Goal: Transaction & Acquisition: Purchase product/service

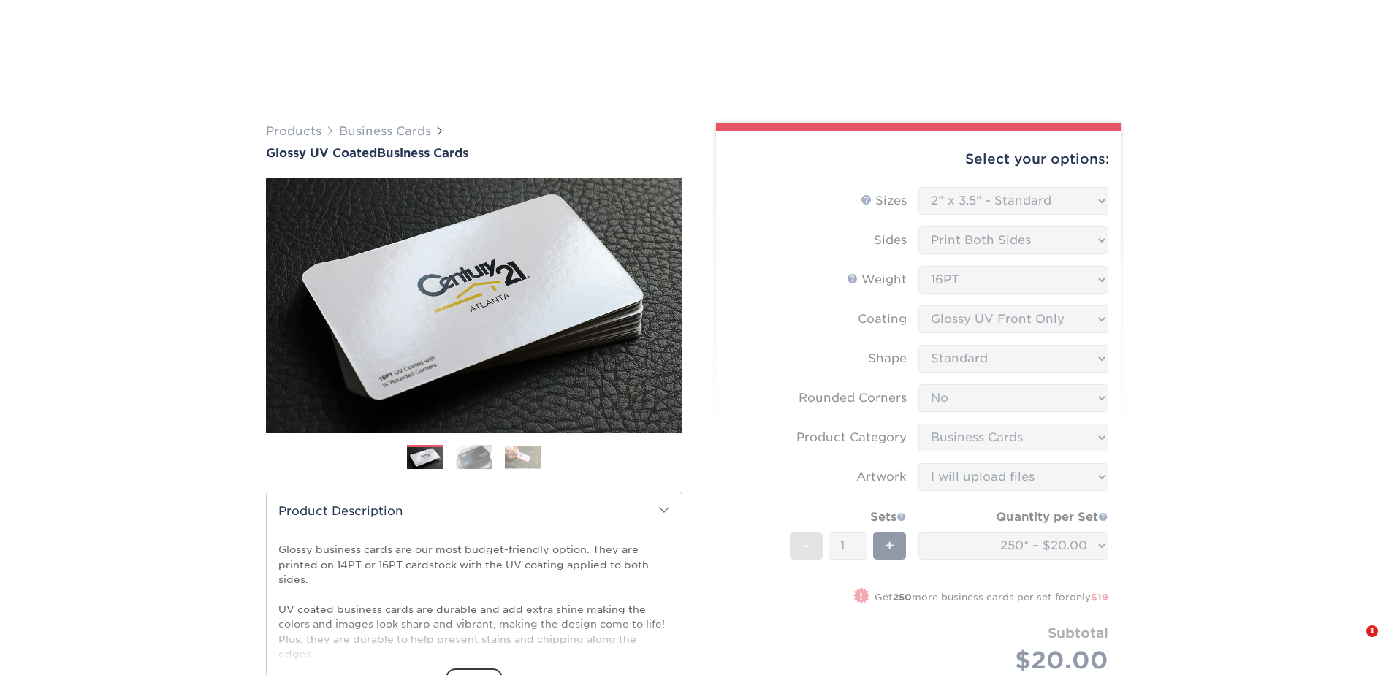
select select "2.00x3.50"
select select "0"
select select "3b5148f1-0588-4f88-a218-97bcfdce65c1"
select select "upload"
select select "250* – $20.00"
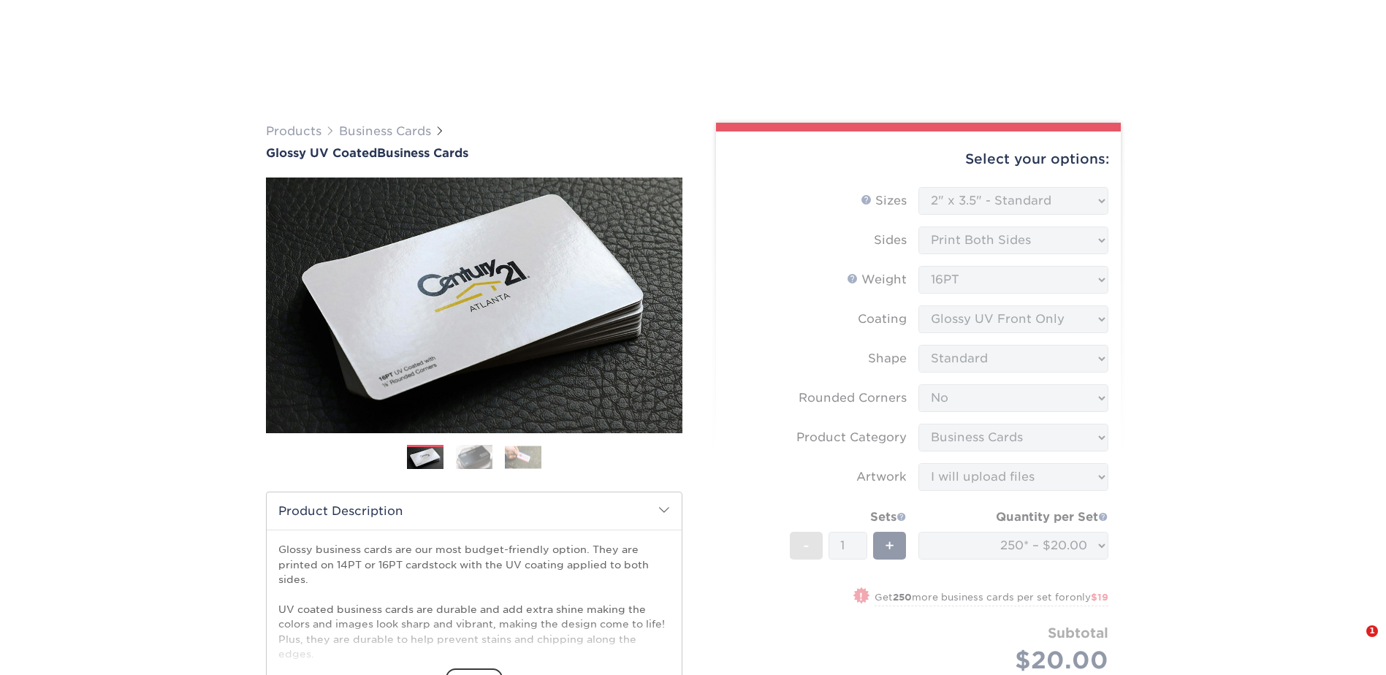
select select "198971fb-b0f2-4966-ba3b-178a1197b453"
select select "285835"
select select "03"
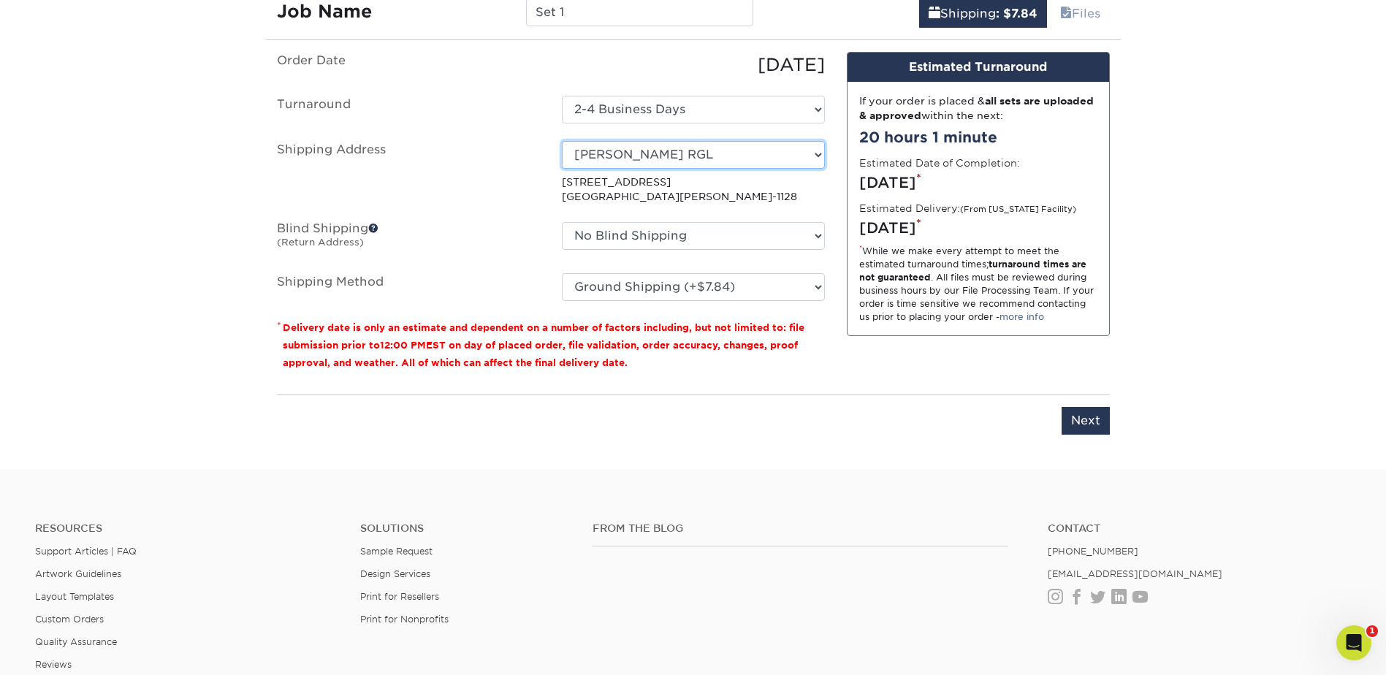
click at [815, 156] on select "Select One A [PERSON_NAME] RRR Adcom SNA AIDF Conf Hotel for Wiley Airgroup CHS…" at bounding box center [693, 155] width 263 height 28
click at [562, 141] on select "Select One A [PERSON_NAME] RRR Adcom SNA AIDF Conf Hotel for Wiley Airgroup CHS…" at bounding box center [693, 155] width 263 height 28
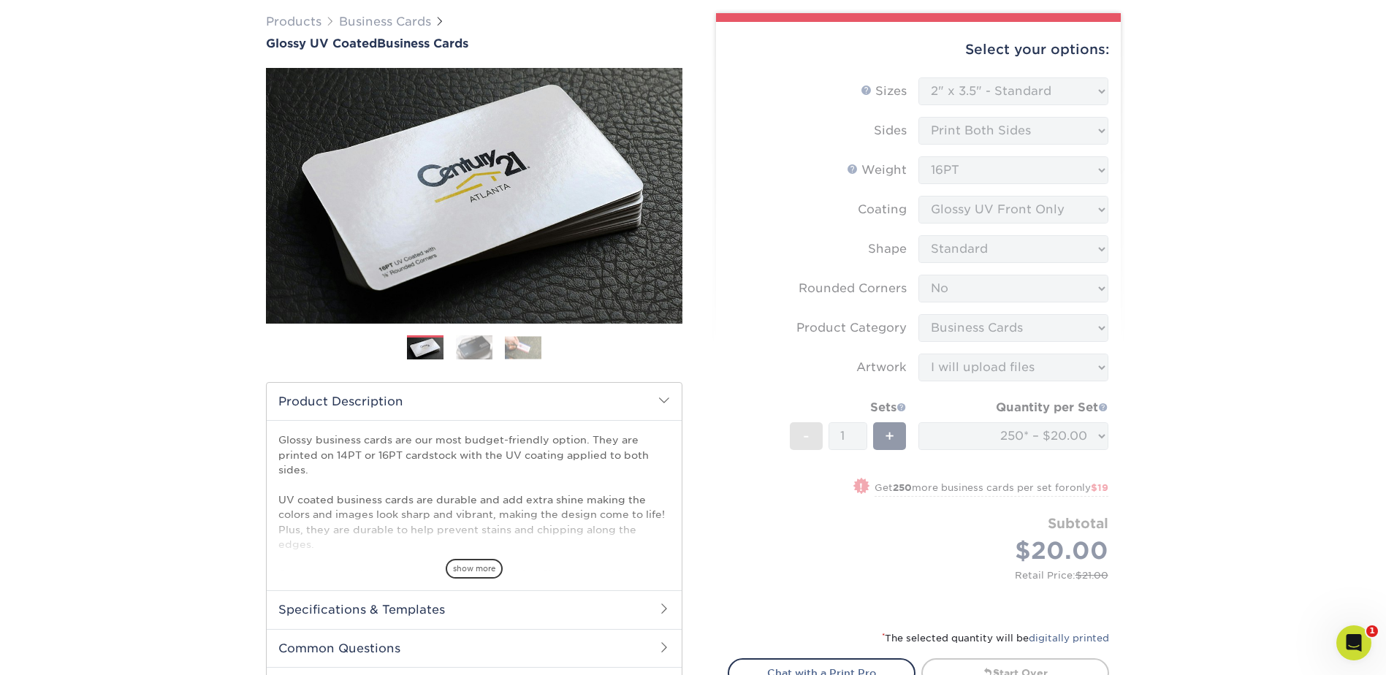
scroll to position [107, 0]
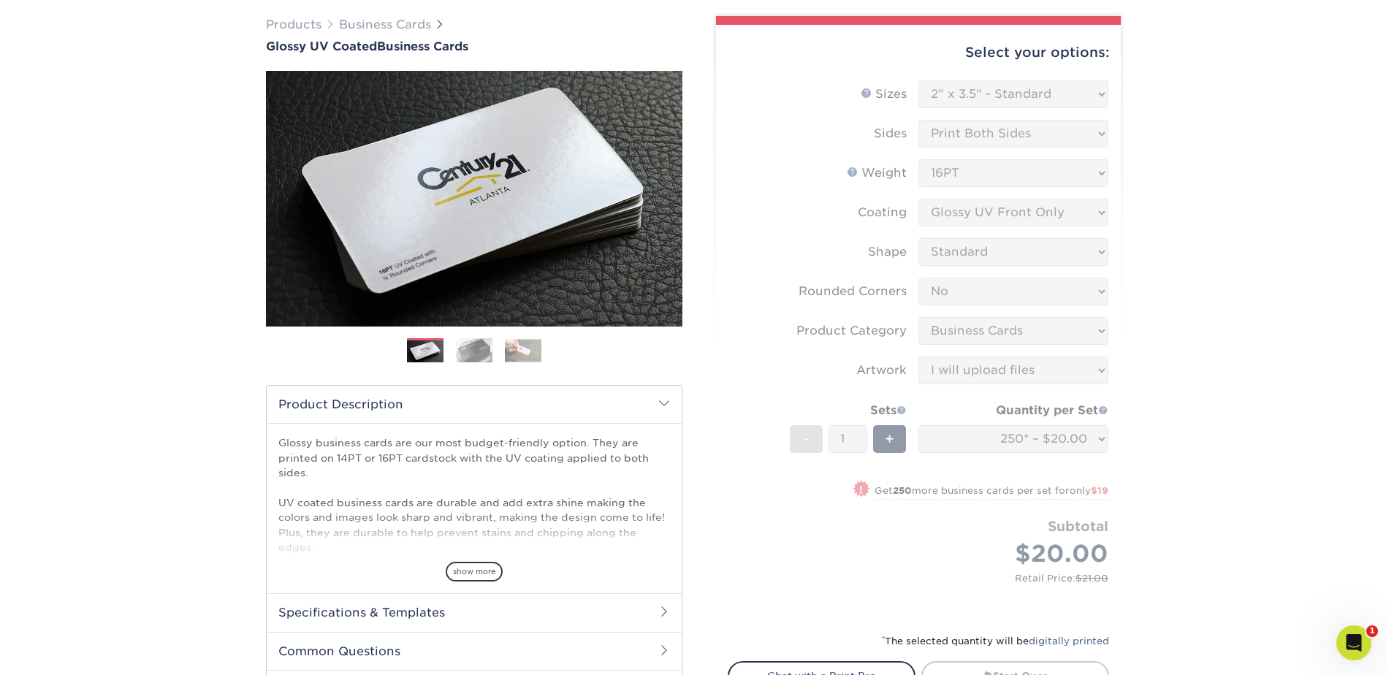
click at [1191, 218] on div "Products Business Cards Glossy UV Coated Business Cards Previous Next" at bounding box center [693, 630] width 1386 height 1287
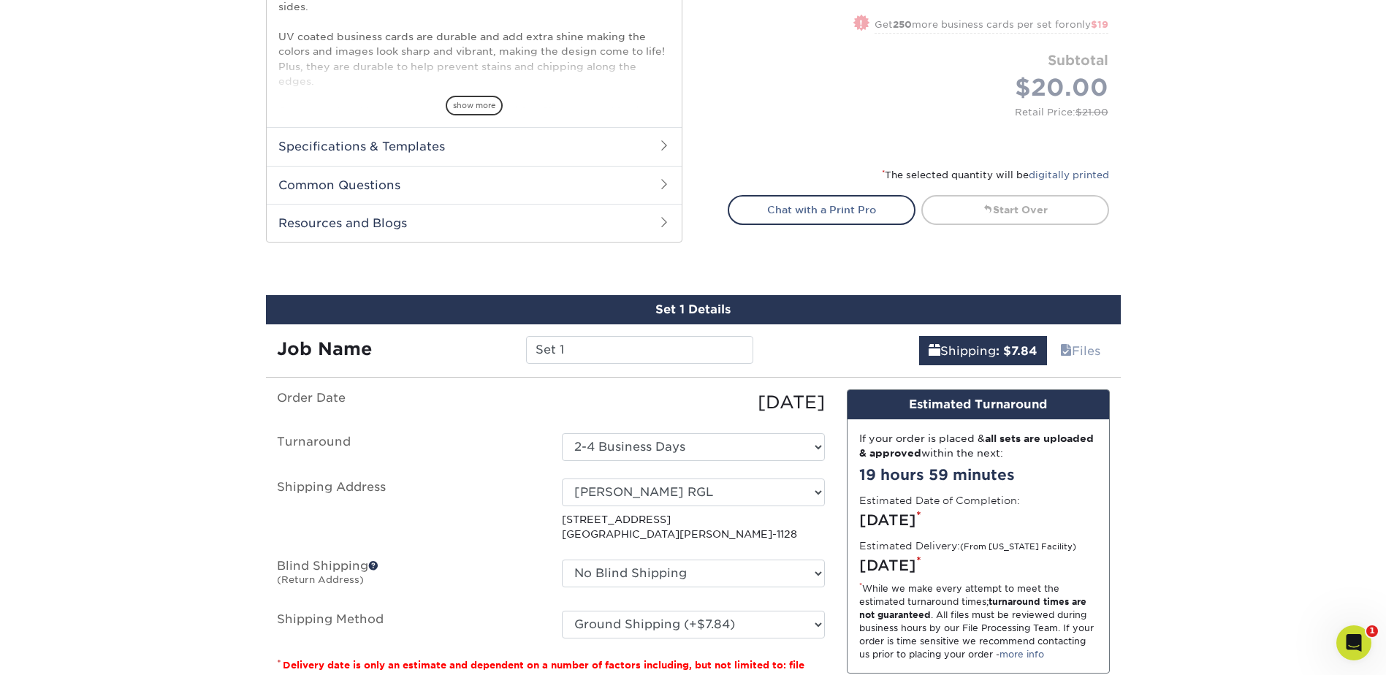
scroll to position [764, 0]
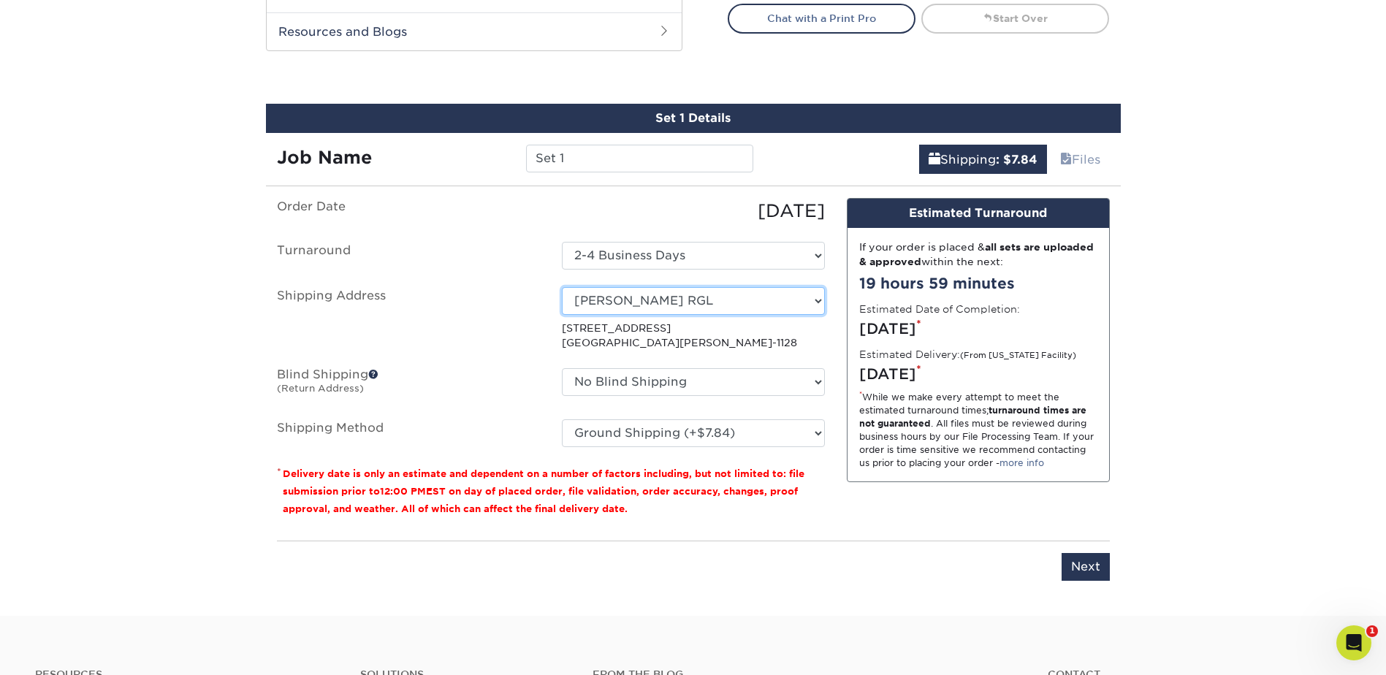
click at [817, 300] on select "Select One A Baumgarten RRR Adcom SNA AIDF Conf Hotel for Wiley Airgroup CHS Al…" at bounding box center [693, 301] width 263 height 28
click at [562, 287] on select "Select One A Baumgarten RRR Adcom SNA AIDF Conf Hotel for Wiley Airgroup CHS Al…" at bounding box center [693, 301] width 263 height 28
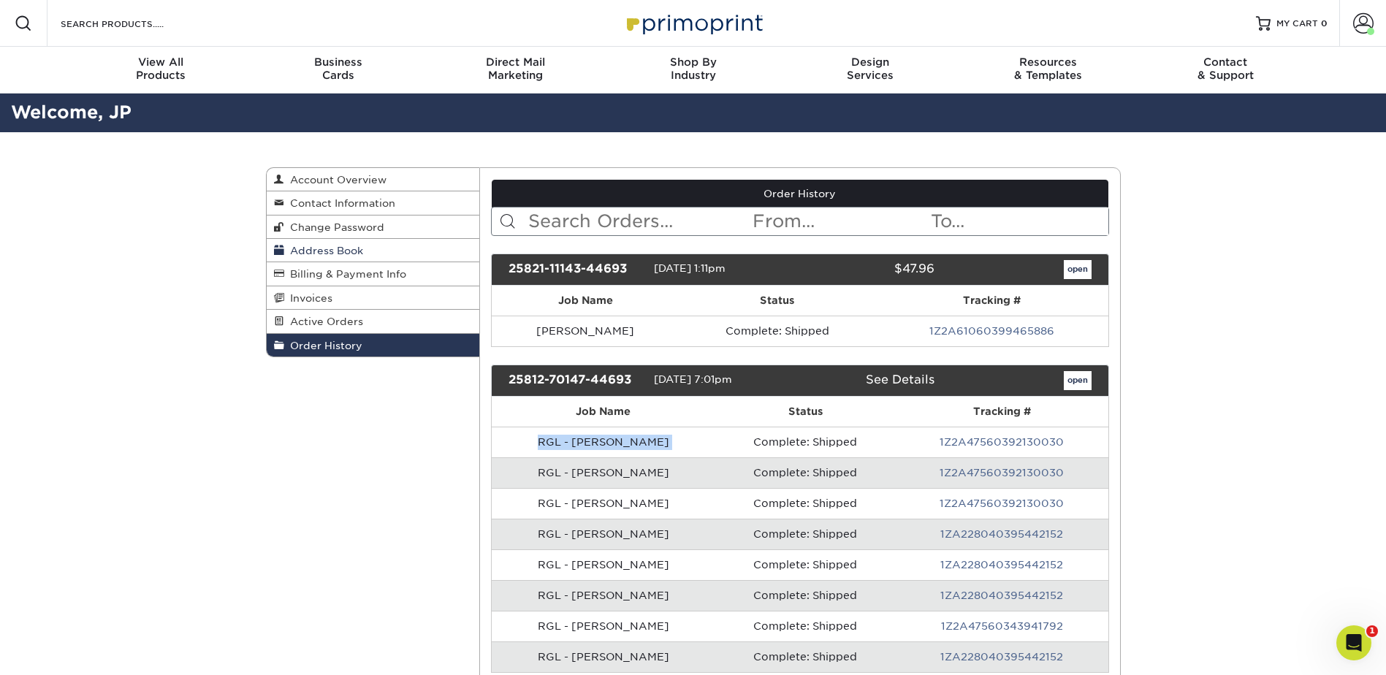
drag, startPoint x: 333, startPoint y: 248, endPoint x: 351, endPoint y: 242, distance: 19.2
click at [333, 248] on span "Address Book" at bounding box center [323, 251] width 79 height 12
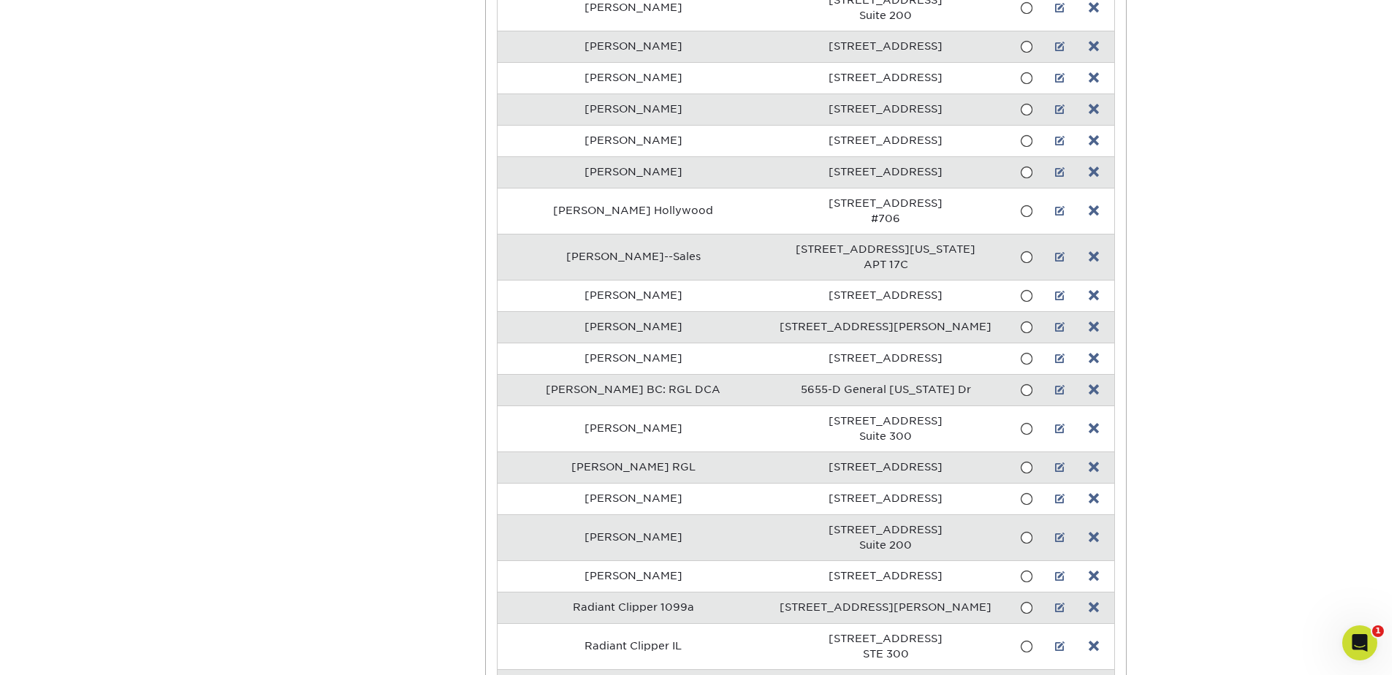
scroll to position [1607, 0]
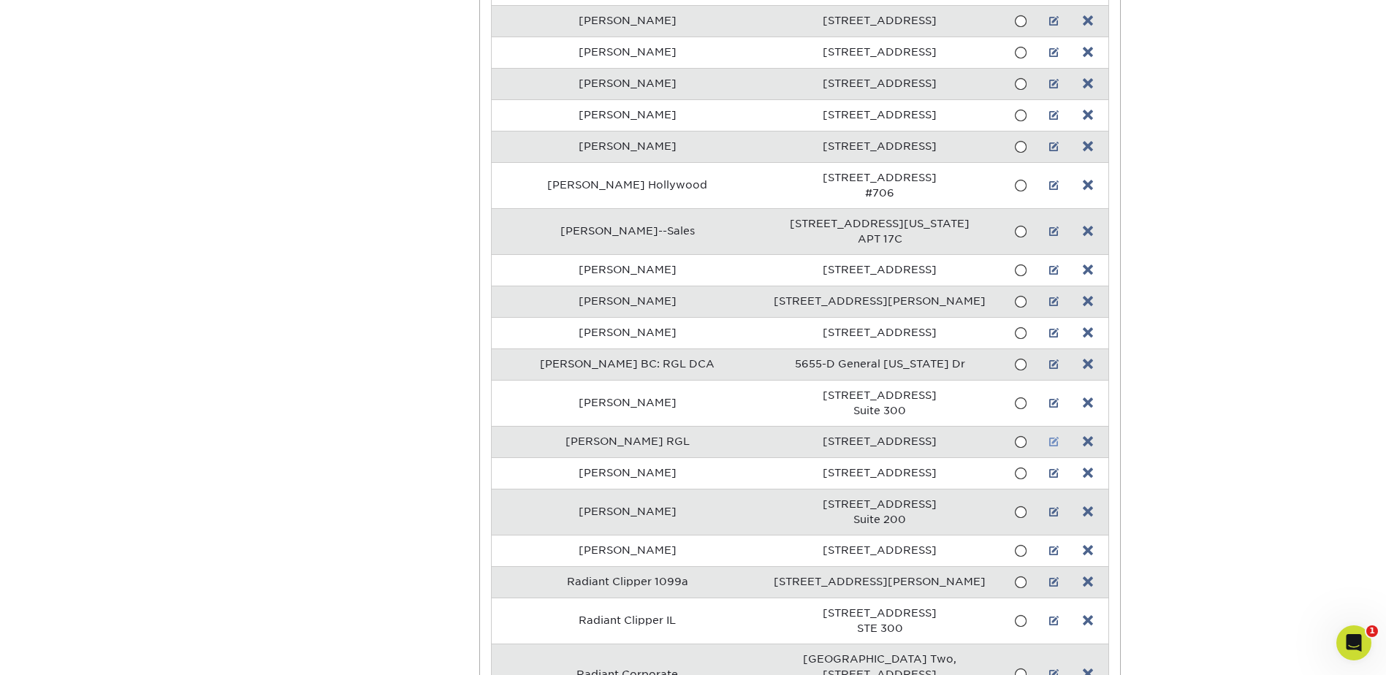
click at [1054, 446] on link at bounding box center [1054, 442] width 10 height 12
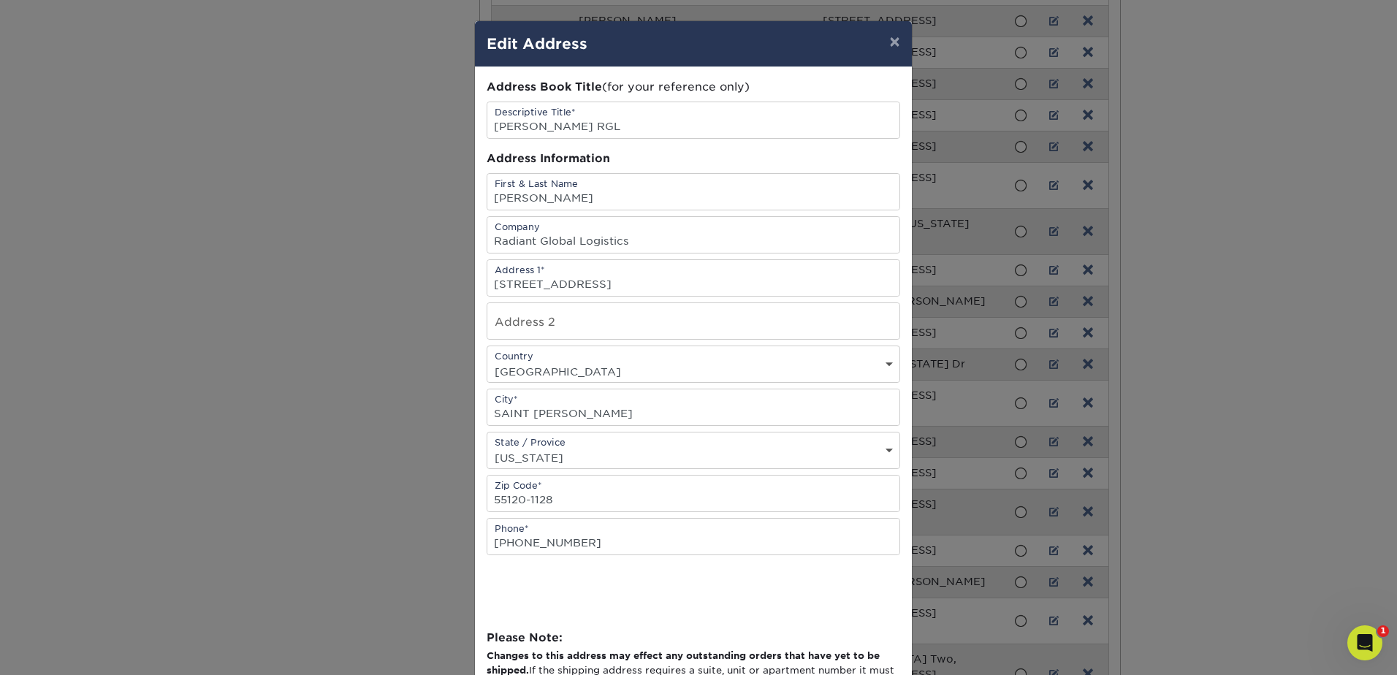
scroll to position [129, 0]
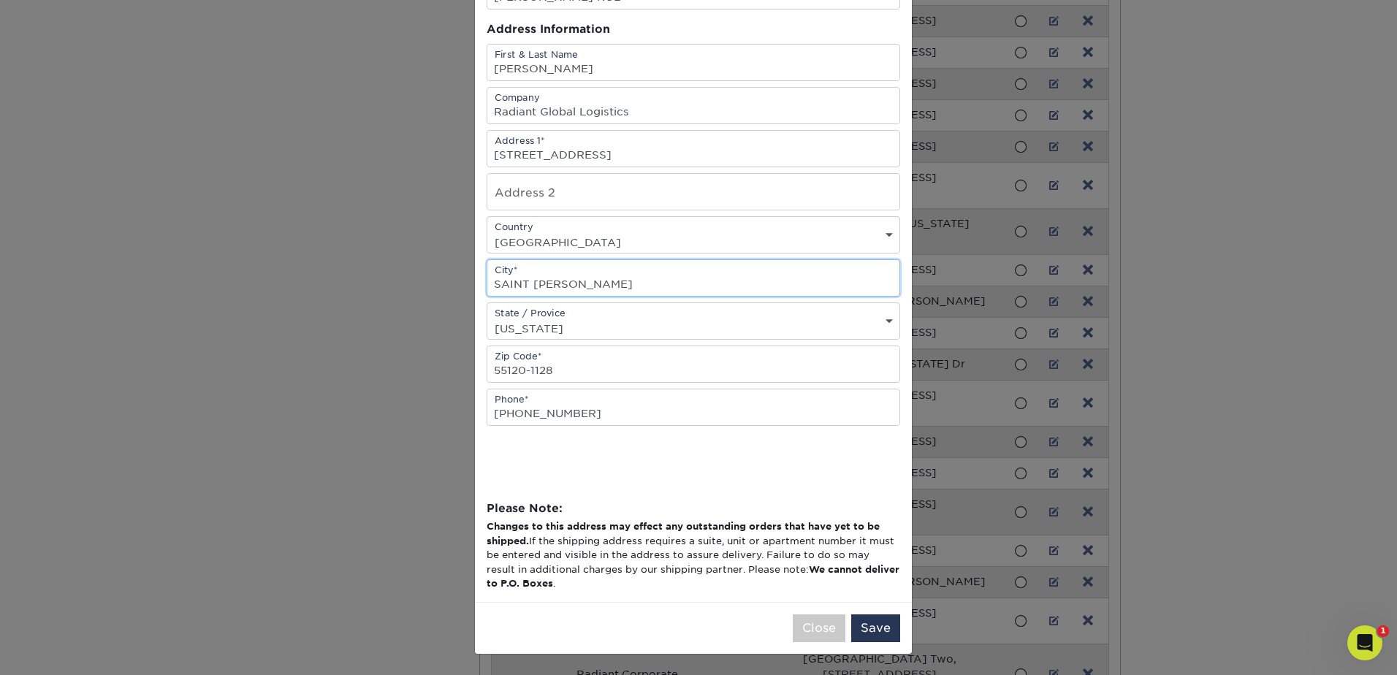
click at [850, 280] on input "SAINT PAUL" at bounding box center [693, 278] width 412 height 36
click at [574, 284] on input "SAINT PAUL" at bounding box center [693, 278] width 412 height 36
drag, startPoint x: 579, startPoint y: 287, endPoint x: 487, endPoint y: 285, distance: 91.4
click at [487, 285] on input "SAINT PAUL" at bounding box center [693, 278] width 412 height 36
paste input "Mendota Heights"
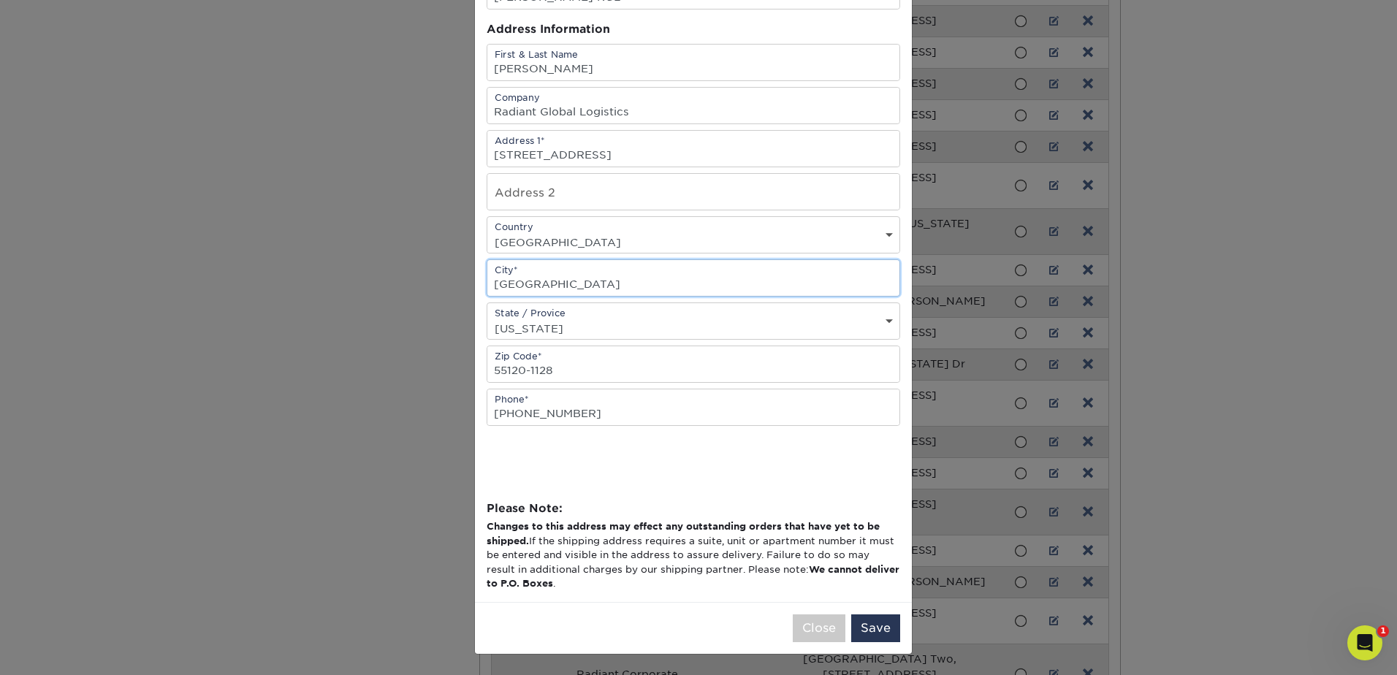
type input "Mendota Heights"
click at [782, 480] on div at bounding box center [694, 454] width 414 height 57
drag, startPoint x: 587, startPoint y: 370, endPoint x: 520, endPoint y: 370, distance: 66.5
click at [520, 370] on input "55120-1128" at bounding box center [693, 364] width 412 height 36
type input "55120"
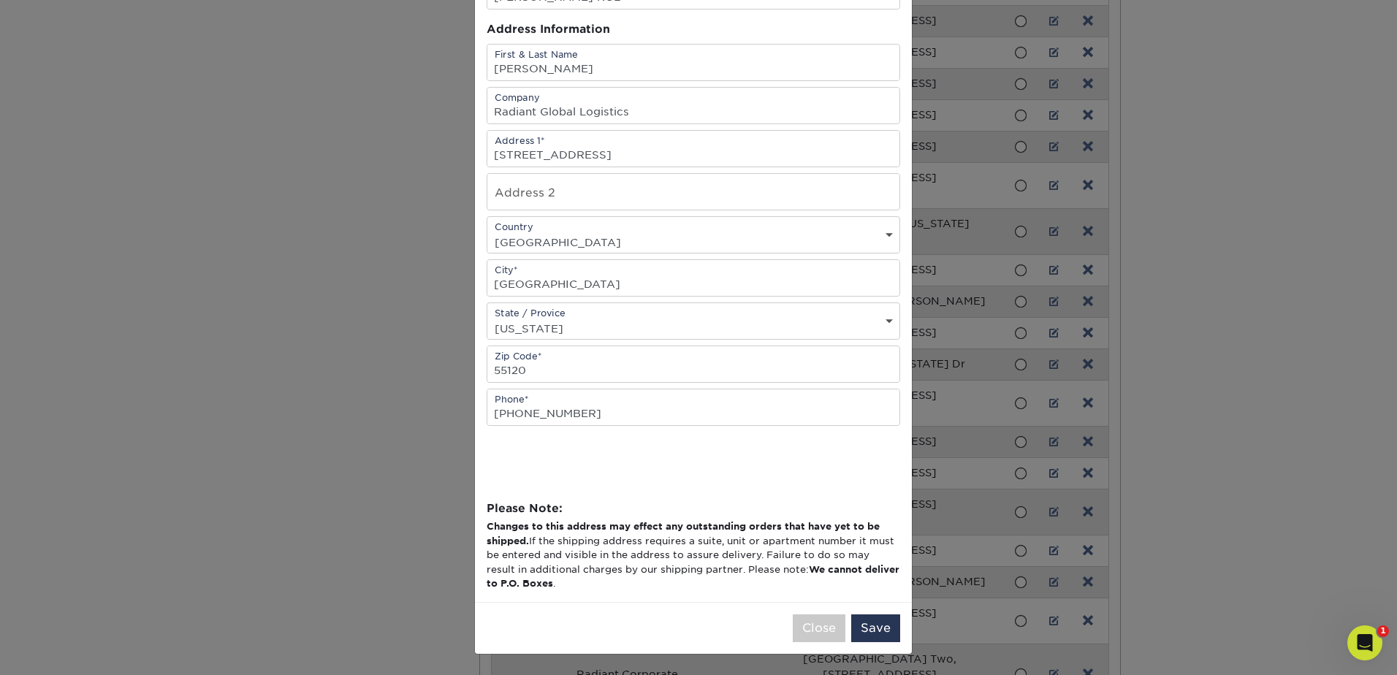
click at [816, 438] on div at bounding box center [694, 454] width 414 height 57
click at [867, 625] on button "Save" at bounding box center [875, 628] width 49 height 28
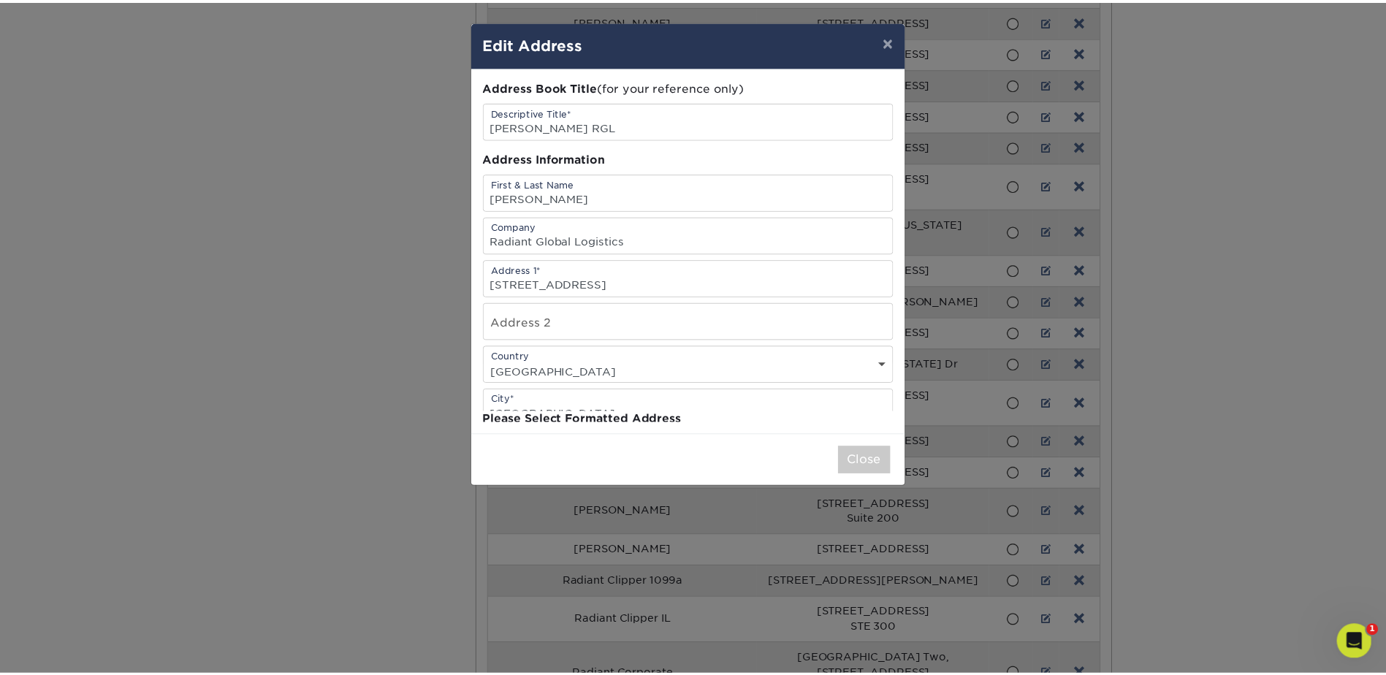
scroll to position [0, 0]
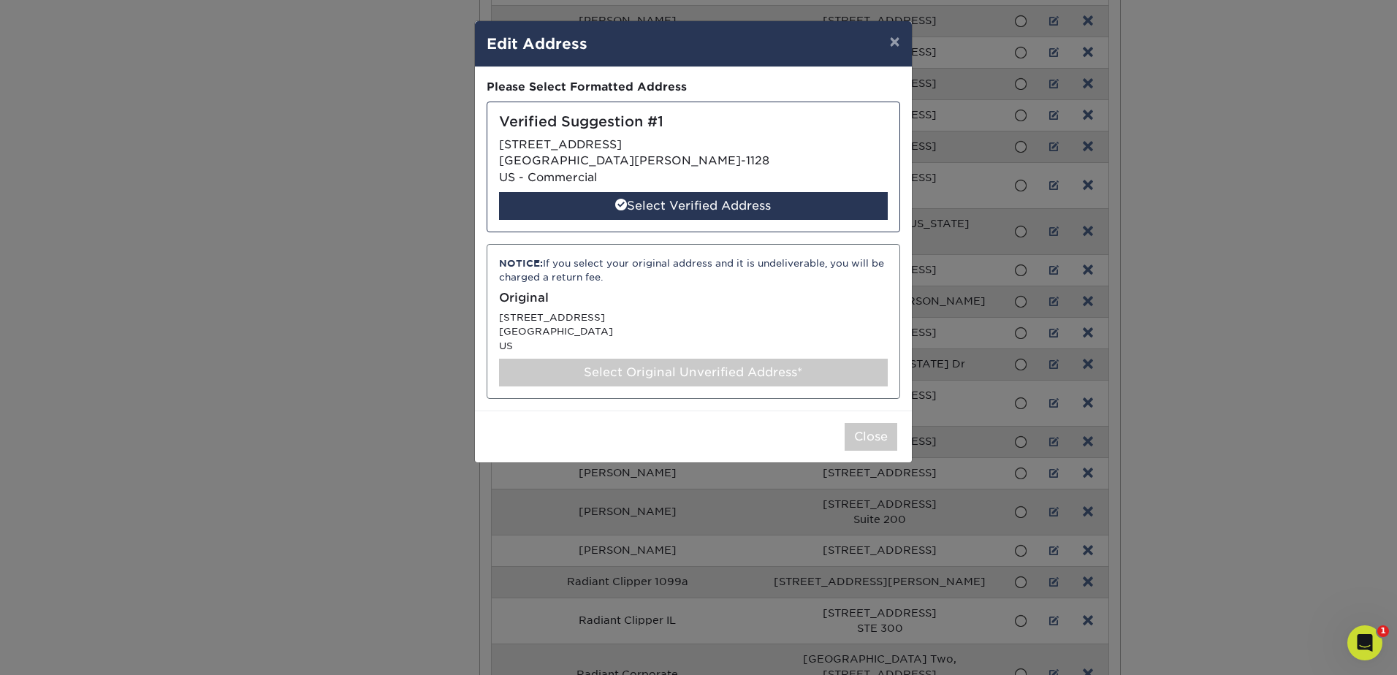
click at [694, 378] on div "Select Original Unverified Address*" at bounding box center [693, 373] width 389 height 28
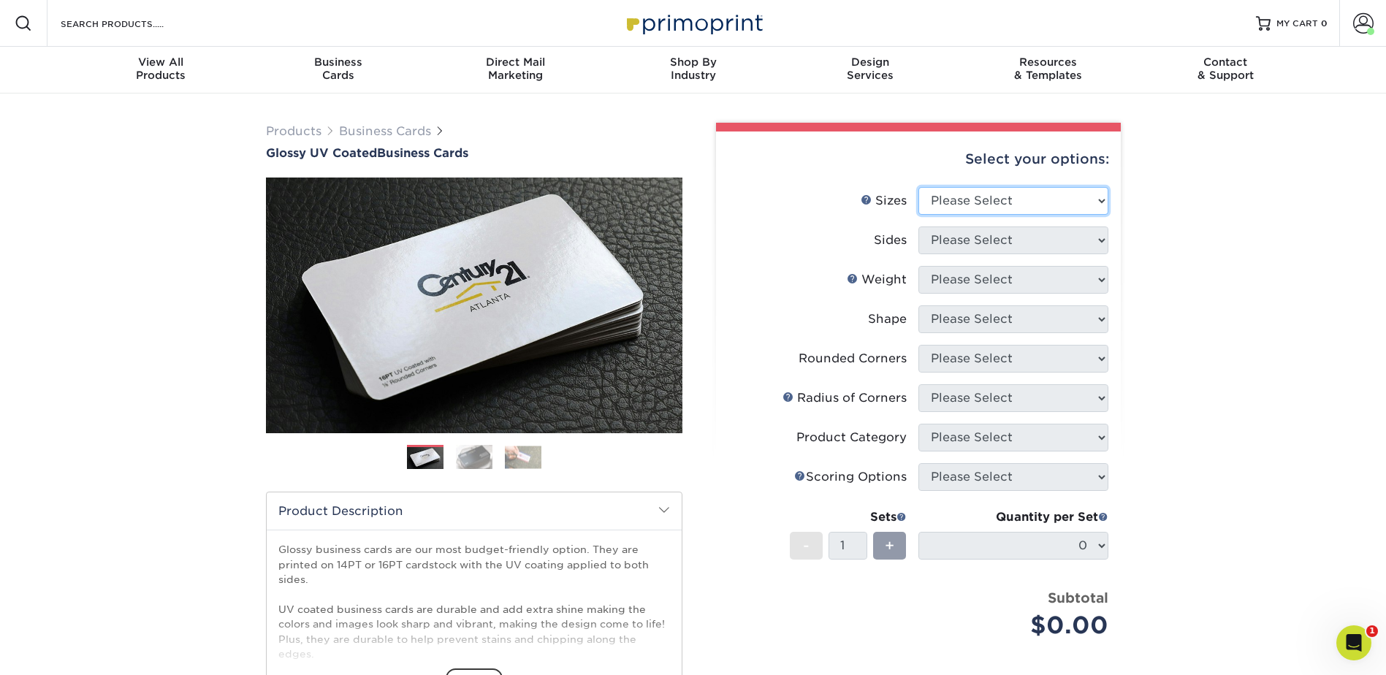
click at [1021, 202] on select "Please Select 1.5" x 3.5" - Mini 1.75" x 3.5" - Mini 2" x 2" - Square 2" x 3" -…" at bounding box center [1013, 201] width 190 height 28
select select "2.00x3.50"
click at [918, 187] on select "Please Select 1.5" x 3.5" - Mini 1.75" x 3.5" - Mini 2" x 2" - Square 2" x 3" -…" at bounding box center [1013, 201] width 190 height 28
click at [1066, 239] on select "Please Select Print Both Sides Print Front Only" at bounding box center [1013, 240] width 190 height 28
select select "13abbda7-1d64-4f25-8bb2-c179b224825d"
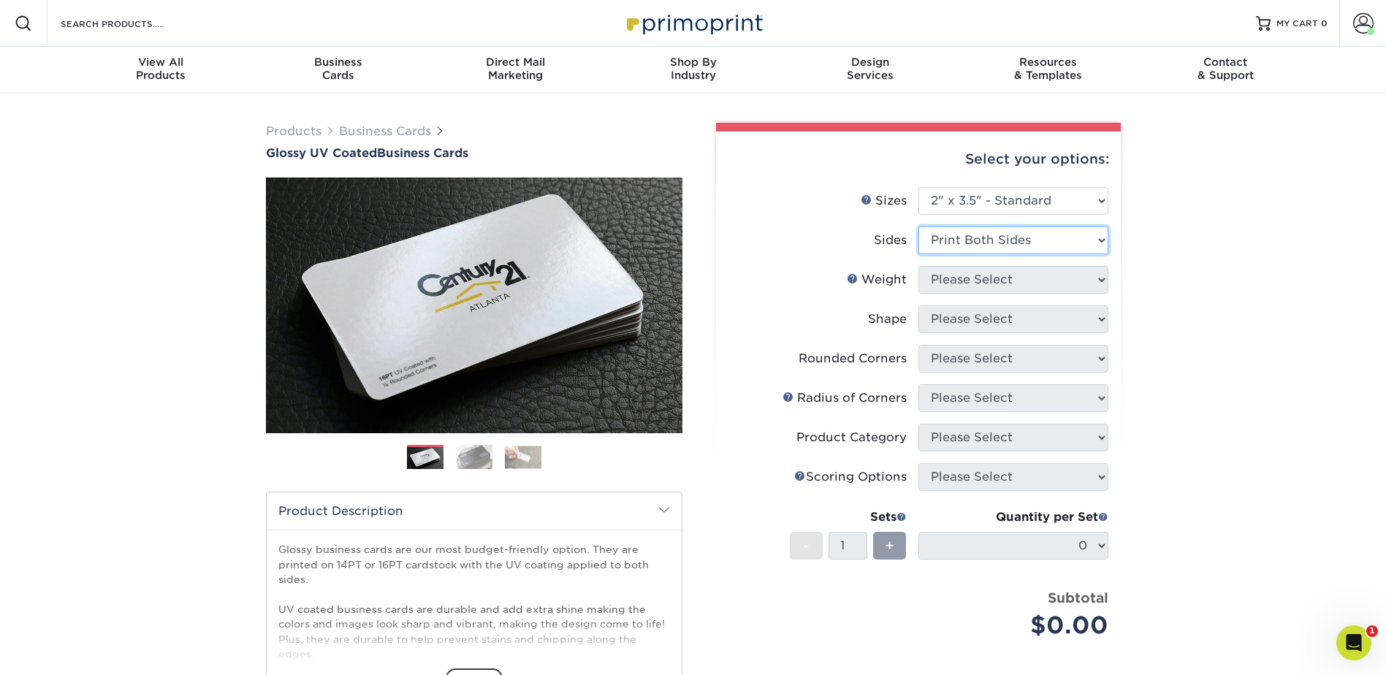
click at [918, 226] on select "Please Select Print Both Sides Print Front Only" at bounding box center [1013, 240] width 190 height 28
click at [1048, 286] on select "Please Select 16PT 14PT" at bounding box center [1013, 280] width 190 height 28
select select "16PT"
click at [918, 266] on select "Please Select 16PT 14PT" at bounding box center [1013, 280] width 190 height 28
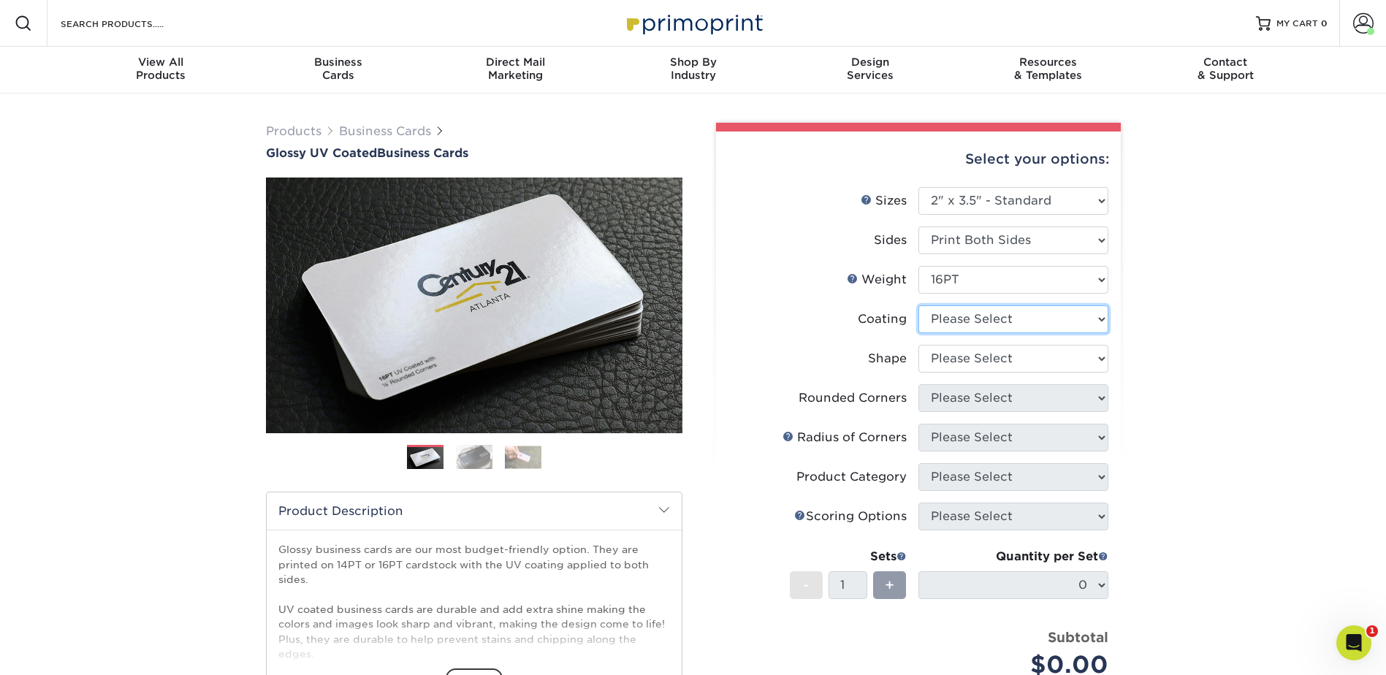
click at [1040, 319] on select at bounding box center [1013, 319] width 190 height 28
select select "1e8116af-acfc-44b1-83dc-8181aa338834"
click at [918, 305] on select at bounding box center [1013, 319] width 190 height 28
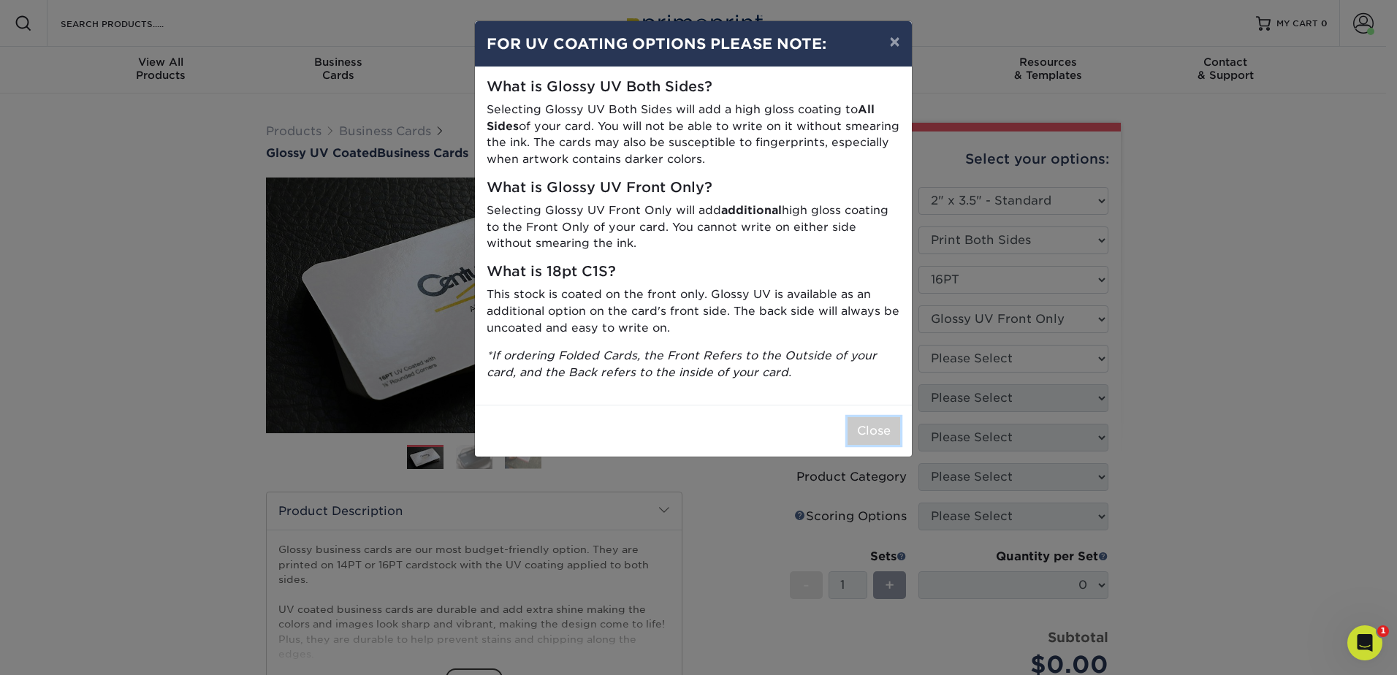
click at [877, 429] on button "Close" at bounding box center [874, 431] width 53 height 28
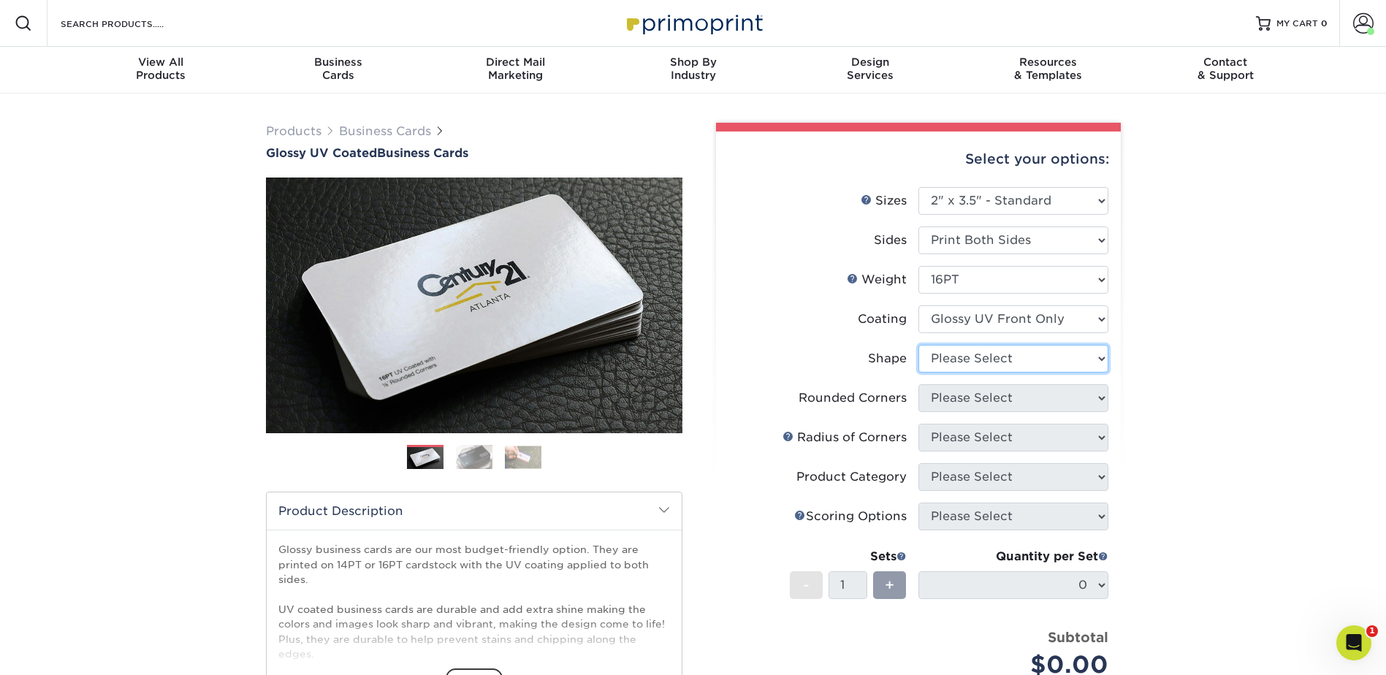
click at [1066, 357] on select "Please Select Standard" at bounding box center [1013, 359] width 190 height 28
select select "standard"
click at [918, 345] on select "Please Select Standard" at bounding box center [1013, 359] width 190 height 28
click at [1031, 396] on select "Please Select Yes - Round 2 Corners Yes - Round 4 Corners No" at bounding box center [1013, 398] width 190 height 28
select select "0"
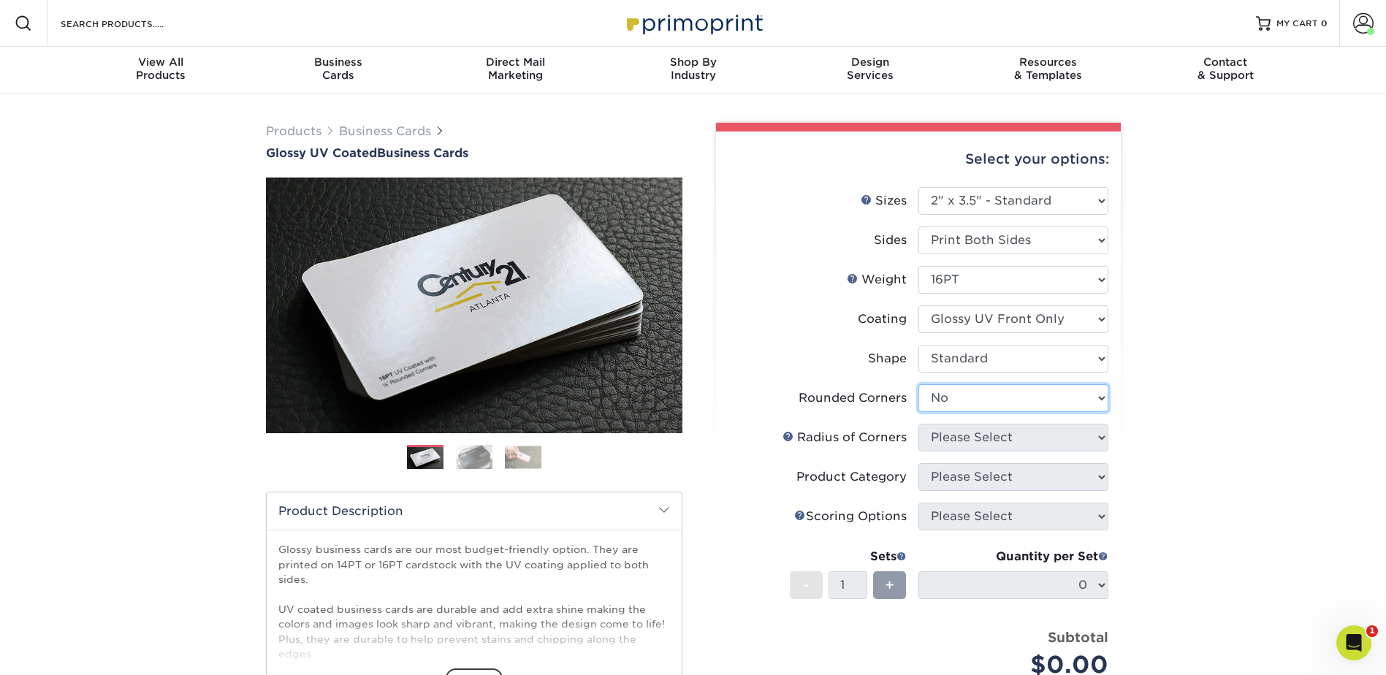
click at [918, 384] on select "Please Select Yes - Round 2 Corners Yes - Round 4 Corners No" at bounding box center [1013, 398] width 190 height 28
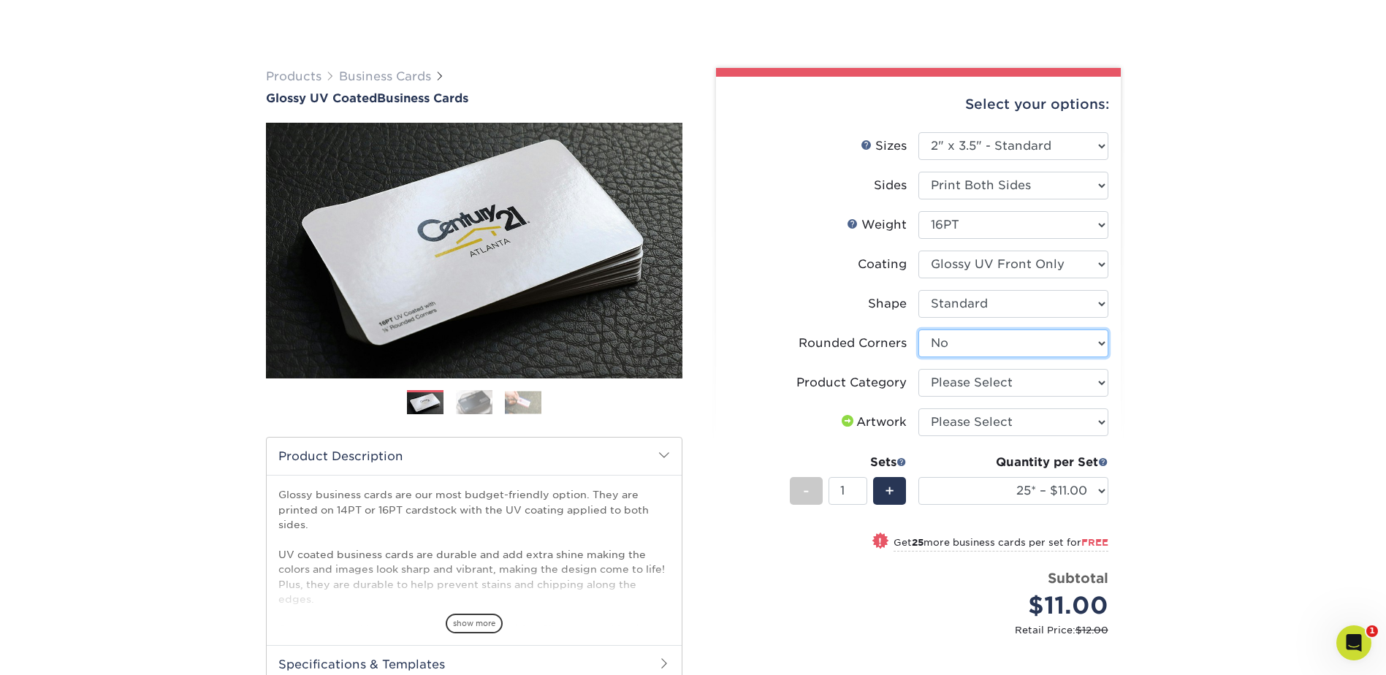
scroll to position [146, 0]
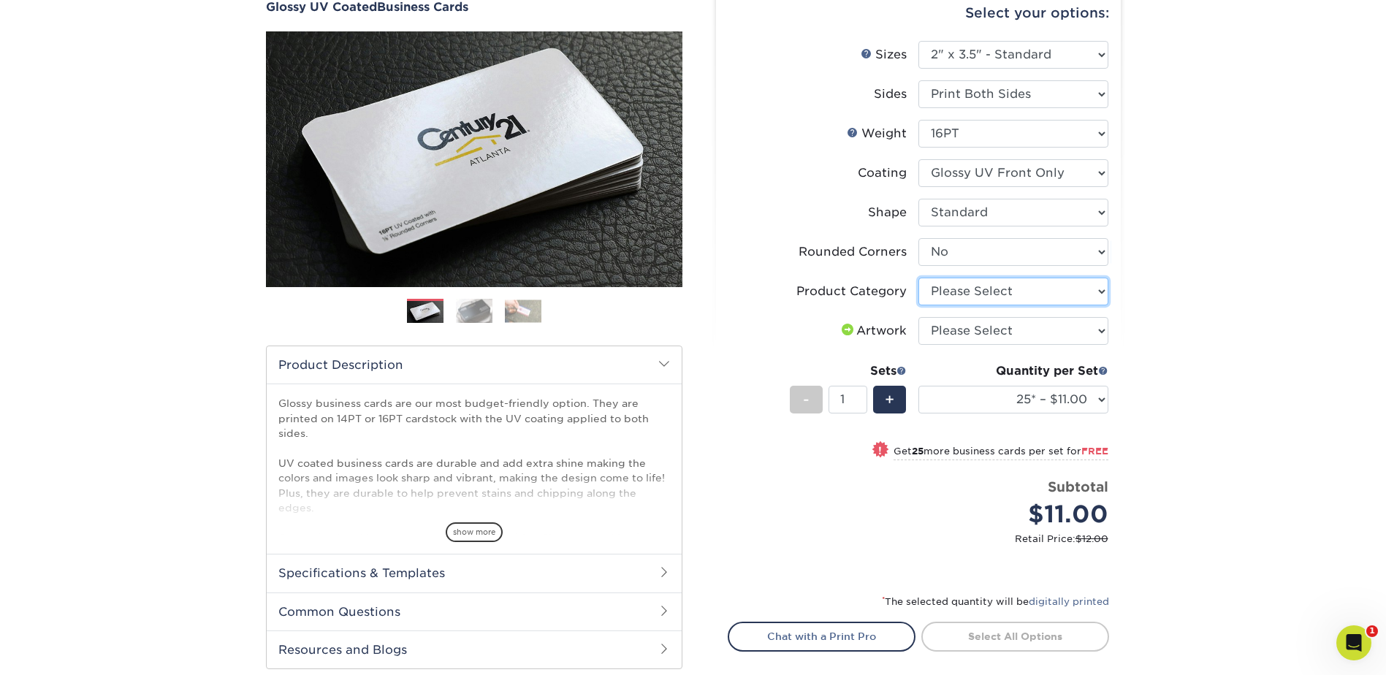
click at [1069, 286] on select "Please Select Business Cards" at bounding box center [1013, 292] width 190 height 28
select select "3b5148f1-0588-4f88-a218-97bcfdce65c1"
click at [918, 278] on select "Please Select Business Cards" at bounding box center [1013, 292] width 190 height 28
drag, startPoint x: 1095, startPoint y: 330, endPoint x: 1094, endPoint y: 343, distance: 12.5
click at [1095, 330] on select "Please Select I will upload files I need a design - $100" at bounding box center [1013, 331] width 190 height 28
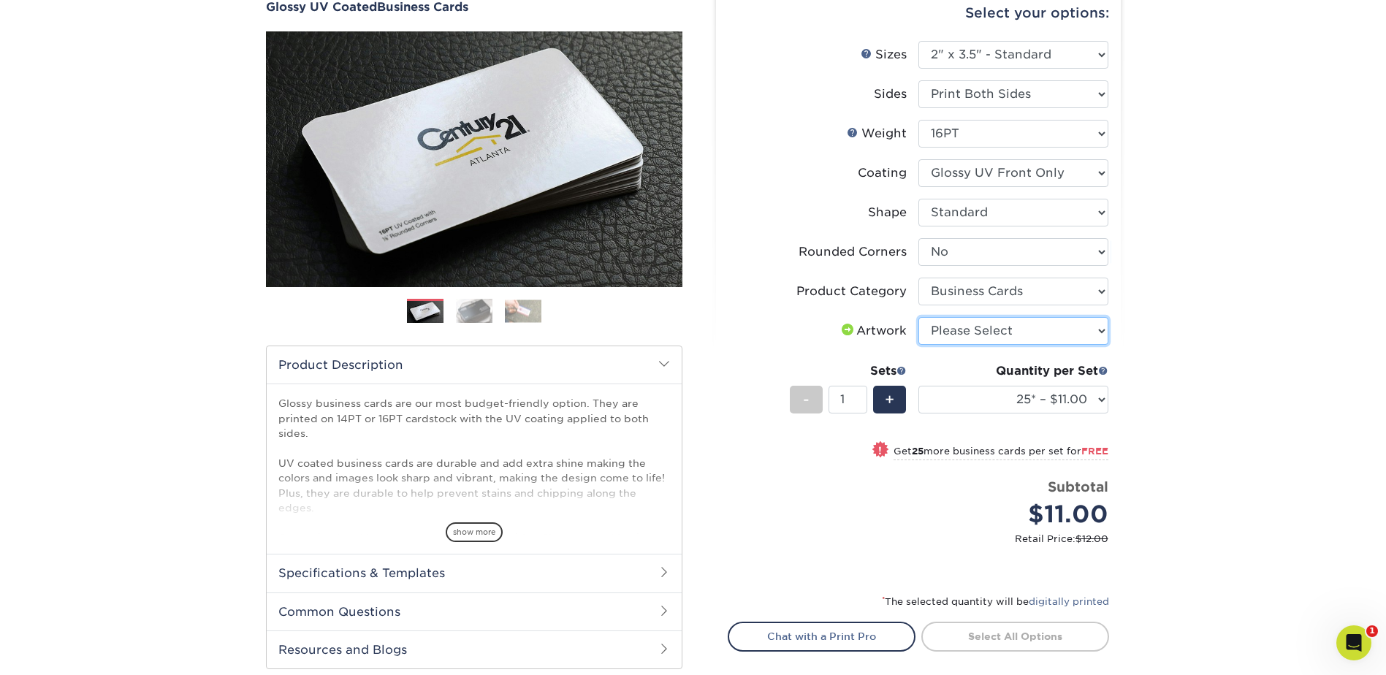
select select "upload"
click at [918, 317] on select "Please Select I will upload files I need a design - $100" at bounding box center [1013, 331] width 190 height 28
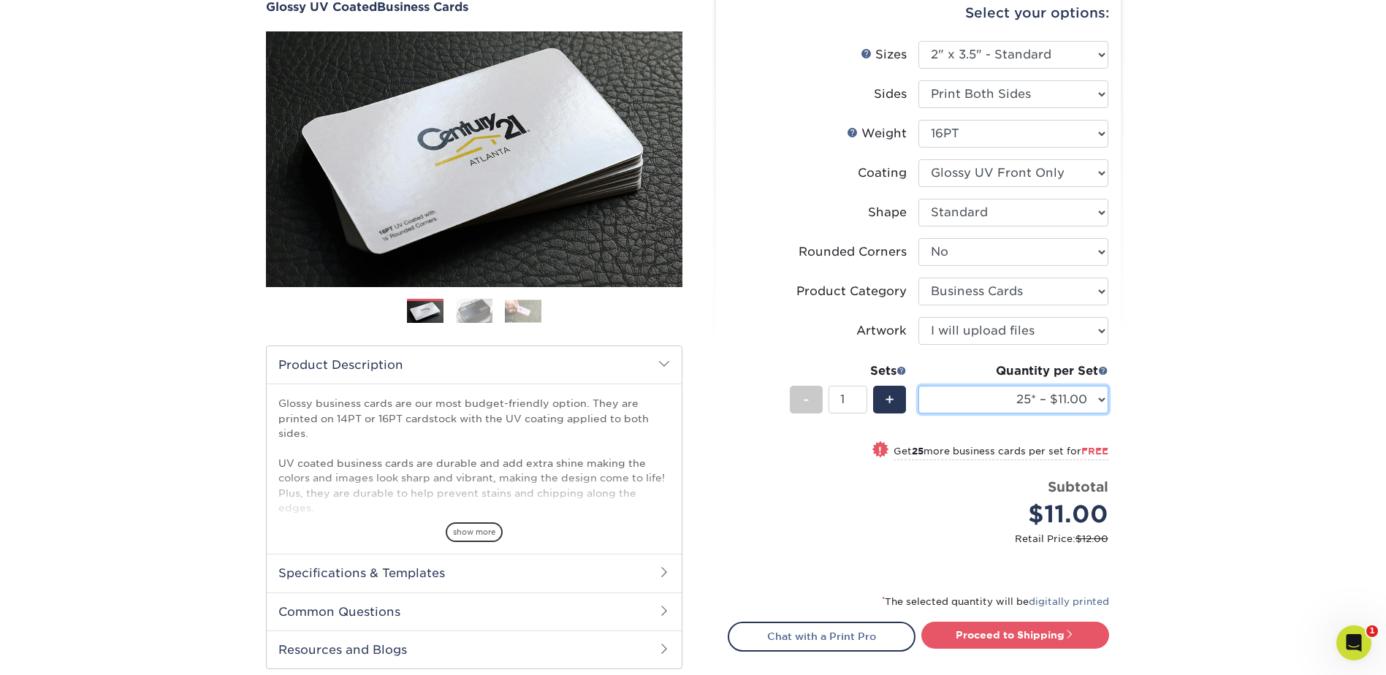
click at [1093, 397] on select "25* – $11.00 50* – $11.00 100* – $11.00 250* – $20.00 500 – $39.00 1000 – $49.0…" at bounding box center [1013, 400] width 190 height 28
select select "250* – $20.00"
click at [918, 386] on select "25* – $11.00 50* – $11.00 100* – $11.00 250* – $20.00 500 – $39.00 1000 – $49.0…" at bounding box center [1013, 400] width 190 height 28
click at [1008, 638] on link "Proceed to Shipping" at bounding box center [1015, 635] width 188 height 26
type input "Set 1"
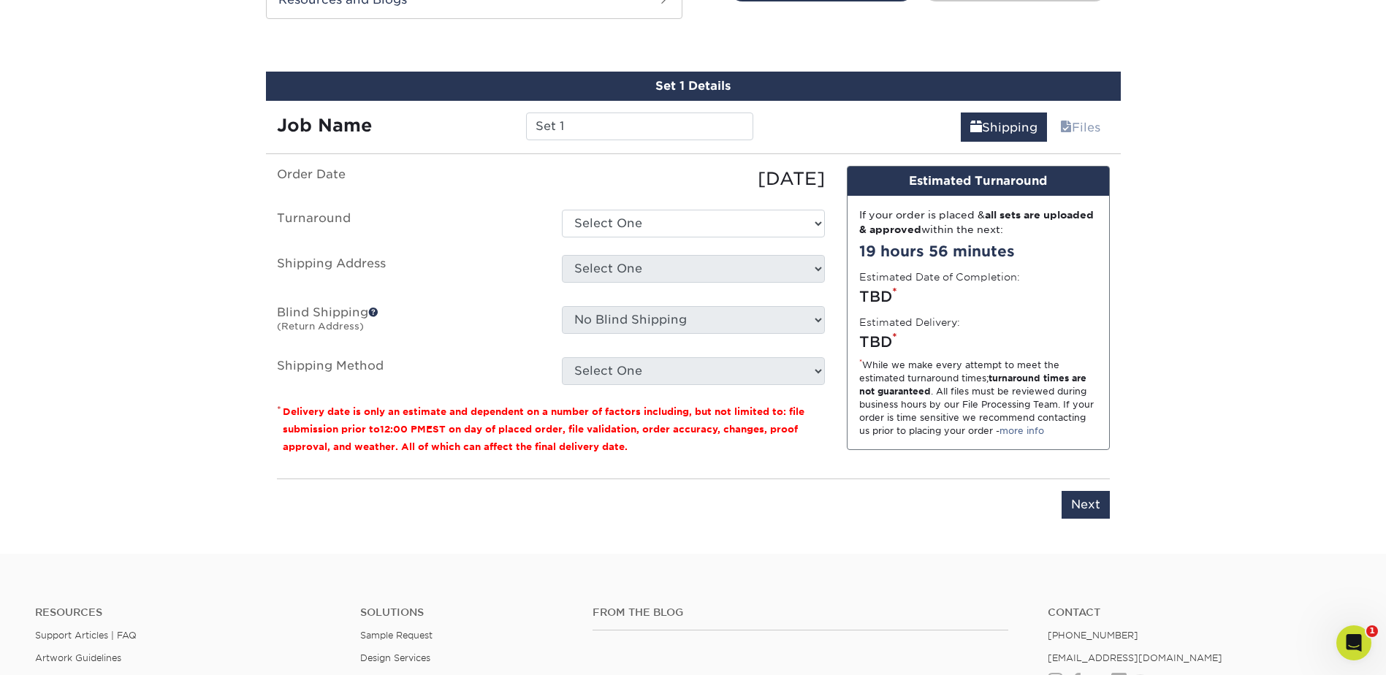
scroll to position [808, 0]
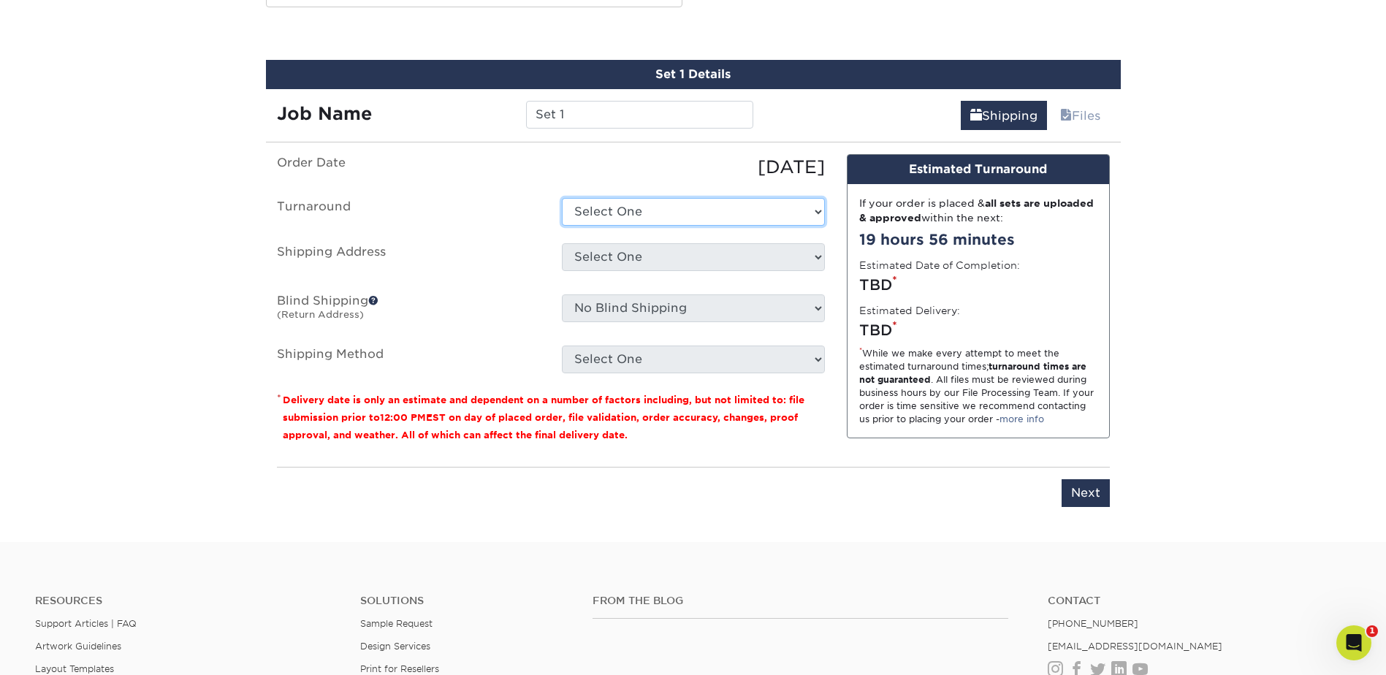
click at [732, 212] on select "Select One 2-4 Business Days 2 Day Next Business Day" at bounding box center [693, 212] width 263 height 28
select select "198971fb-b0f2-4966-ba3b-178a1197b453"
click at [562, 198] on select "Select One 2-4 Business Days 2 Day Next Business Day" at bounding box center [693, 212] width 263 height 28
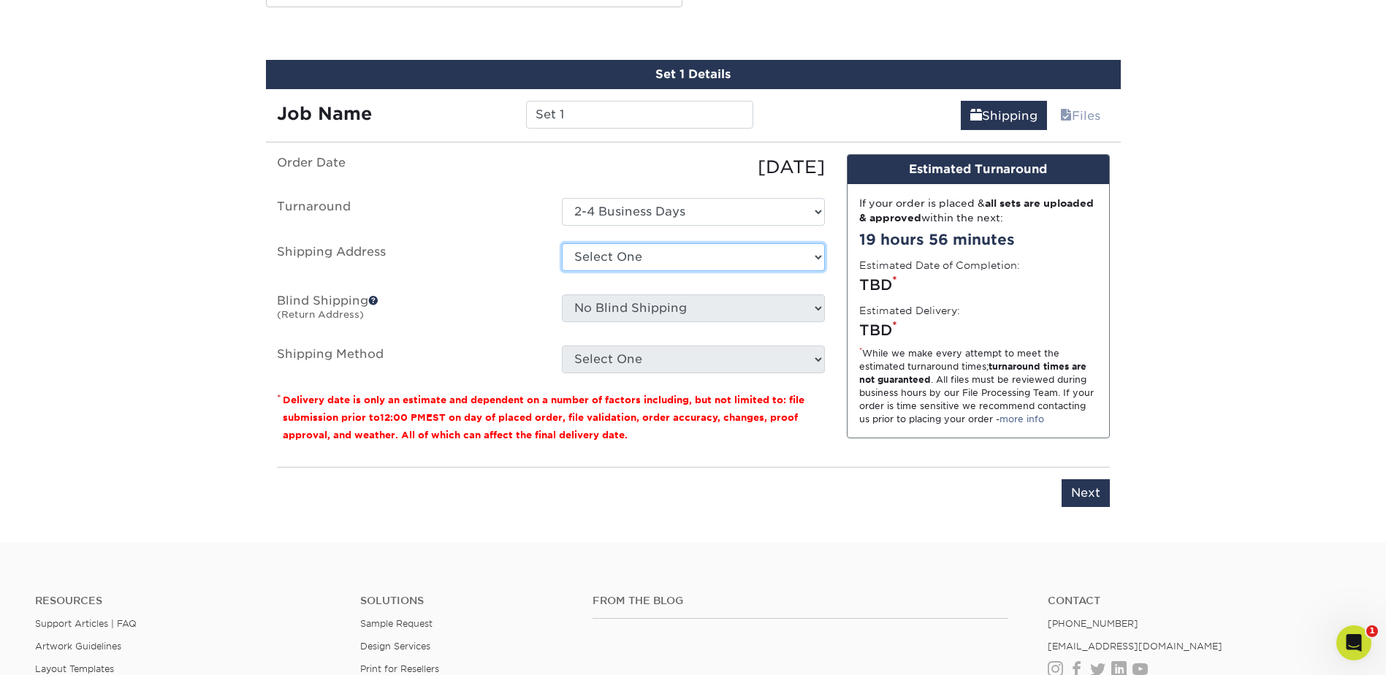
click at [698, 267] on select "Select One A Baumgarten RRR Adcom SNA AIDF Conf Hotel for Wiley Airgroup CHS Al…" at bounding box center [693, 257] width 263 height 28
select select "285835"
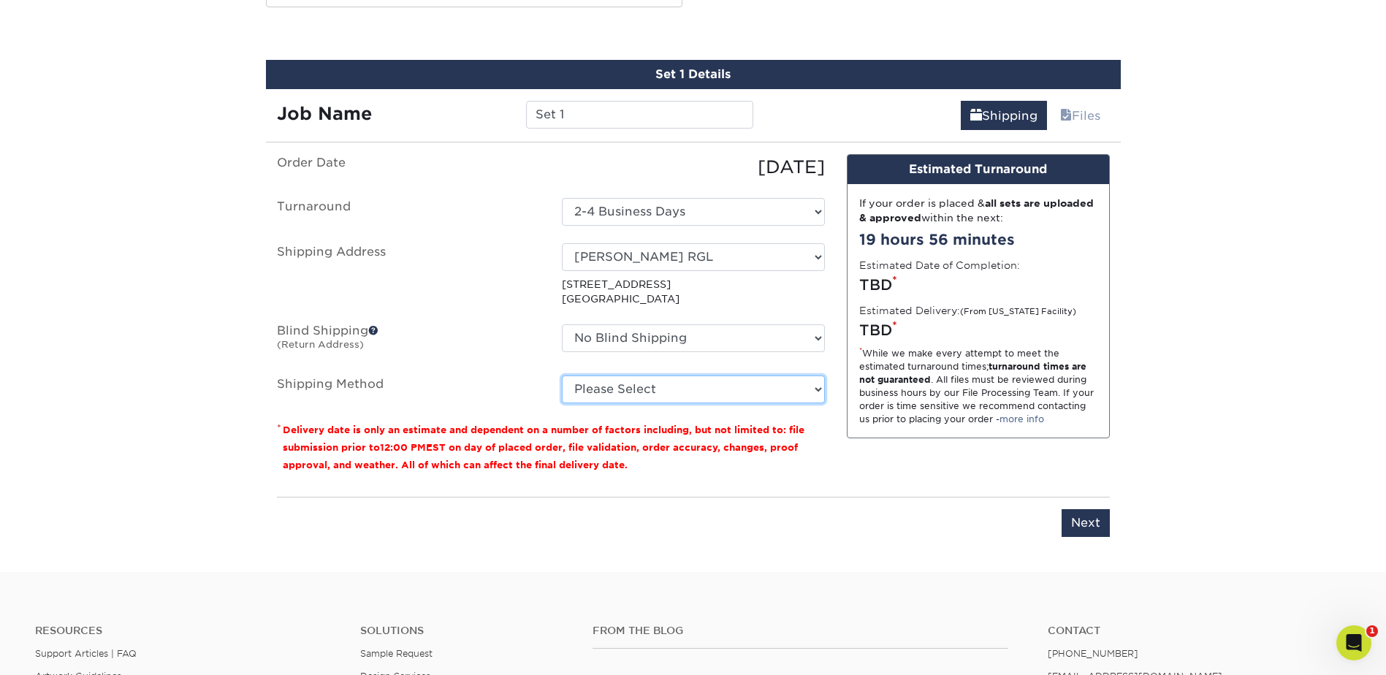
click at [815, 388] on select "Please Select Ground Shipping (+$7.84) 3 Day Shipping Service (+$15.33) 2 Day A…" at bounding box center [693, 390] width 263 height 28
select select "03"
click at [562, 376] on select "Please Select Ground Shipping (+$7.84) 3 Day Shipping Service (+$15.33) 2 Day A…" at bounding box center [693, 390] width 263 height 28
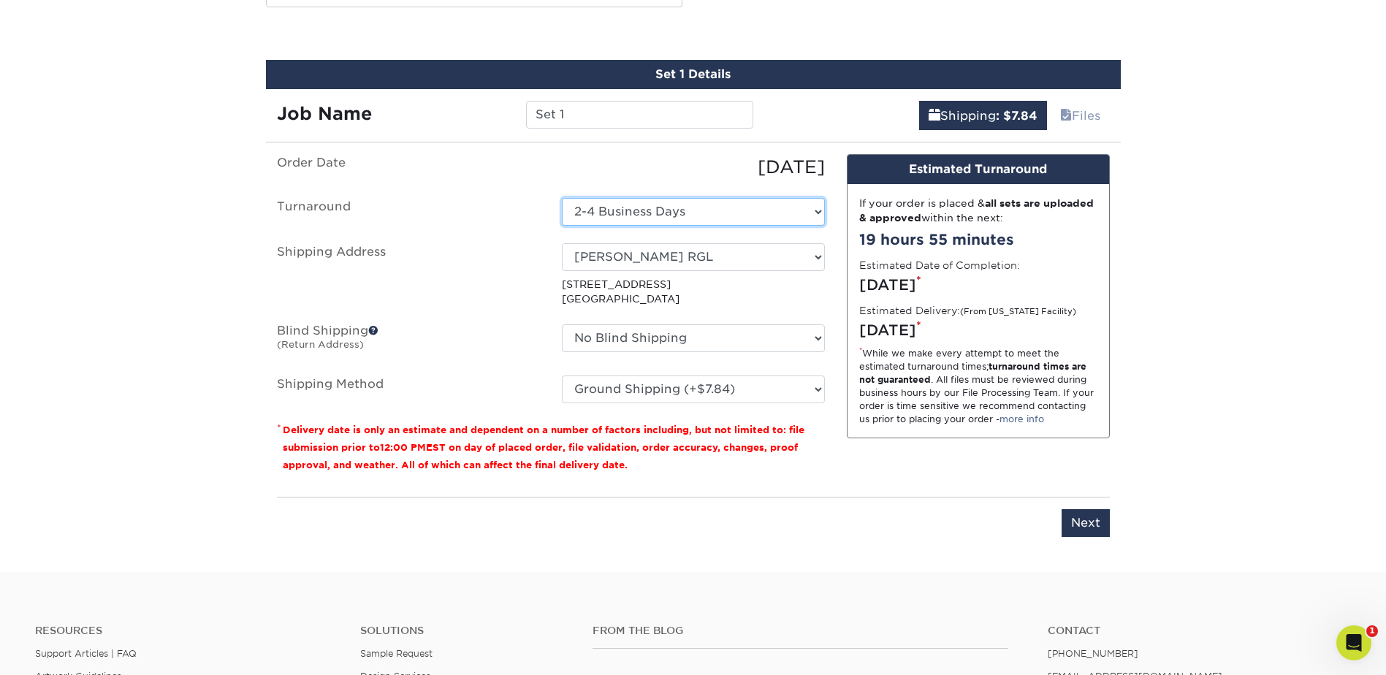
click at [794, 206] on select "Select One 2-4 Business Days 2 Day Next Business Day" at bounding box center [693, 212] width 263 height 28
select select "65cd1bbd-750b-4ada-bbb1-7cf78bfe8d25"
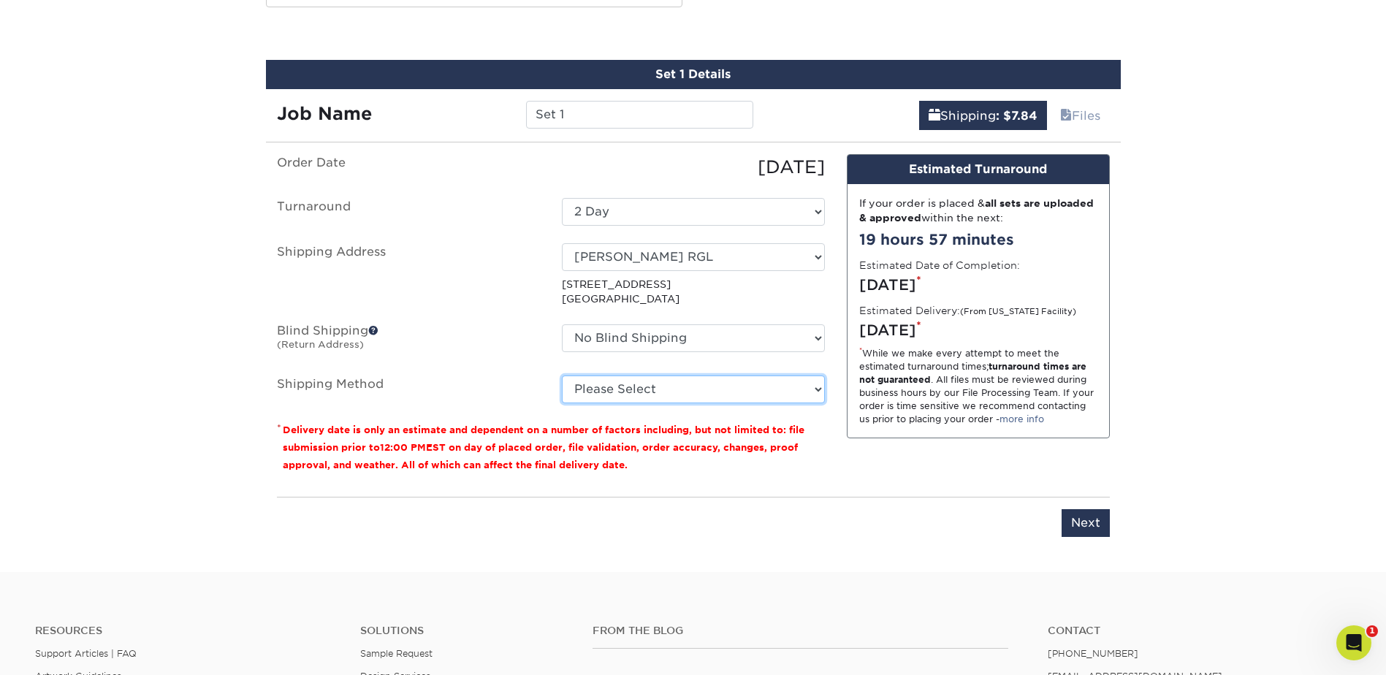
click at [707, 393] on select "Please Select Ground Shipping (+$7.84) 3 Day Shipping Service (+$15.33) 2 Day A…" at bounding box center [693, 390] width 263 height 28
select select "03"
click at [562, 376] on select "Please Select Ground Shipping (+$7.84) 3 Day Shipping Service (+$15.33) 2 Day A…" at bounding box center [693, 390] width 263 height 28
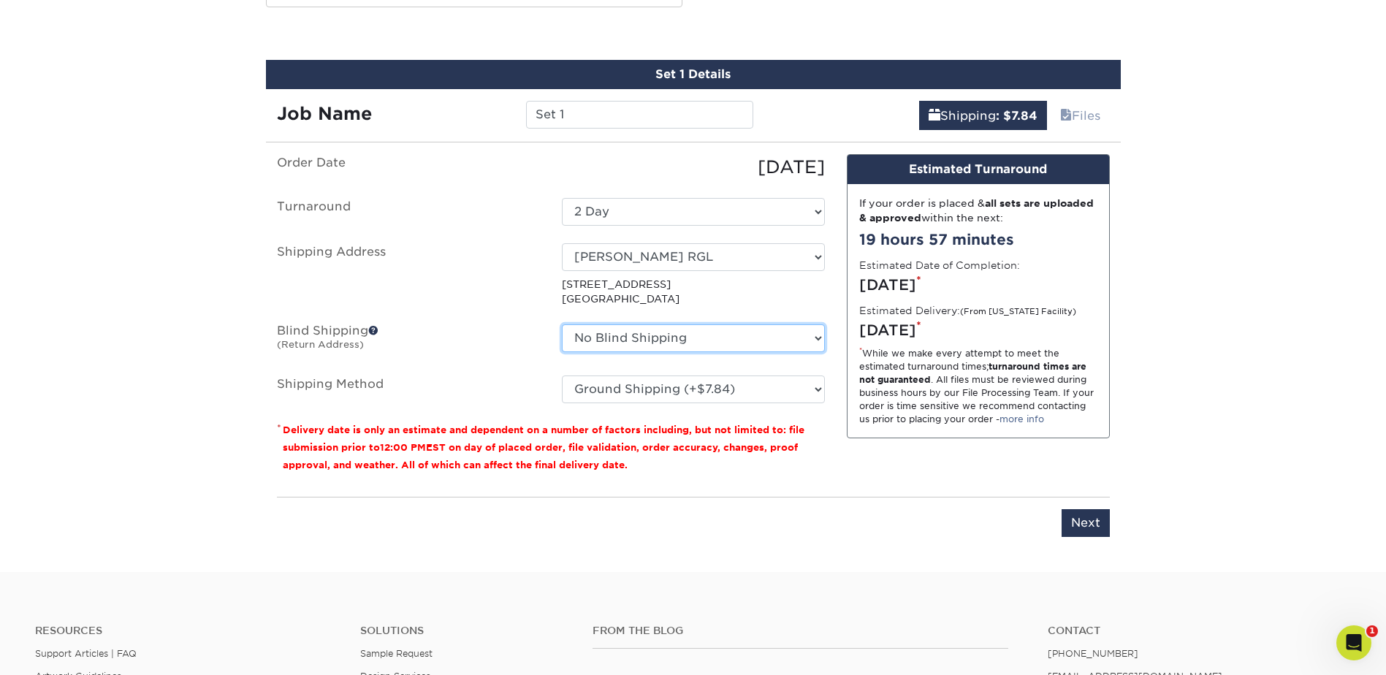
click at [810, 338] on select "No Blind Shipping A Baumgarten RRR Adcom SNA AIDF Conf Hotel for Wiley Airgroup…" at bounding box center [693, 338] width 263 height 28
click at [793, 340] on select "No Blind Shipping A Baumgarten RRR Adcom SNA AIDF Conf Hotel for Wiley Airgroup…" at bounding box center [693, 338] width 263 height 28
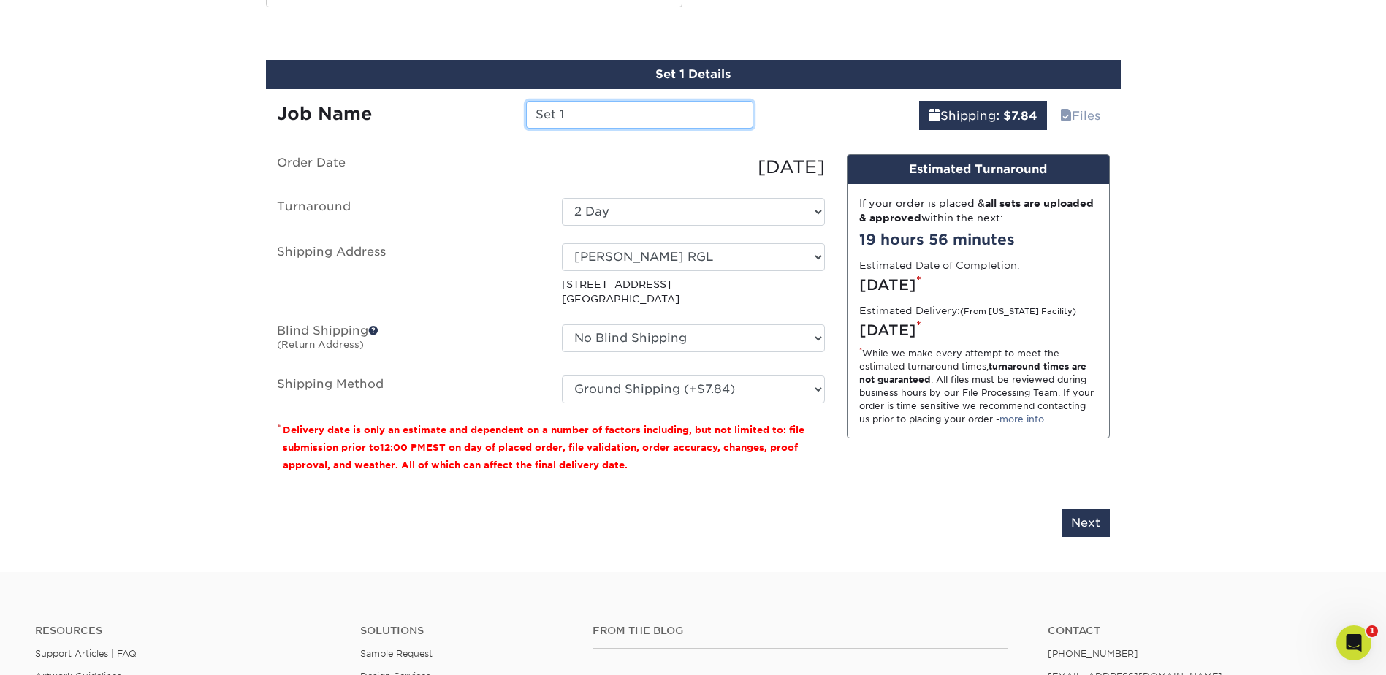
drag, startPoint x: 593, startPoint y: 113, endPoint x: 527, endPoint y: 119, distance: 66.0
click at [527, 119] on input "Set 1" at bounding box center [639, 115] width 227 height 28
paste input "[PERSON_NAME]"
type input "[PERSON_NAME] RGL"
click at [720, 508] on div "Please enter job name and select desired turnaround time, shipping address and …" at bounding box center [693, 517] width 833 height 40
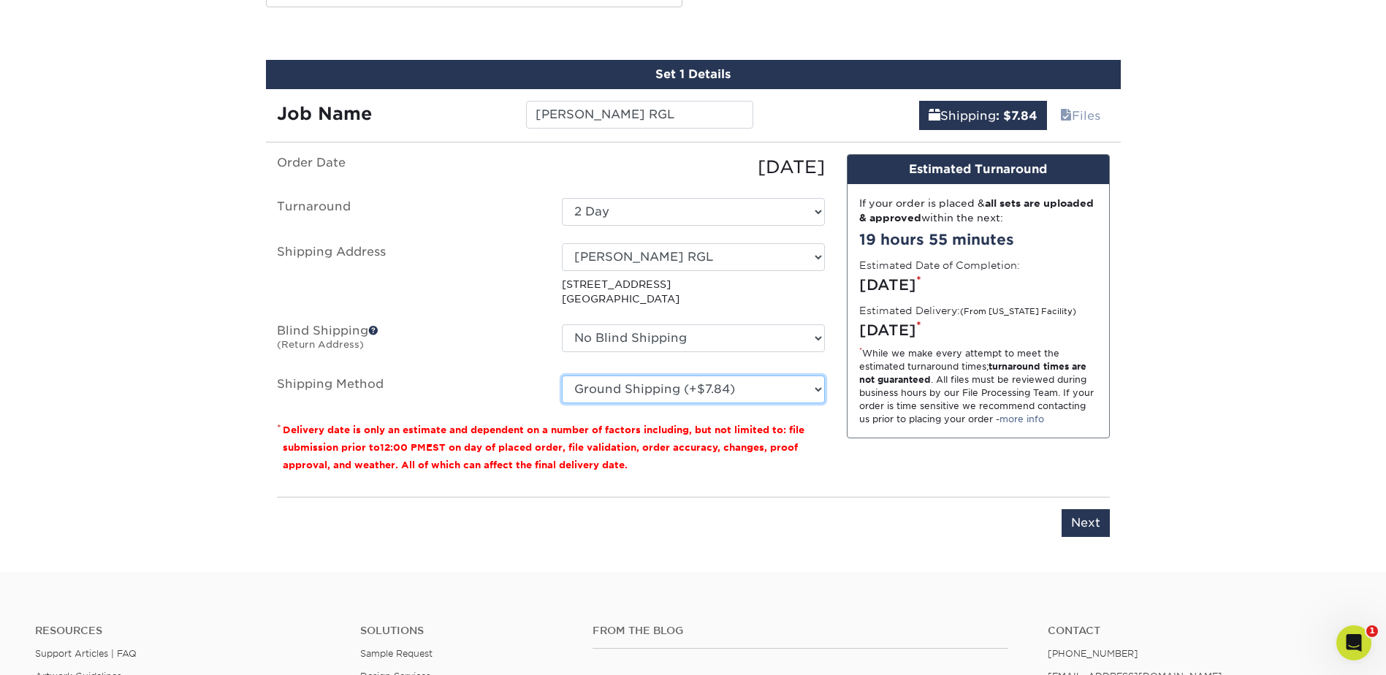
click at [816, 393] on select "Please Select Ground Shipping (+$7.84) 3 Day Shipping Service (+$15.33) 2 Day A…" at bounding box center [693, 390] width 263 height 28
click at [817, 393] on select "Please Select Ground Shipping (+$7.84) 3 Day Shipping Service (+$15.33) 2 Day A…" at bounding box center [693, 390] width 263 height 28
click at [1082, 519] on input "Next" at bounding box center [1086, 523] width 48 height 28
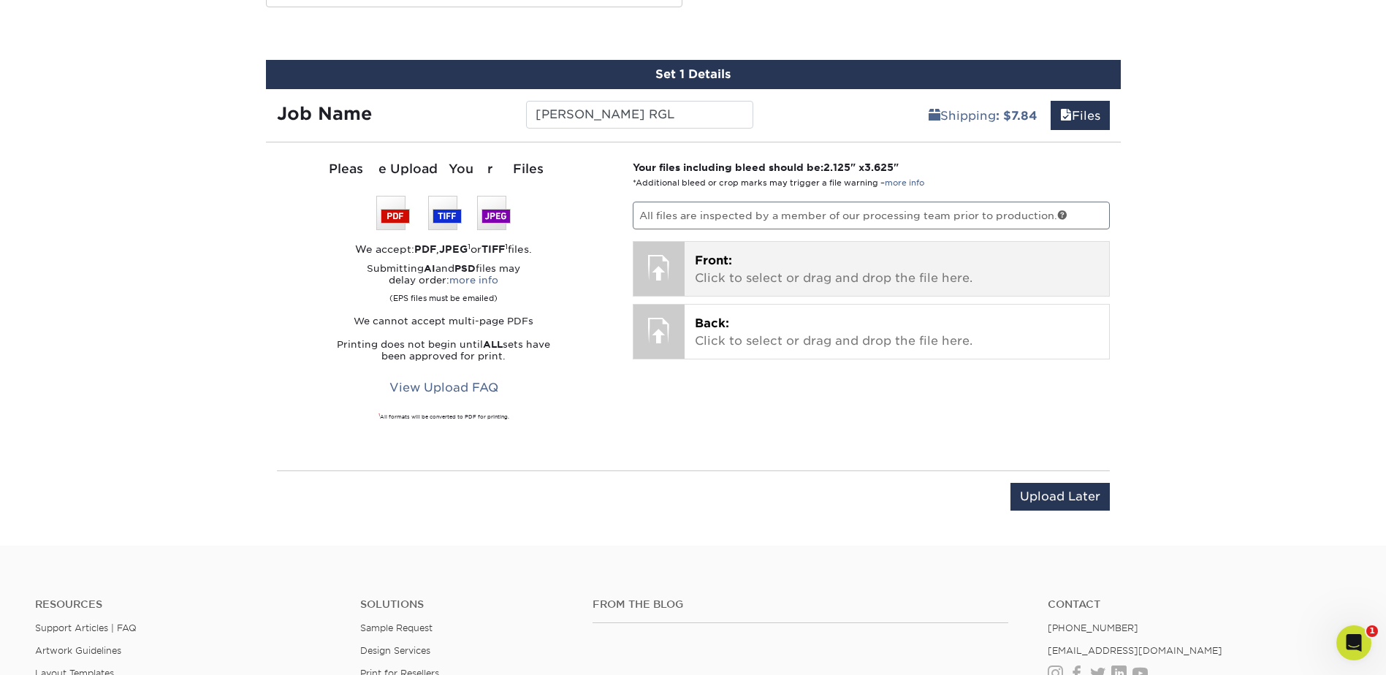
click at [759, 266] on p "Front: Click to select or drag and drop the file here." at bounding box center [897, 269] width 404 height 35
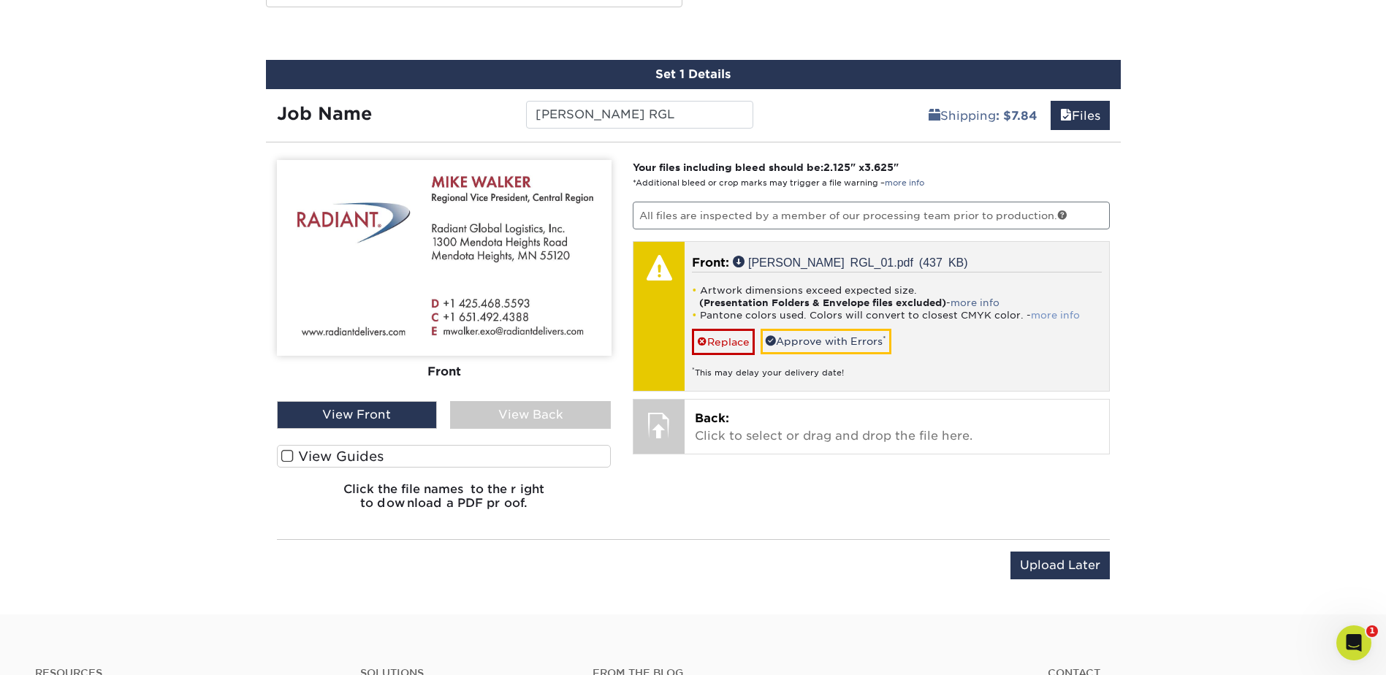
click at [1044, 314] on link "more info" at bounding box center [1055, 315] width 49 height 11
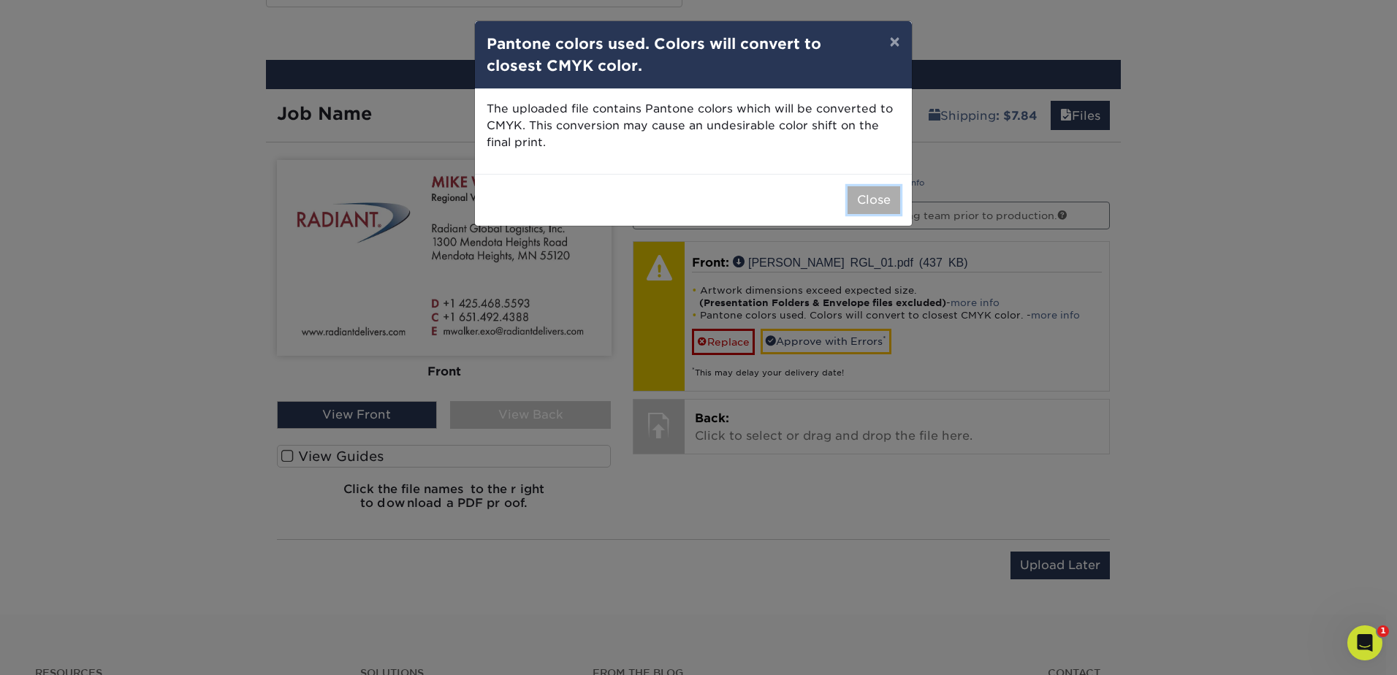
click at [875, 204] on button "Close" at bounding box center [874, 200] width 53 height 28
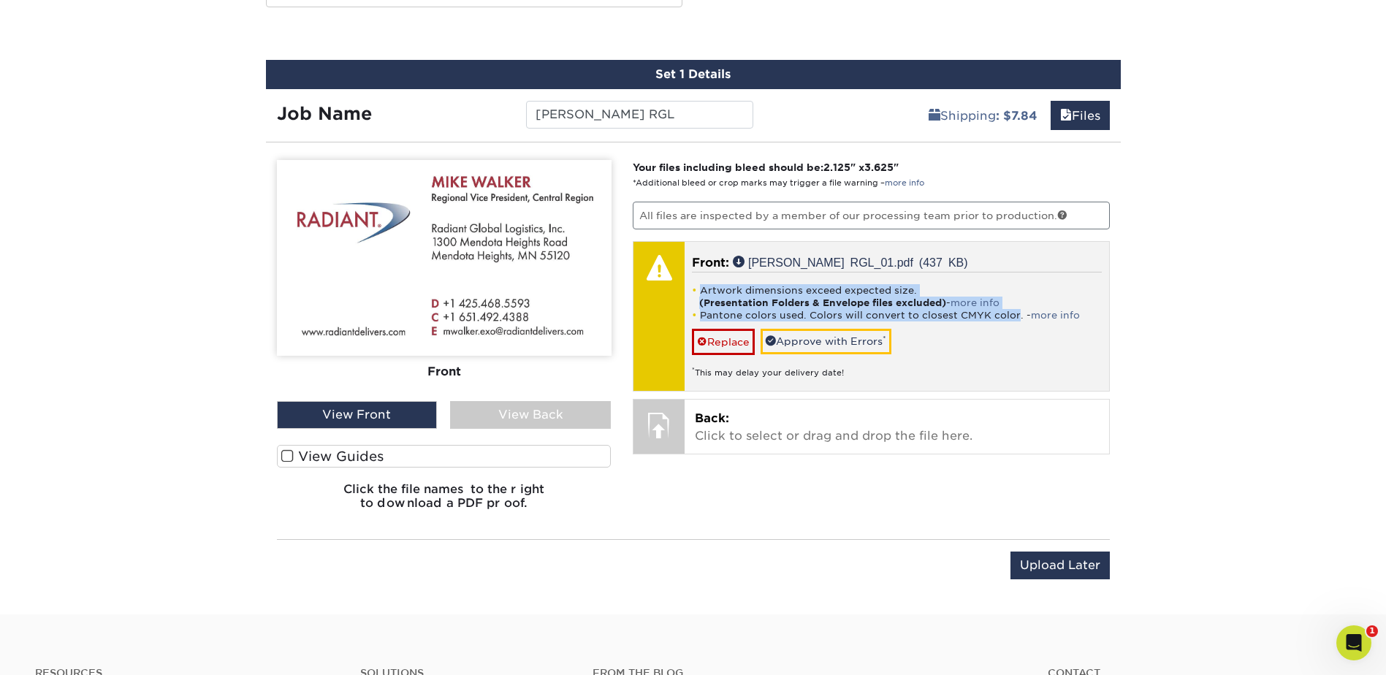
drag, startPoint x: 692, startPoint y: 284, endPoint x: 1014, endPoint y: 312, distance: 323.4
click at [1014, 312] on ul "Artwork dimensions exceed expected size. (Presentation Folders & Envelope files…" at bounding box center [897, 302] width 410 height 37
copy ul "Artwork dimensions exceed expected size. (Presentation Folders & Envelope files…"
click at [720, 349] on link "Replace" at bounding box center [723, 342] width 63 height 26
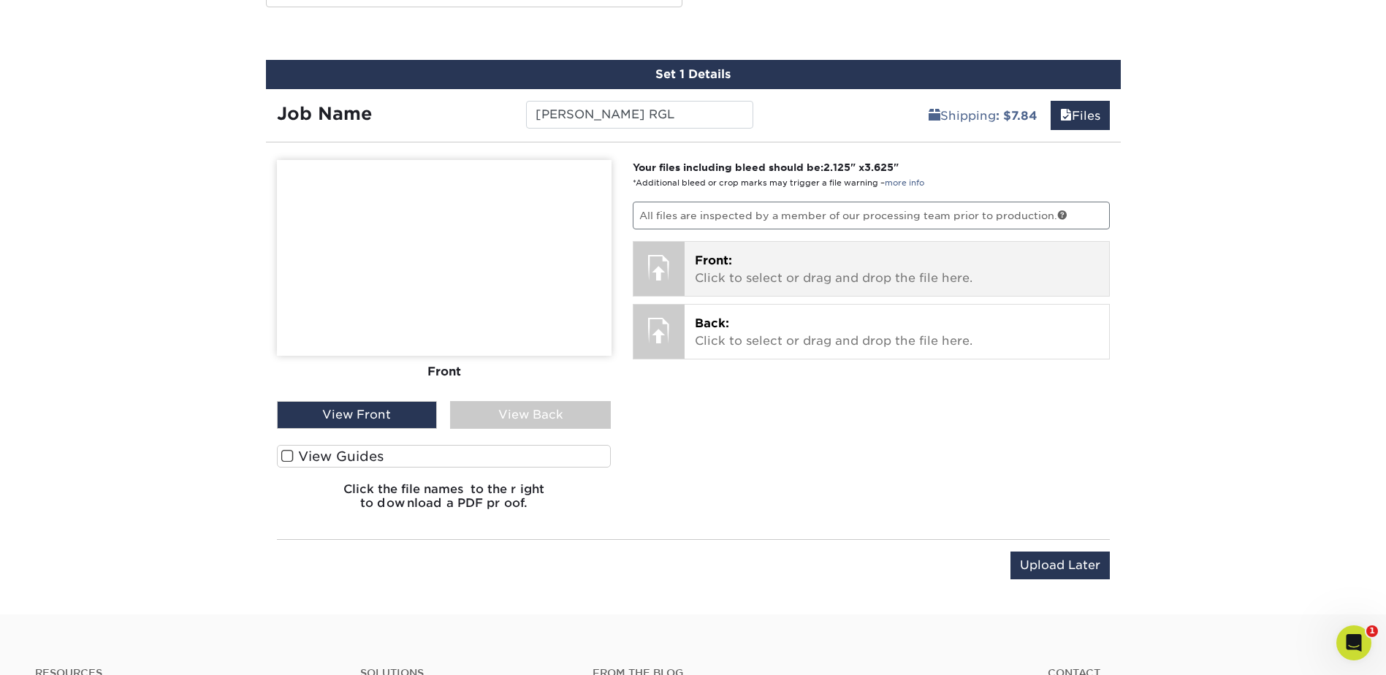
click at [761, 280] on p "Front: Click to select or drag and drop the file here." at bounding box center [897, 269] width 404 height 35
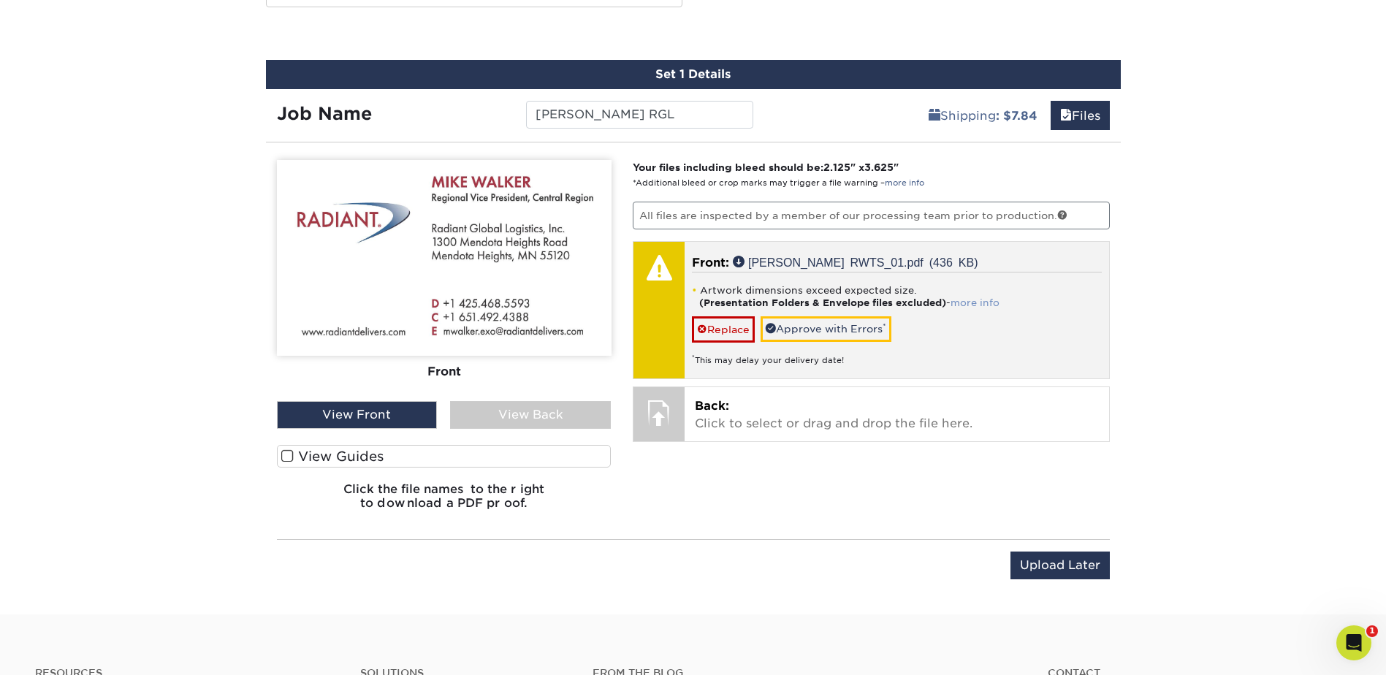
click at [970, 302] on link "more info" at bounding box center [975, 302] width 49 height 11
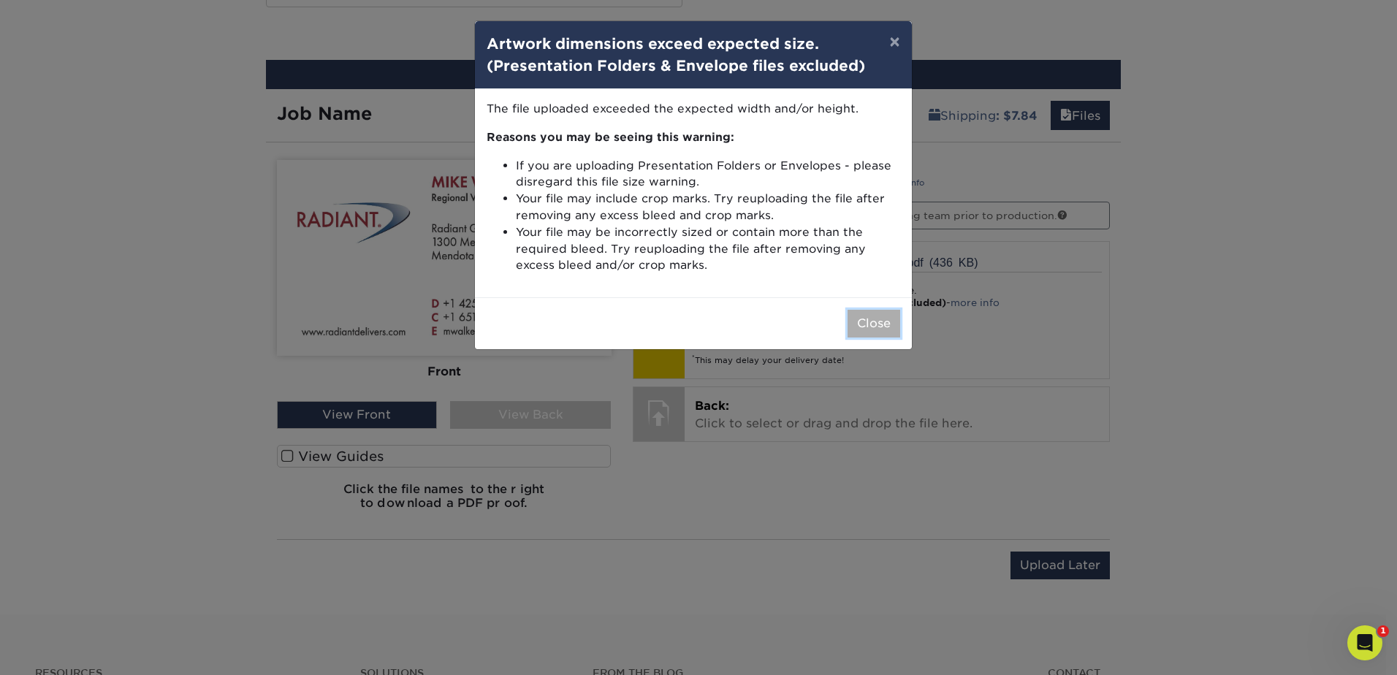
click at [856, 329] on button "Close" at bounding box center [874, 324] width 53 height 28
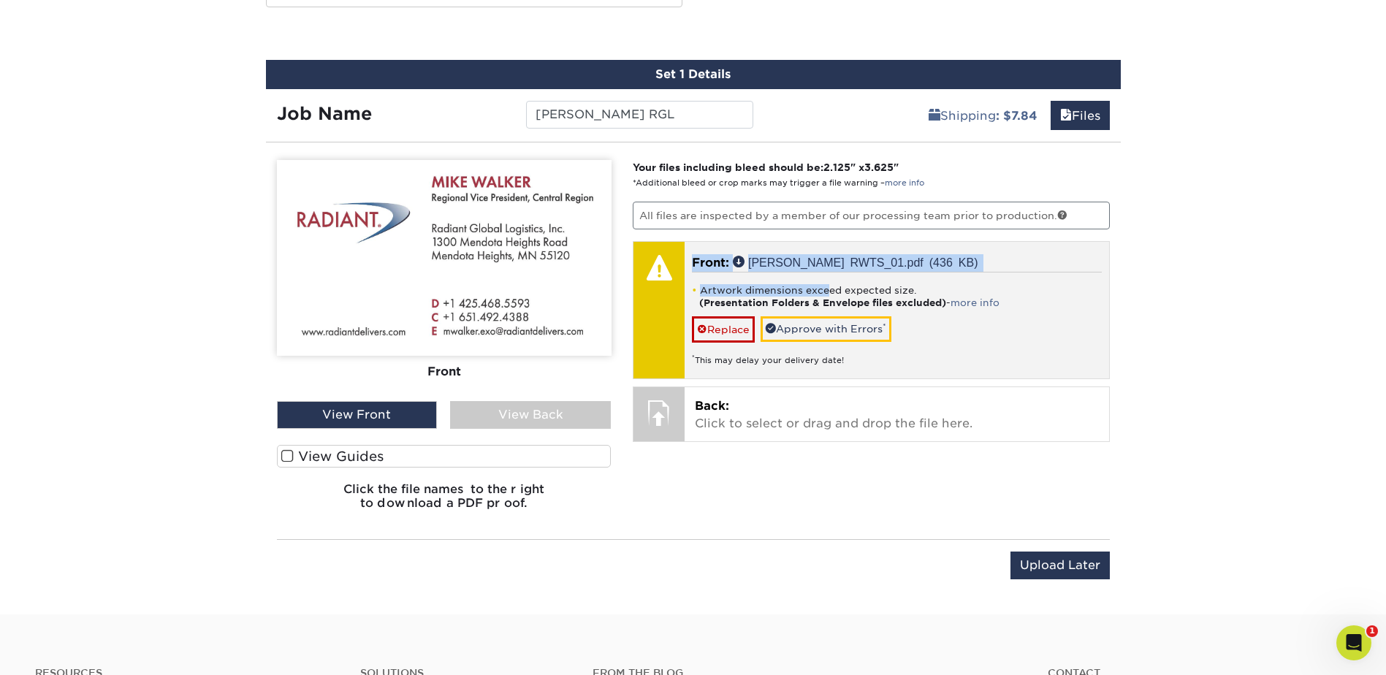
drag, startPoint x: 684, startPoint y: 285, endPoint x: 824, endPoint y: 288, distance: 140.3
click at [824, 288] on div "Front: Click to select or drag and drop the file here. Choose file Mike Walker …" at bounding box center [871, 310] width 477 height 138
drag, startPoint x: 824, startPoint y: 288, endPoint x: 971, endPoint y: 328, distance: 152.3
click at [971, 328] on div "Artwork dimensions exceed expected size. (Presentation Folders & Envelope files…" at bounding box center [897, 319] width 410 height 94
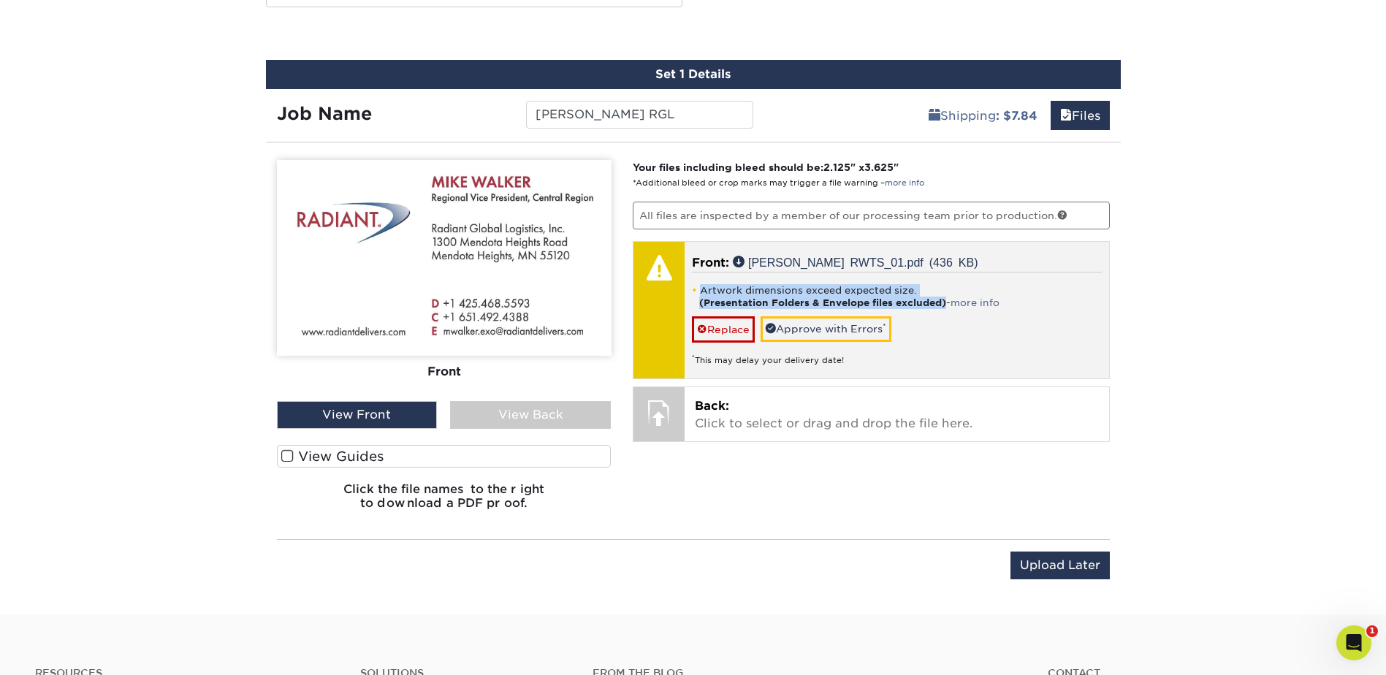
drag, startPoint x: 702, startPoint y: 289, endPoint x: 945, endPoint y: 303, distance: 243.7
click at [945, 303] on li "Artwork dimensions exceed expected size. (Presentation Folders & Envelope files…" at bounding box center [897, 296] width 410 height 25
copy li "Artwork dimensions exceed expected size. (Presentation Folders & Envelope files…"
click at [988, 305] on link "more info" at bounding box center [975, 302] width 49 height 11
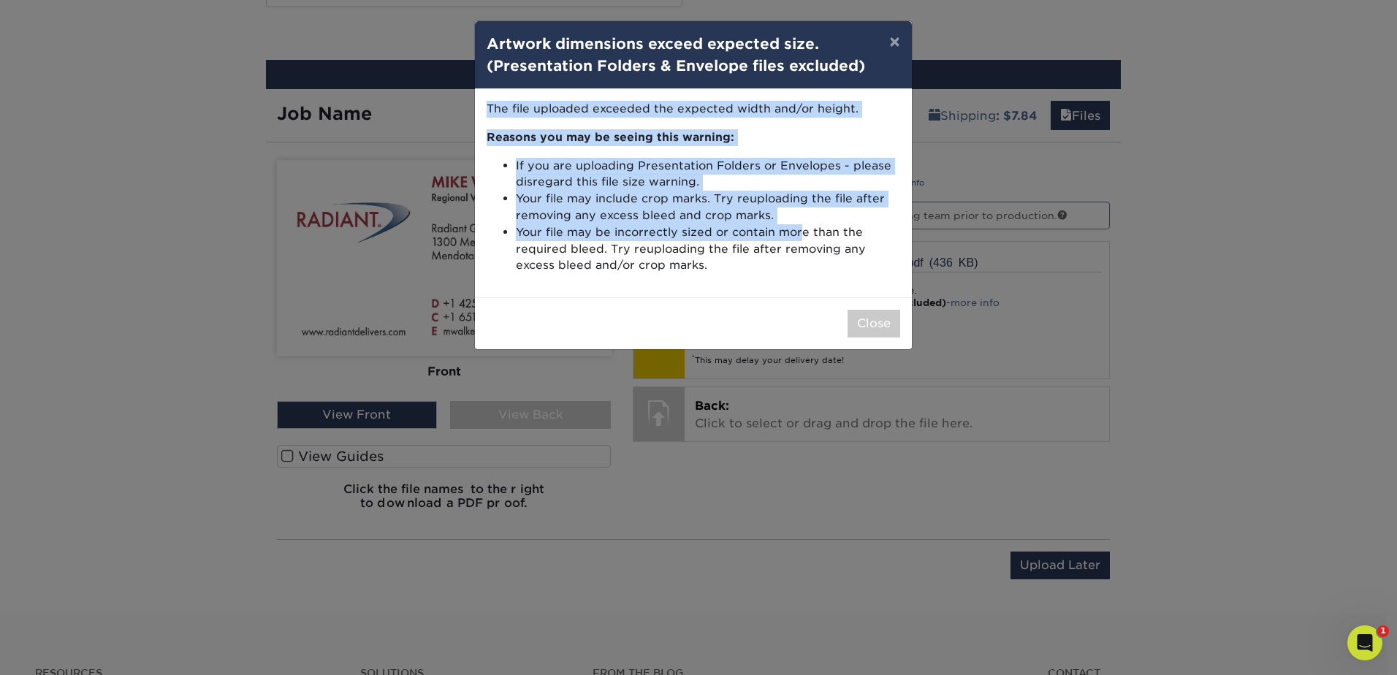
drag, startPoint x: 483, startPoint y: 105, endPoint x: 800, endPoint y: 224, distance: 338.7
click at [800, 224] on div "The file uploaded exceeded the expected width and/or height. Reasons you may be…" at bounding box center [693, 193] width 437 height 208
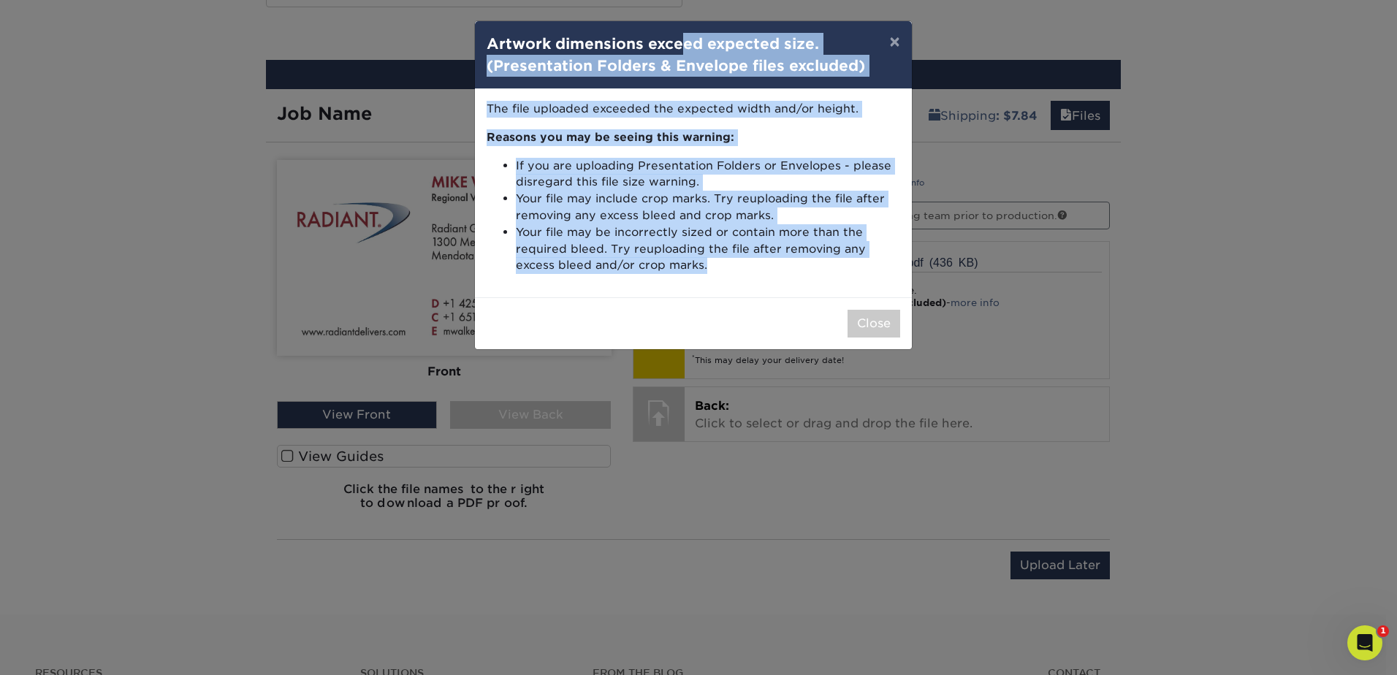
drag, startPoint x: 481, startPoint y: 37, endPoint x: 817, endPoint y: 268, distance: 407.7
click at [817, 268] on div "× Artwork dimensions exceed expected size. (Presentation Folders & Envelope fil…" at bounding box center [693, 185] width 438 height 330
copy div "Artwork dimensions exceed expected size. (Presentation Folders & Envelope files…"
click at [858, 323] on button "Close" at bounding box center [874, 324] width 53 height 28
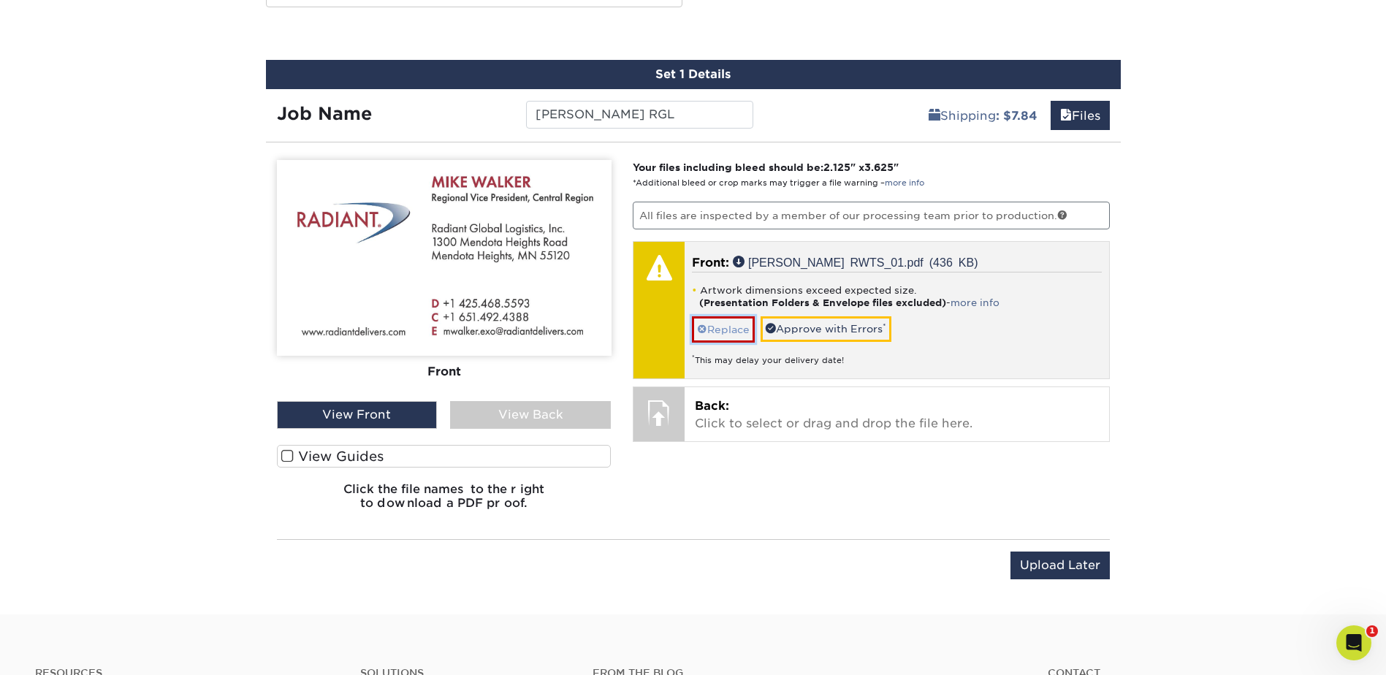
click at [726, 332] on link "Replace" at bounding box center [723, 329] width 63 height 26
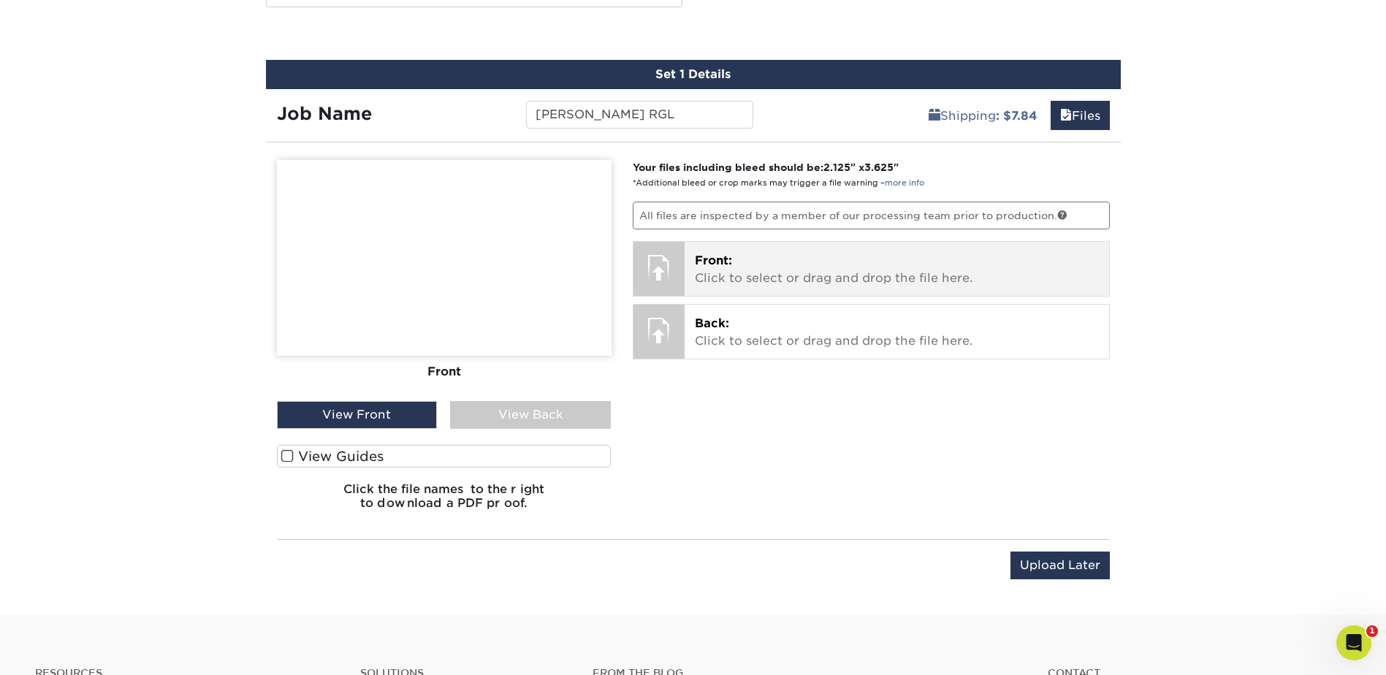
click at [779, 270] on p "Front: Click to select or drag and drop the file here." at bounding box center [897, 269] width 404 height 35
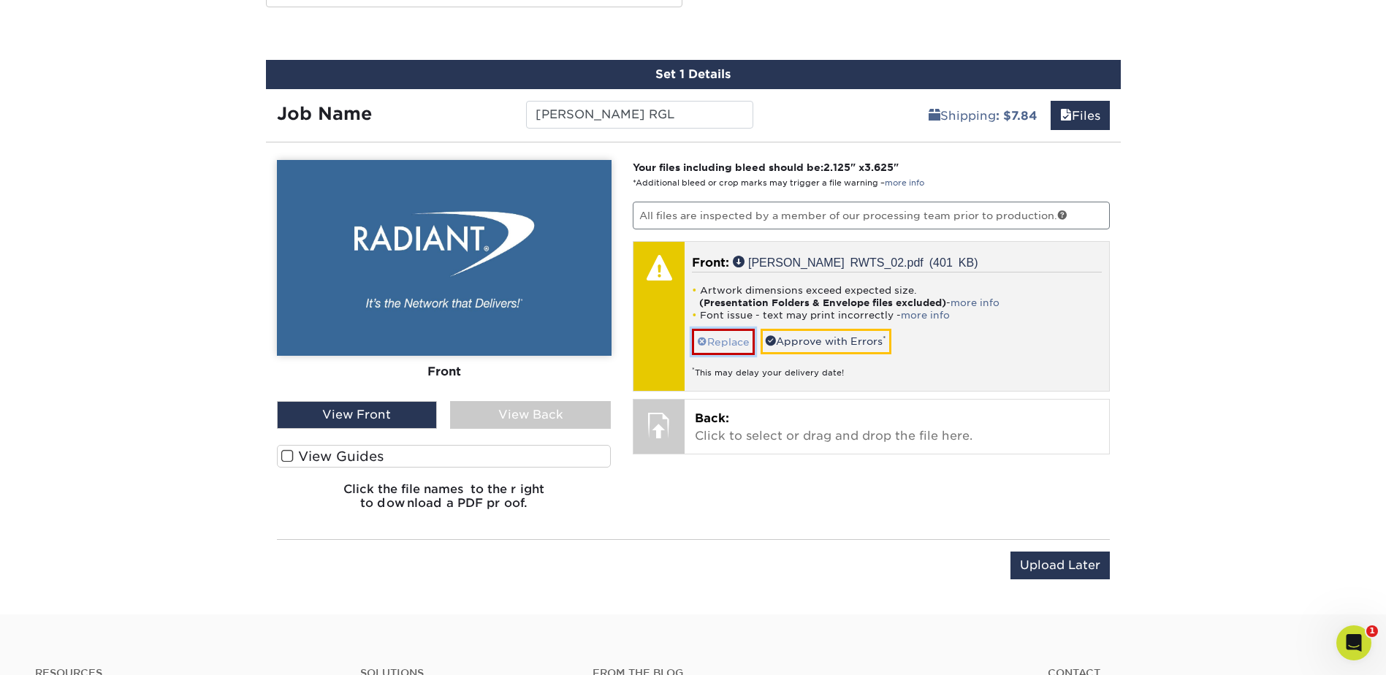
click at [727, 350] on link "Replace" at bounding box center [723, 342] width 63 height 26
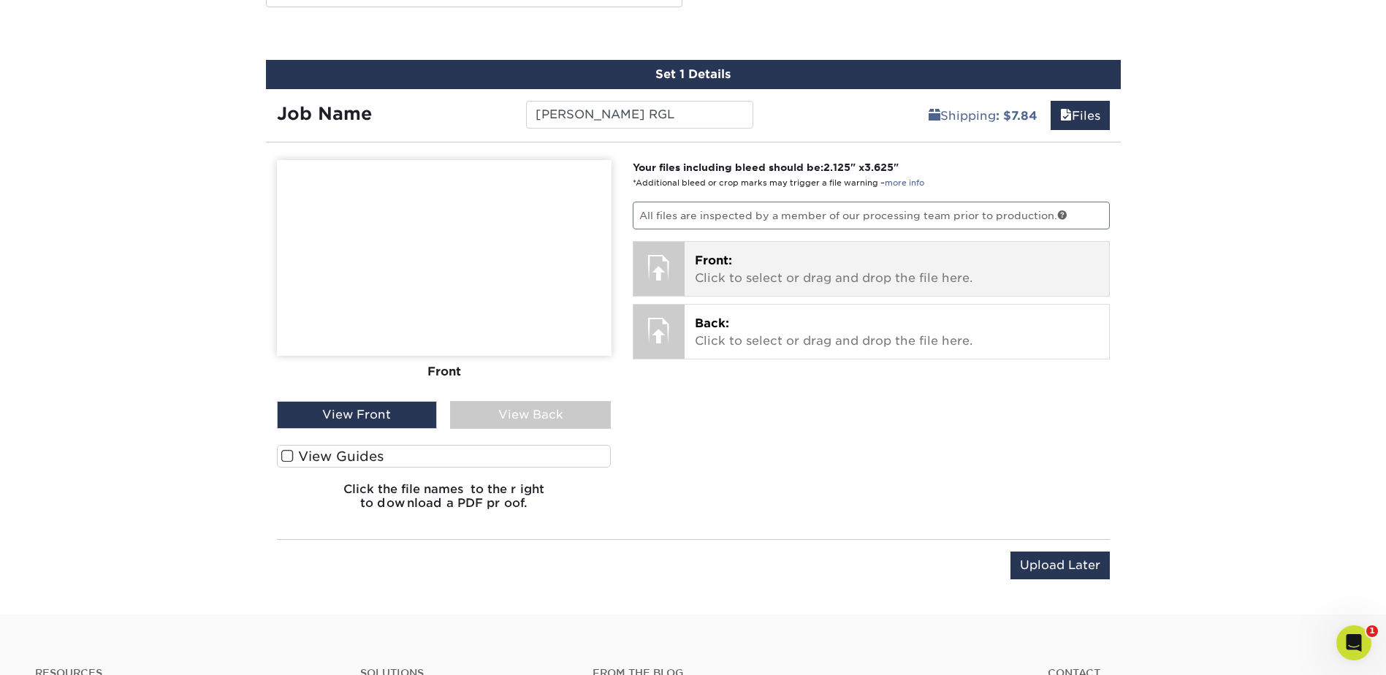
click at [774, 276] on p "Front: Click to select or drag and drop the file here." at bounding box center [897, 269] width 404 height 35
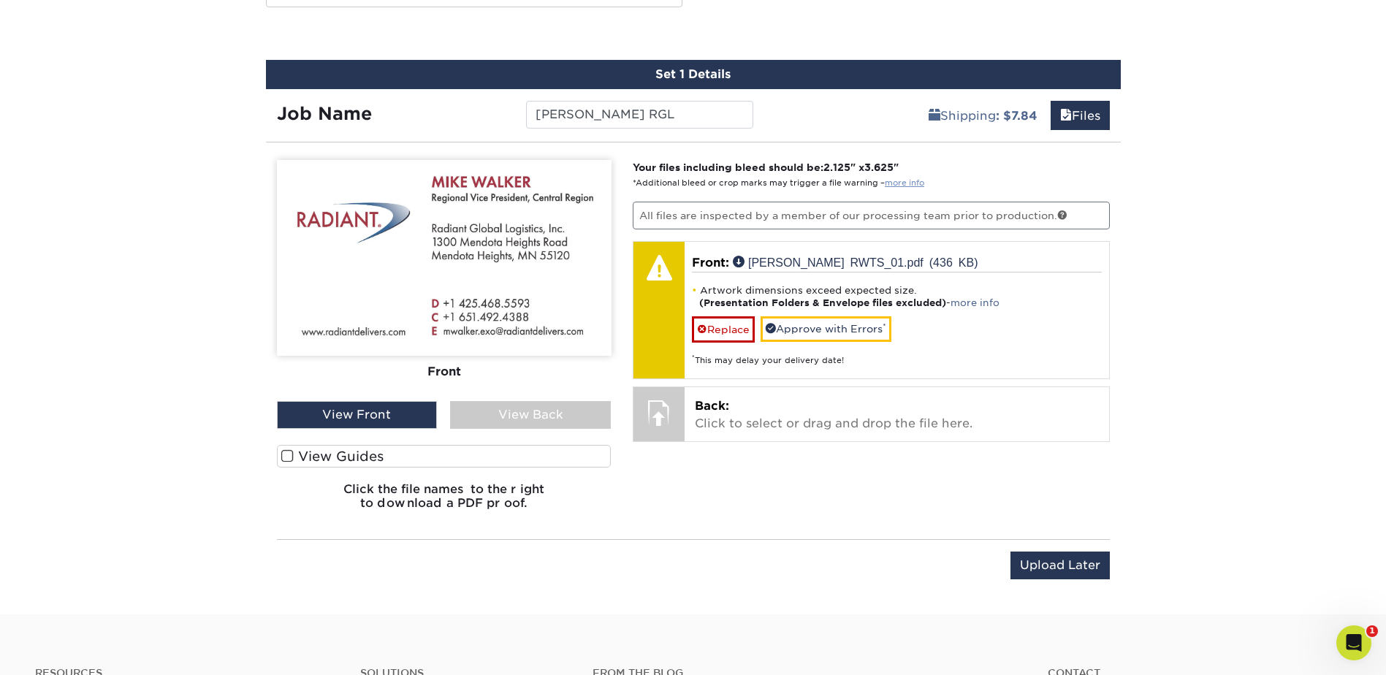
click at [904, 183] on link "more info" at bounding box center [904, 182] width 39 height 9
drag, startPoint x: 634, startPoint y: 168, endPoint x: 923, endPoint y: 166, distance: 289.3
click at [923, 166] on div "Your files including bleed should be: 2.125 " x 3.625 " *Additional bleed or cr…" at bounding box center [871, 341] width 499 height 362
copy strong "Your files including bleed should be: 2.125 " x 3.625 ""
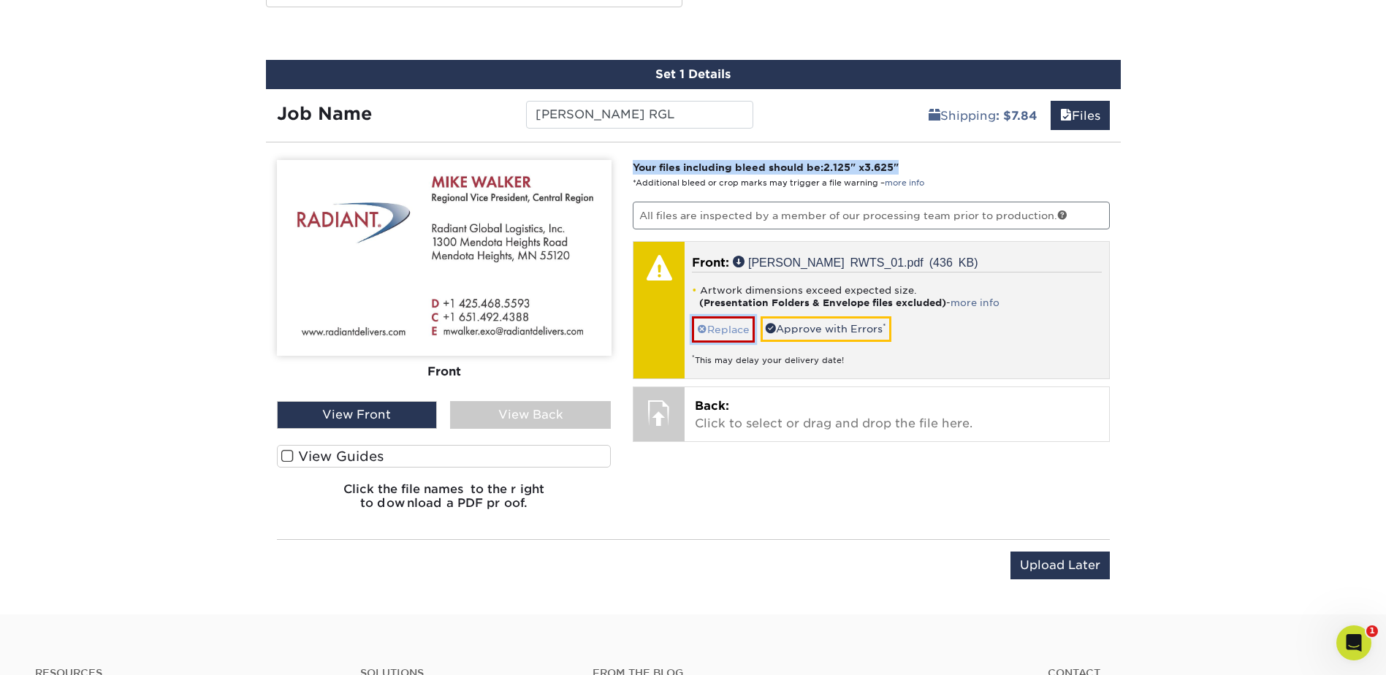
click at [720, 332] on link "Replace" at bounding box center [723, 329] width 63 height 26
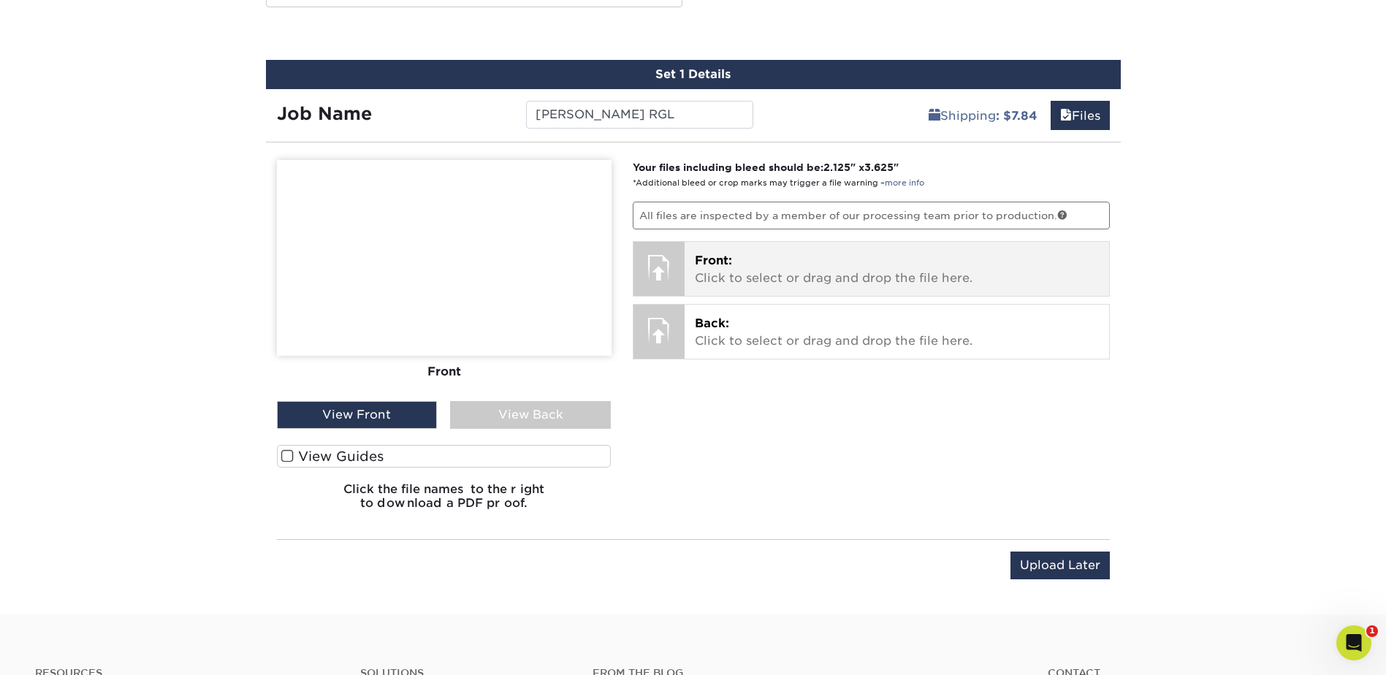
click at [785, 286] on p "Front: Click to select or drag and drop the file here." at bounding box center [897, 269] width 404 height 35
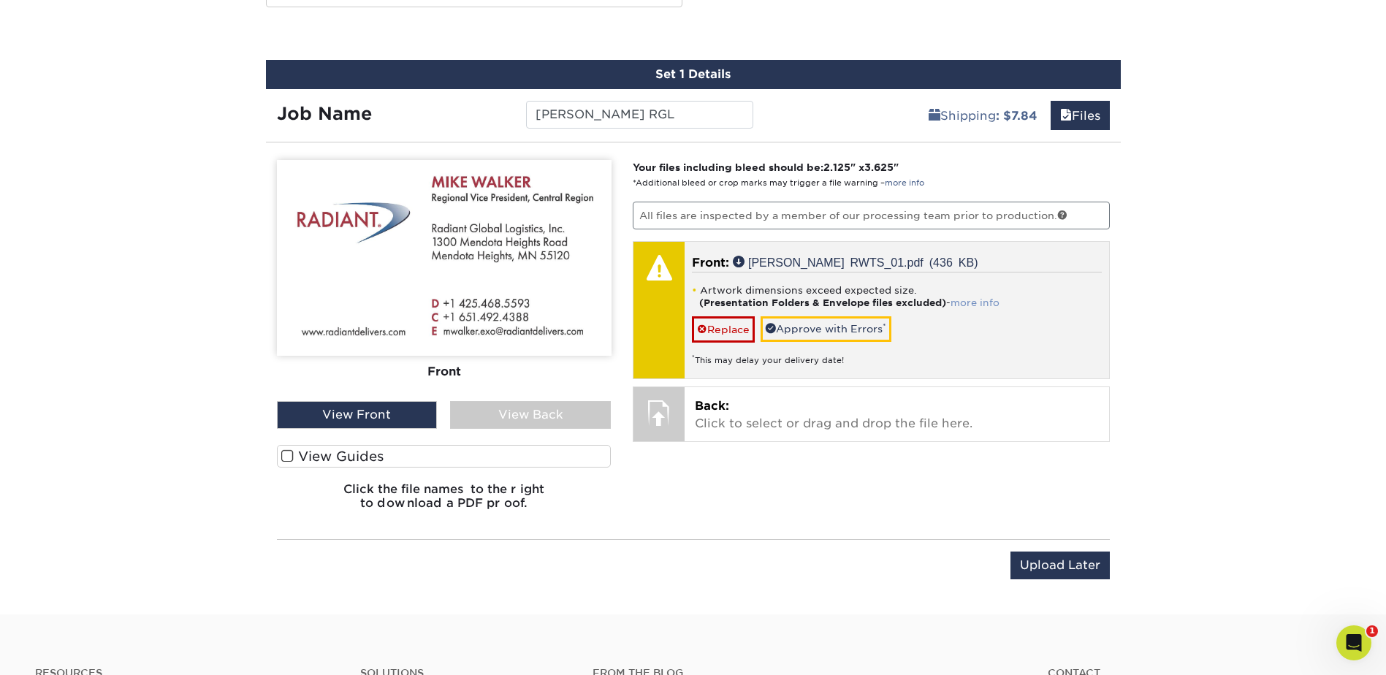
click at [970, 300] on link "more info" at bounding box center [975, 302] width 49 height 11
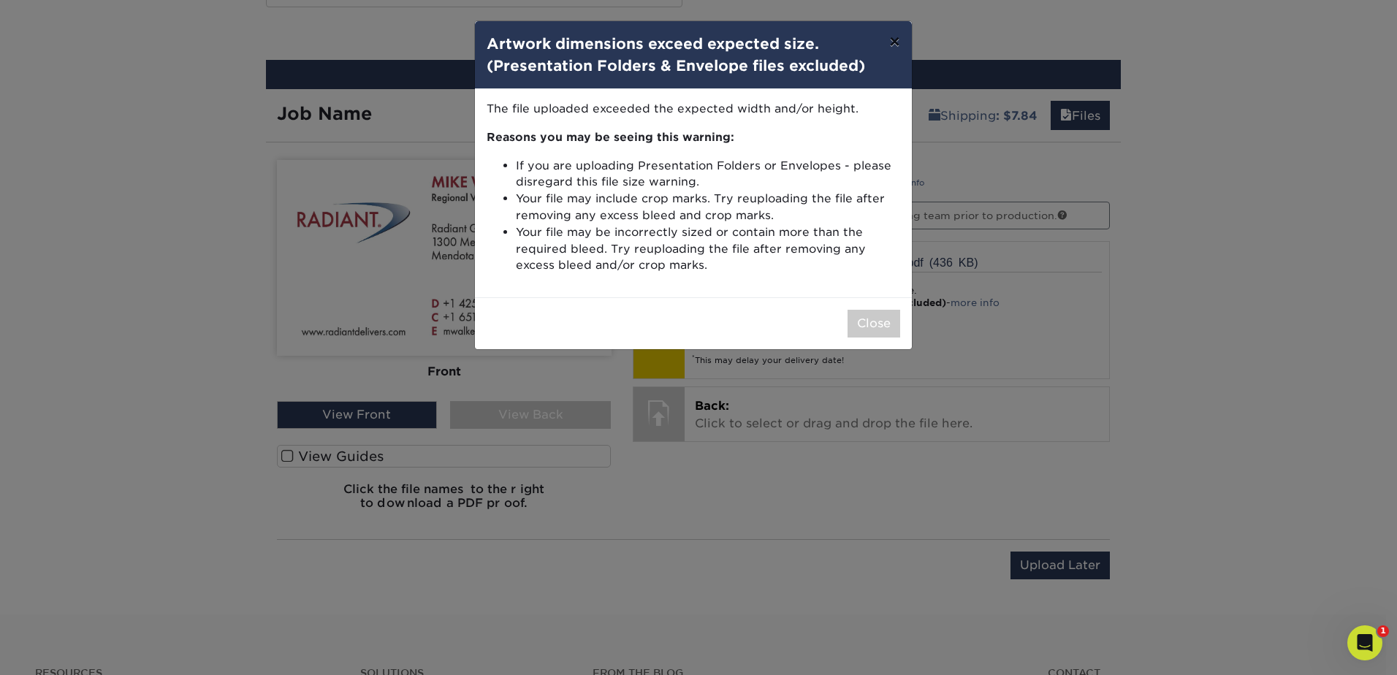
click at [899, 47] on button "×" at bounding box center [894, 41] width 34 height 41
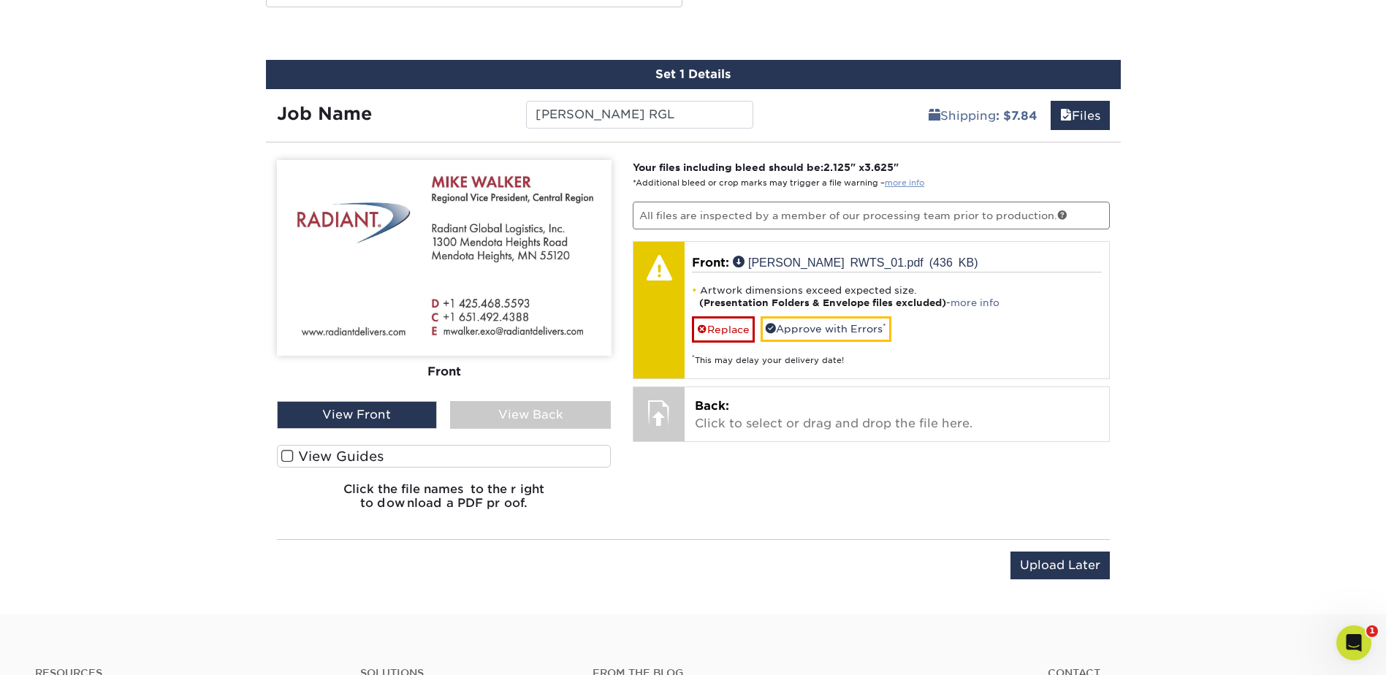
click at [902, 186] on link "more info" at bounding box center [904, 182] width 39 height 9
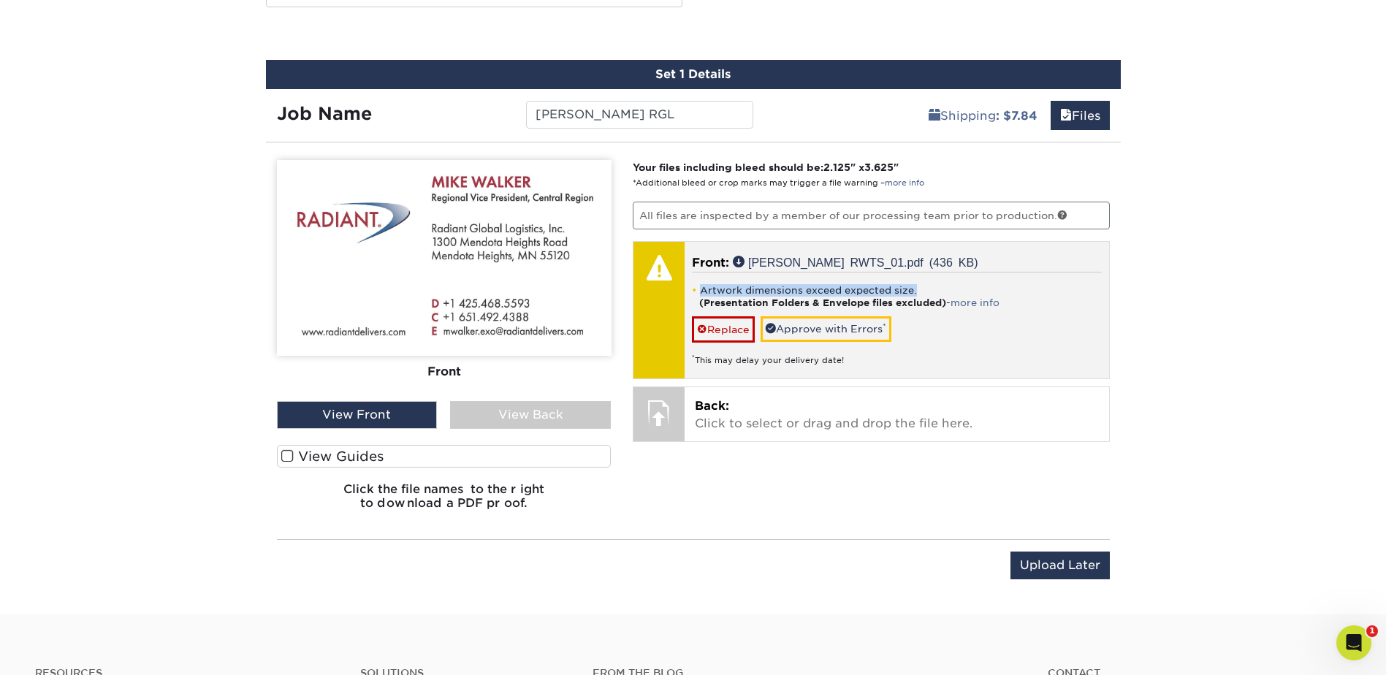
drag, startPoint x: 693, startPoint y: 285, endPoint x: 925, endPoint y: 286, distance: 232.3
click at [925, 286] on li "Artwork dimensions exceed expected size. (Presentation Folders & Envelope files…" at bounding box center [897, 296] width 410 height 25
copy li "Artwork dimensions exceed expected size."
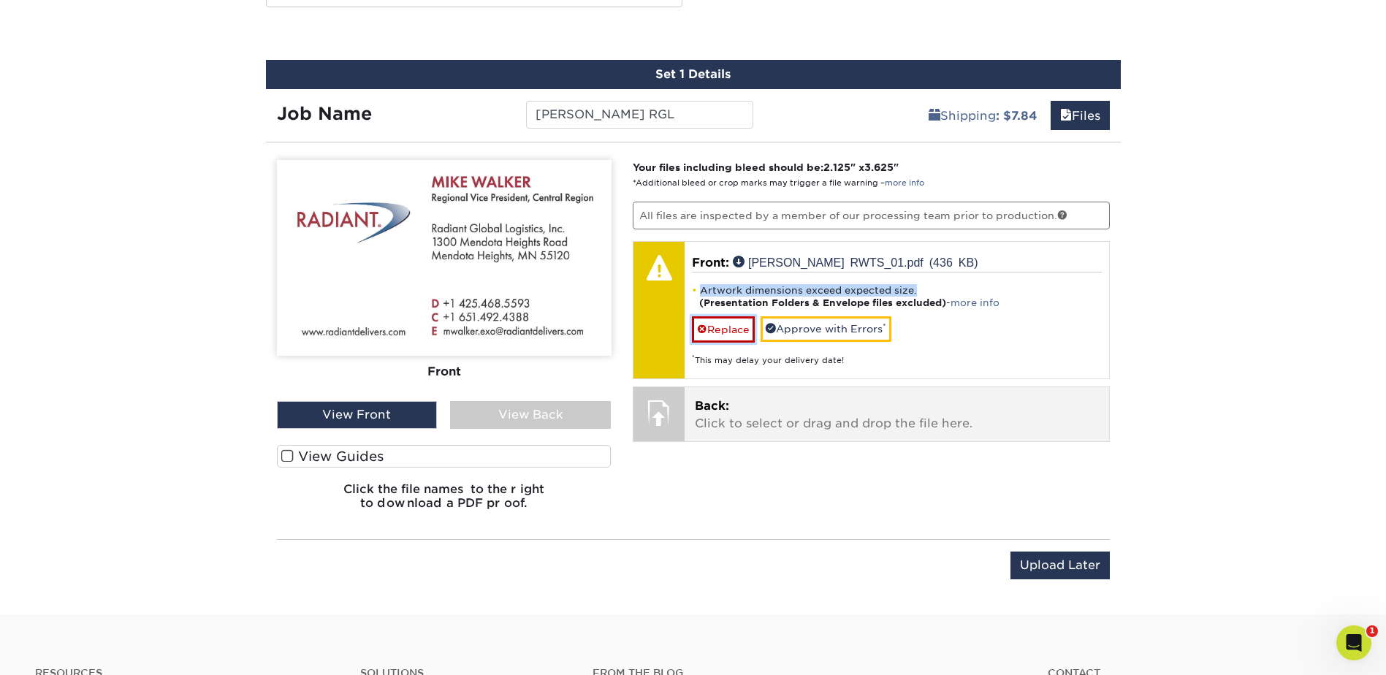
click at [720, 325] on link "Replace" at bounding box center [723, 329] width 63 height 26
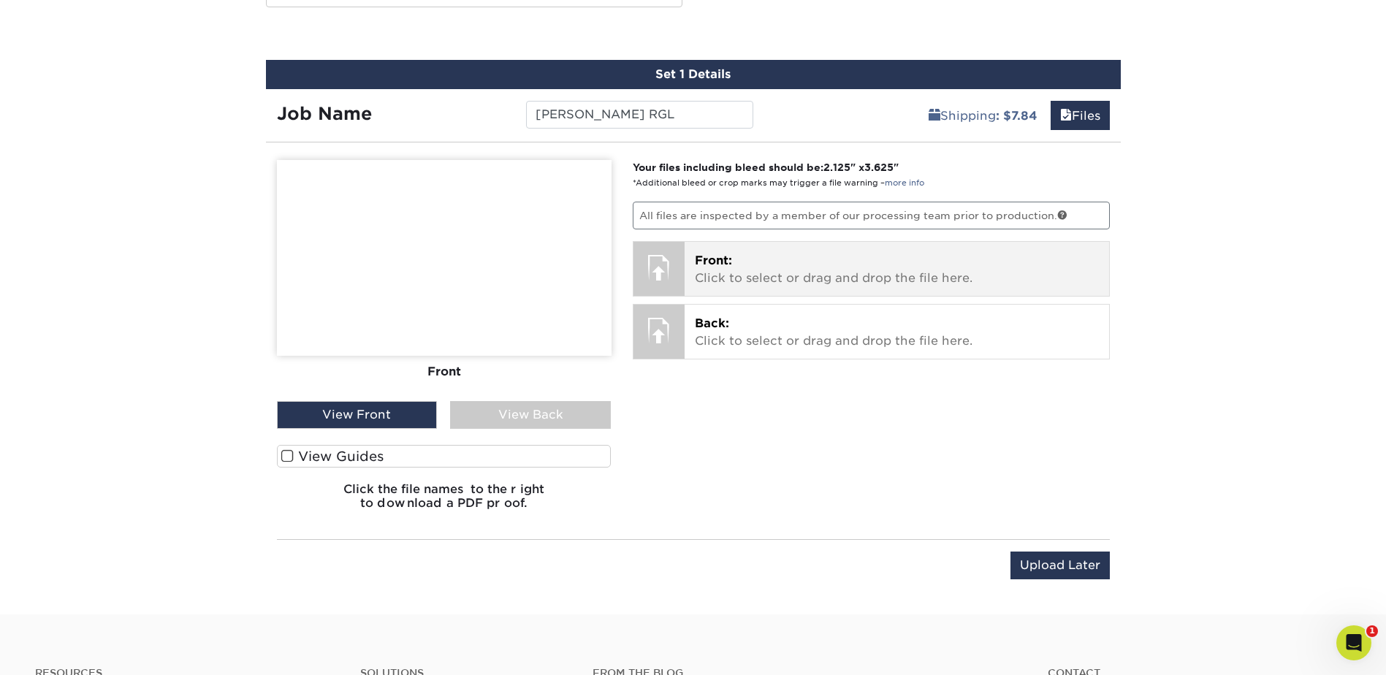
click at [776, 280] on p "Front: Click to select or drag and drop the file here." at bounding box center [897, 269] width 404 height 35
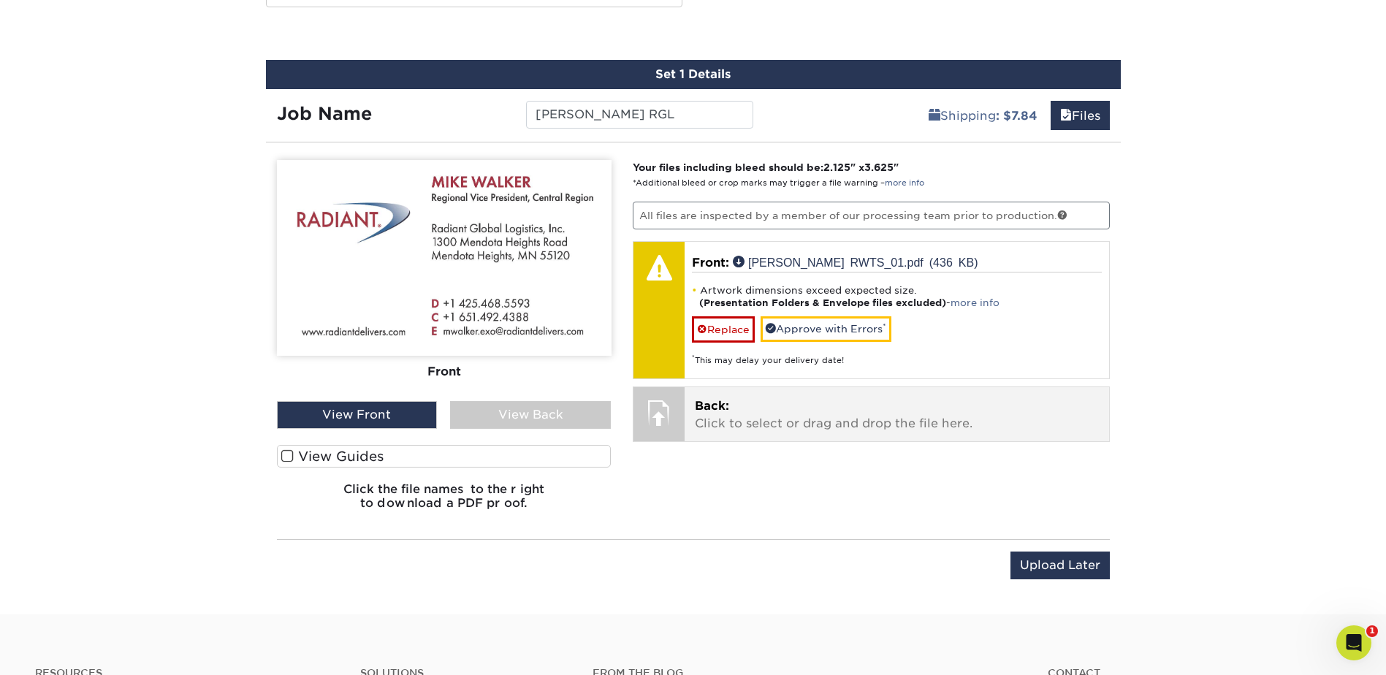
click at [810, 422] on p "Back: Click to select or drag and drop the file here." at bounding box center [897, 414] width 404 height 35
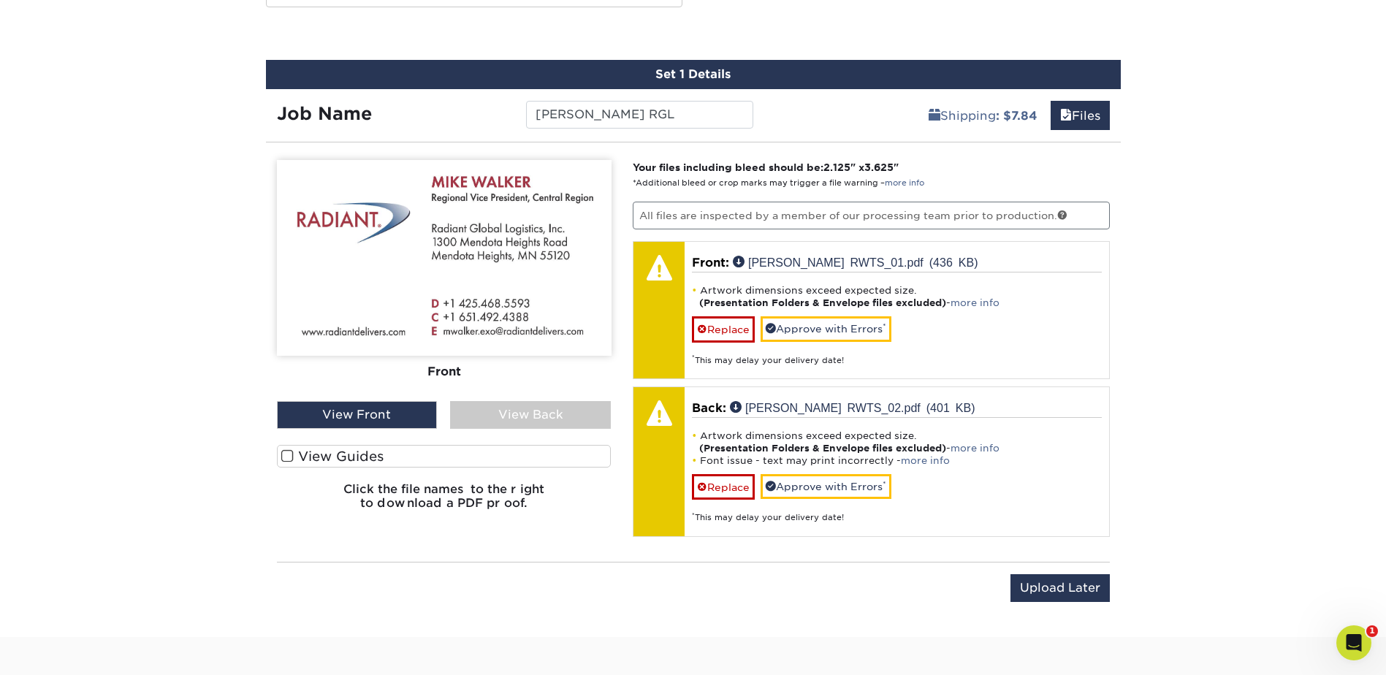
click at [507, 408] on div "View Back" at bounding box center [530, 415] width 161 height 28
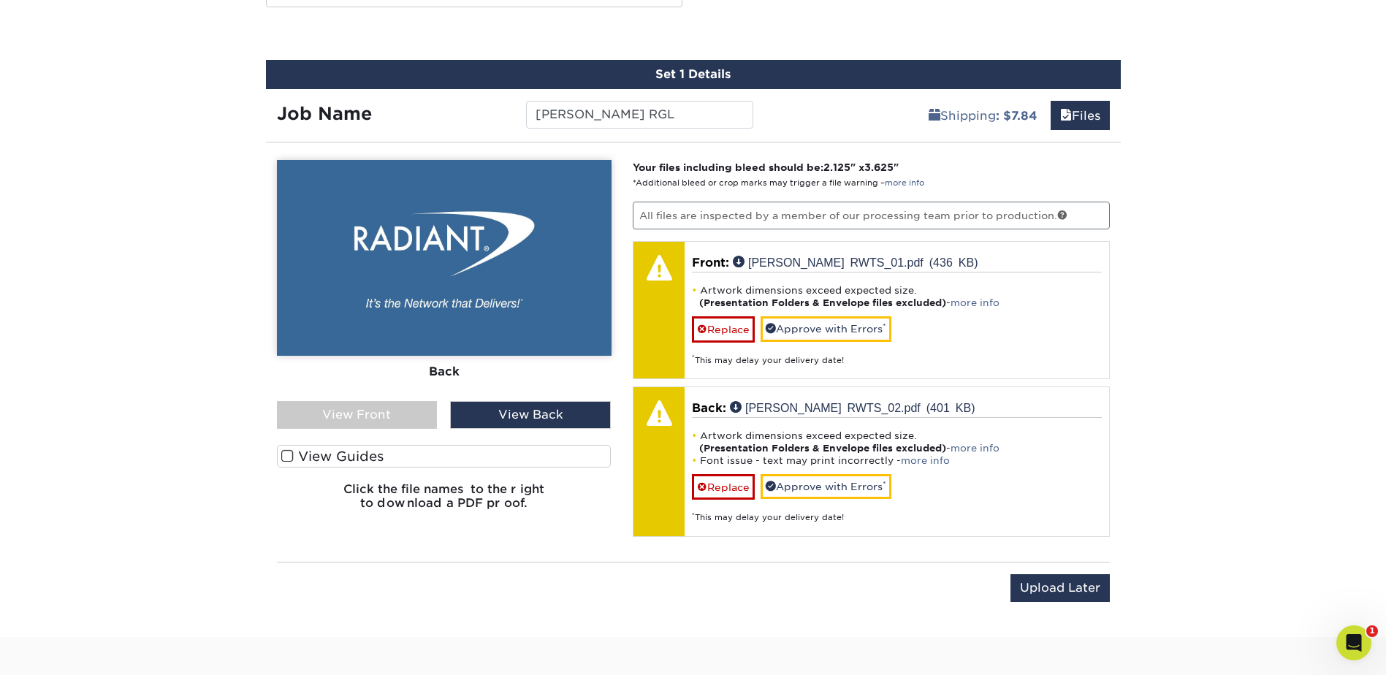
click at [359, 411] on div "View Front" at bounding box center [357, 415] width 161 height 28
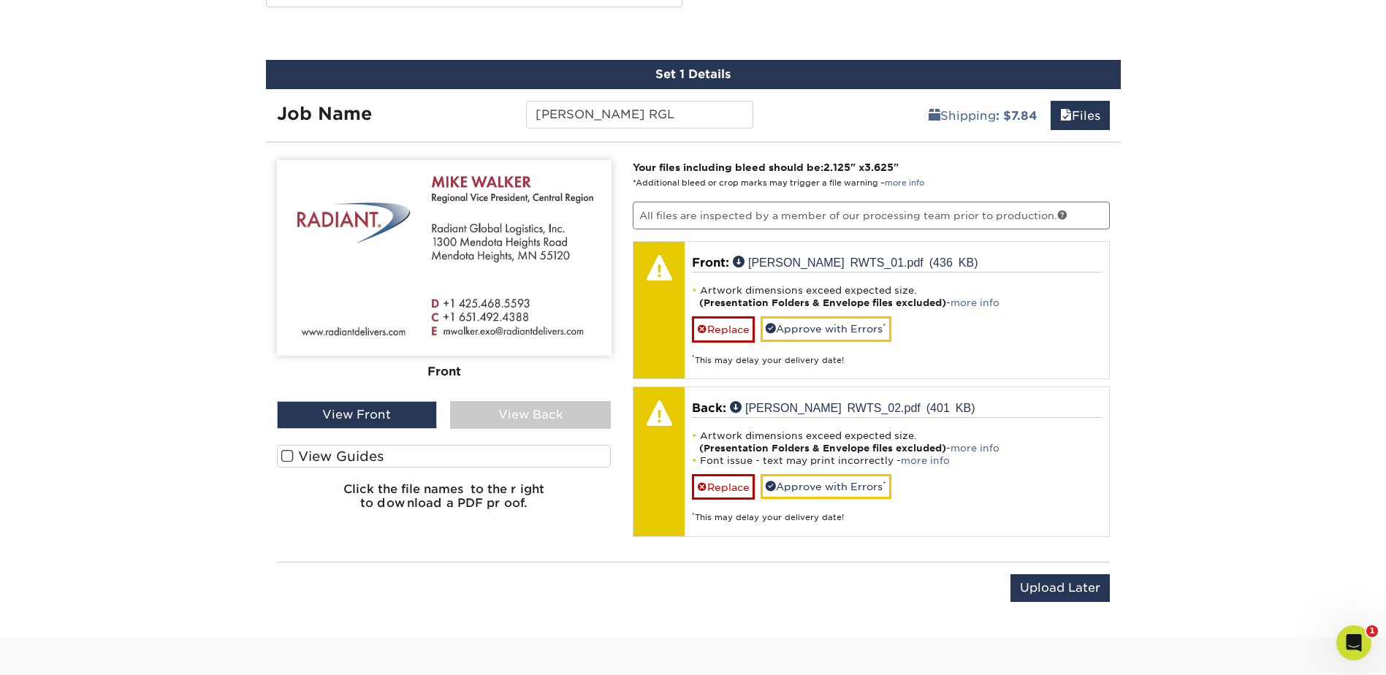
click at [281, 459] on span at bounding box center [287, 456] width 12 height 14
click at [0, 0] on input "View Guides" at bounding box center [0, 0] width 0 height 0
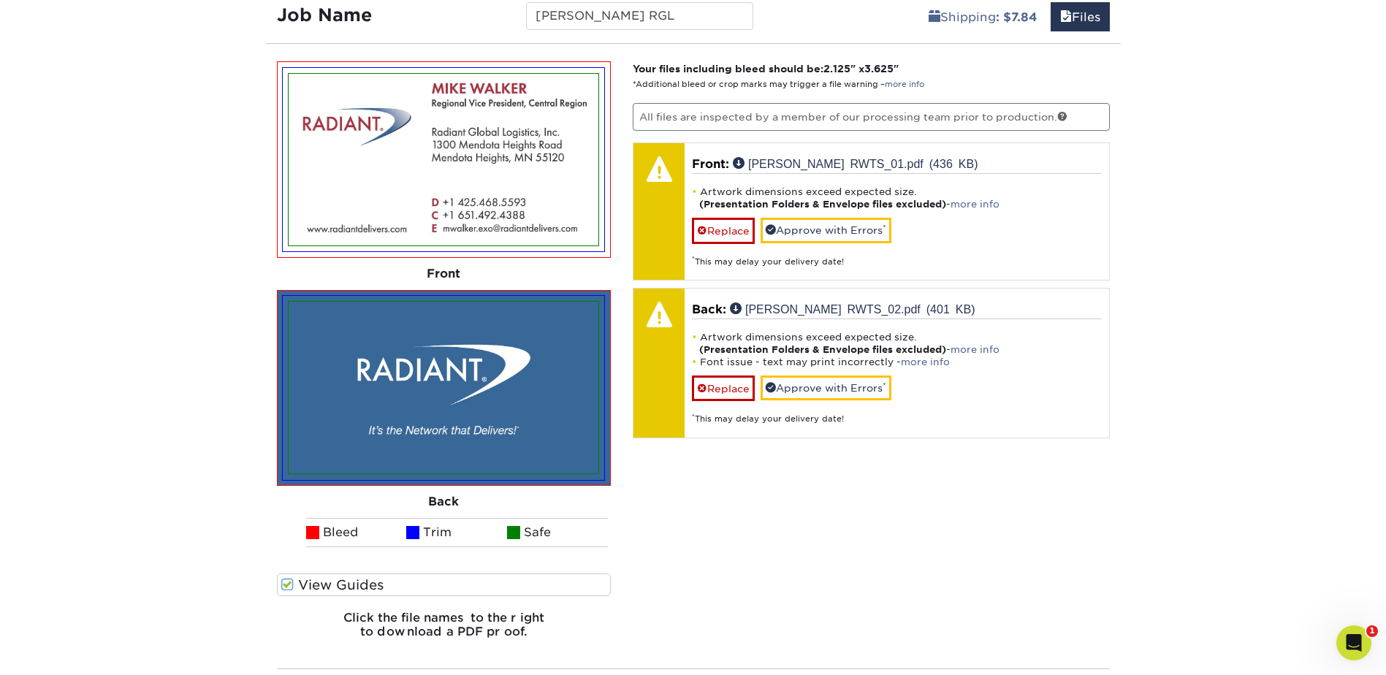
scroll to position [881, 0]
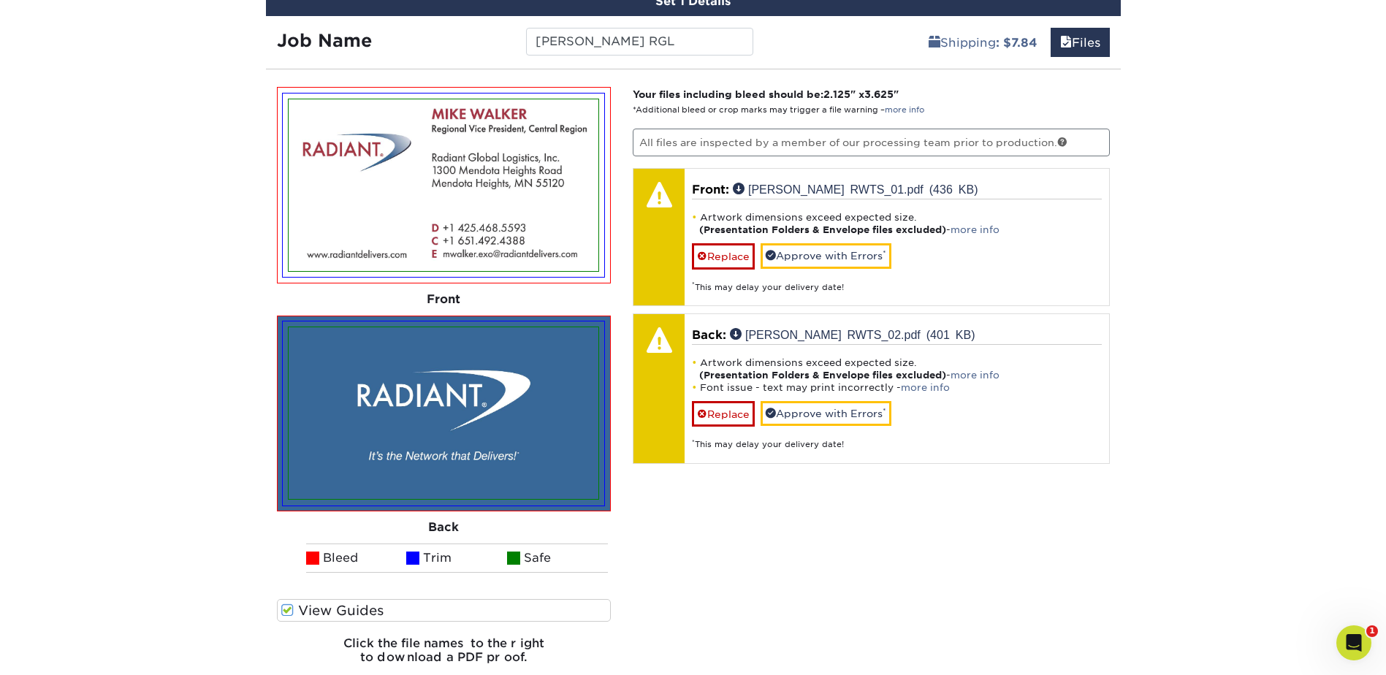
click at [636, 533] on div "Your files including bleed should be: 2.125 " x 3.625 " *Additional bleed or cr…" at bounding box center [871, 382] width 499 height 590
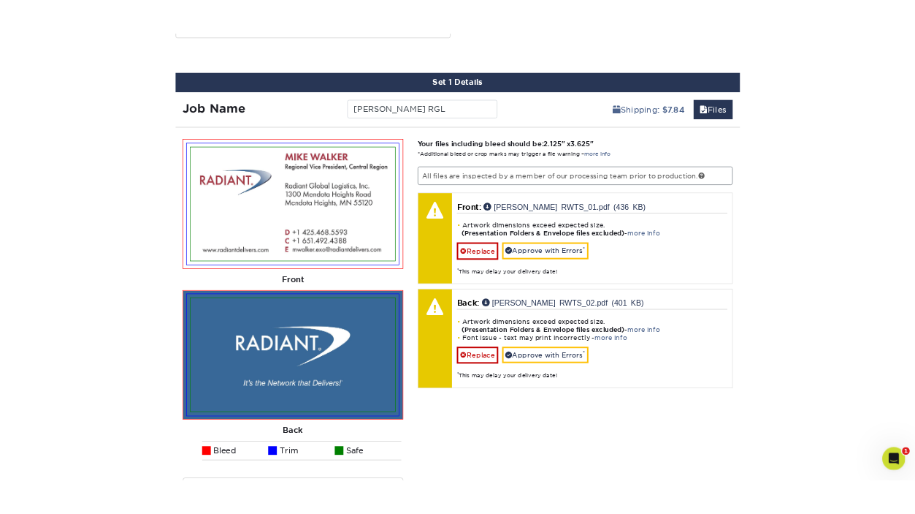
scroll to position [808, 0]
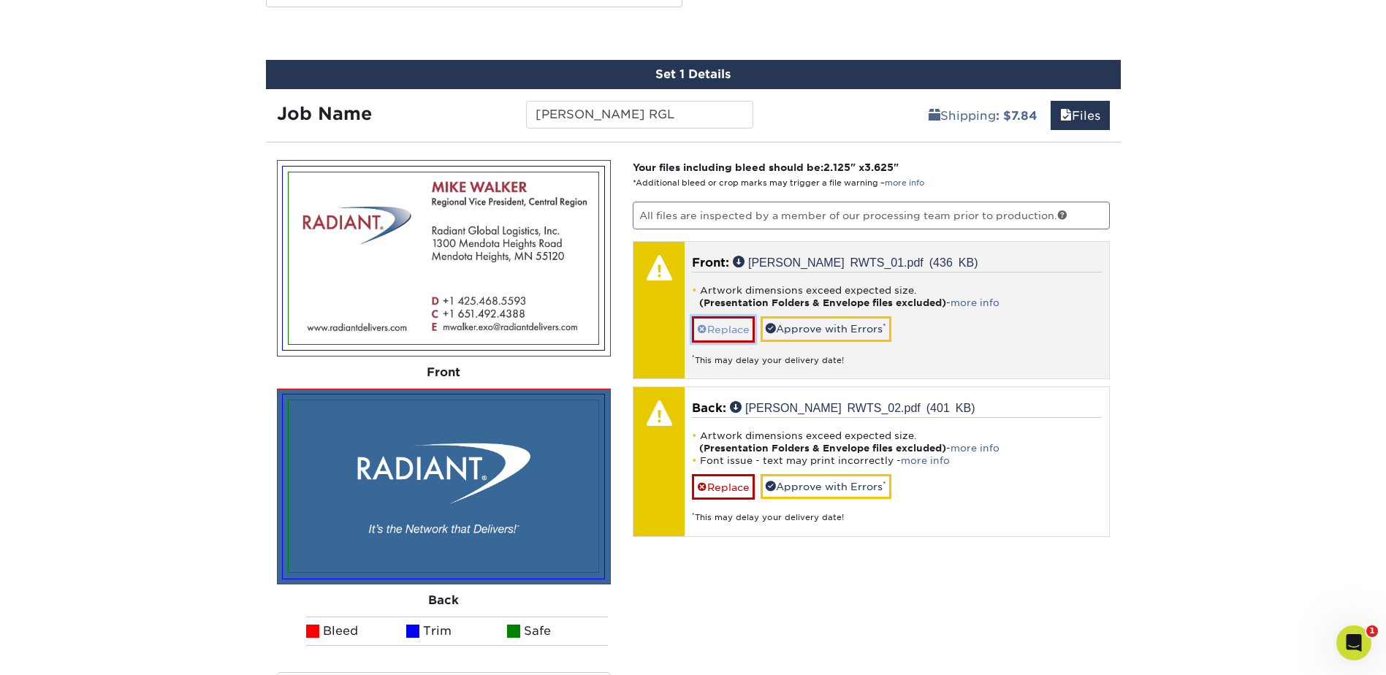
click at [742, 340] on link "Replace" at bounding box center [723, 329] width 63 height 26
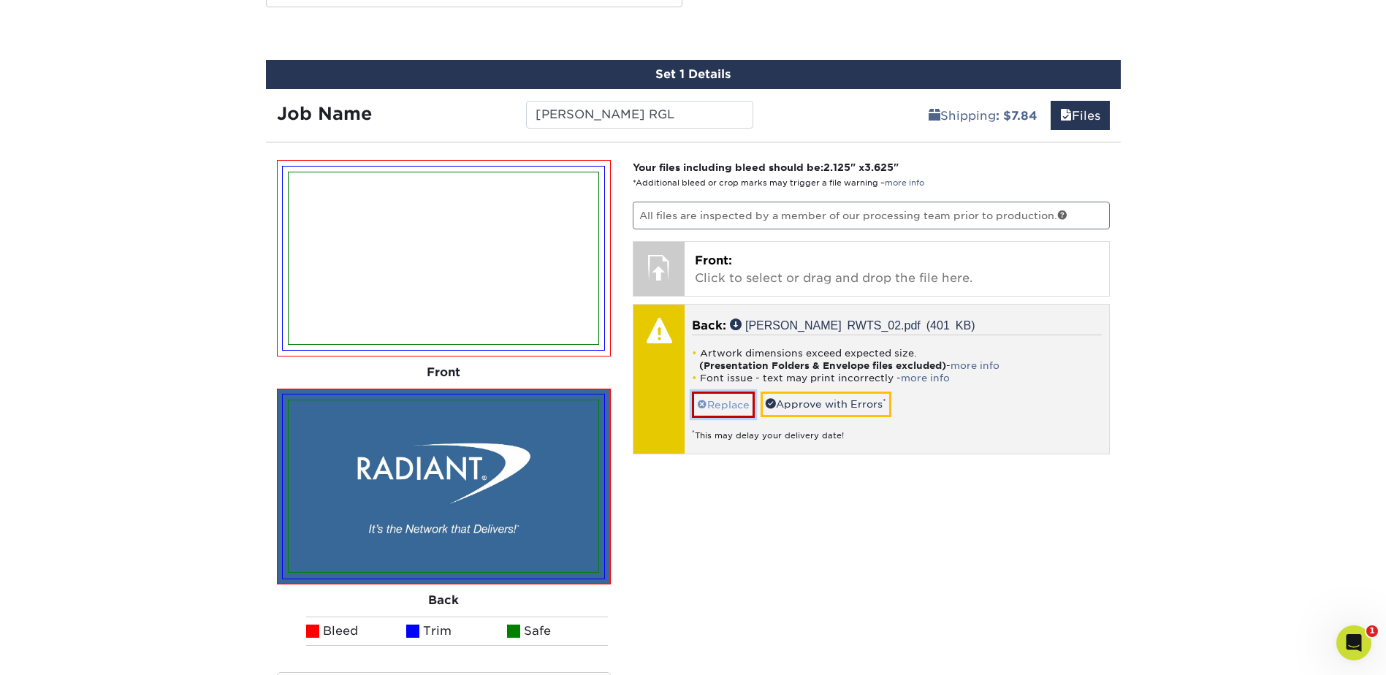
click at [725, 400] on link "Replace" at bounding box center [723, 405] width 63 height 26
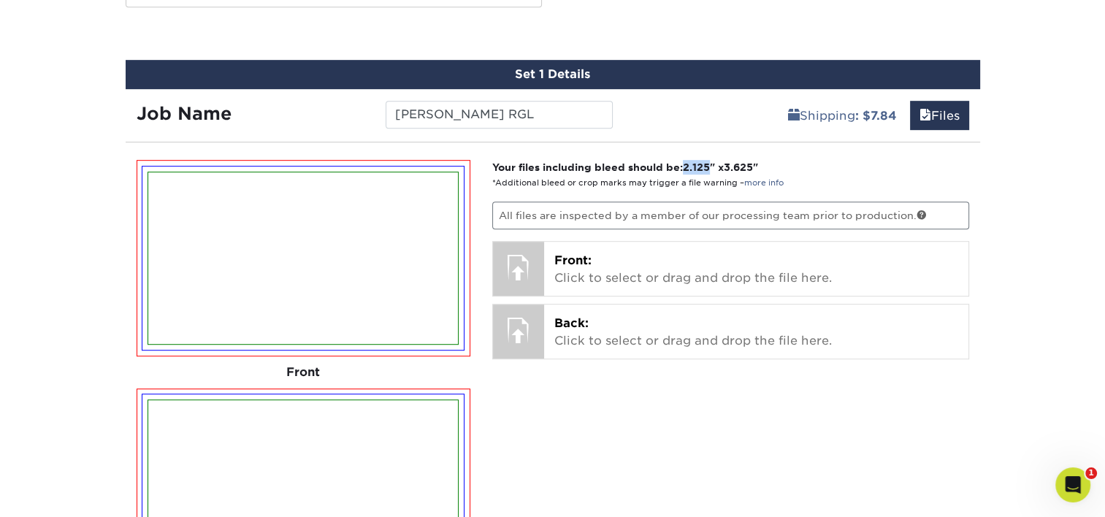
drag, startPoint x: 712, startPoint y: 167, endPoint x: 690, endPoint y: 167, distance: 22.6
click at [690, 167] on span "2.125" at bounding box center [696, 167] width 27 height 12
copy span "2.125"
click at [753, 164] on span "3.625" at bounding box center [738, 167] width 29 height 12
drag, startPoint x: 761, startPoint y: 164, endPoint x: 744, endPoint y: 167, distance: 17.8
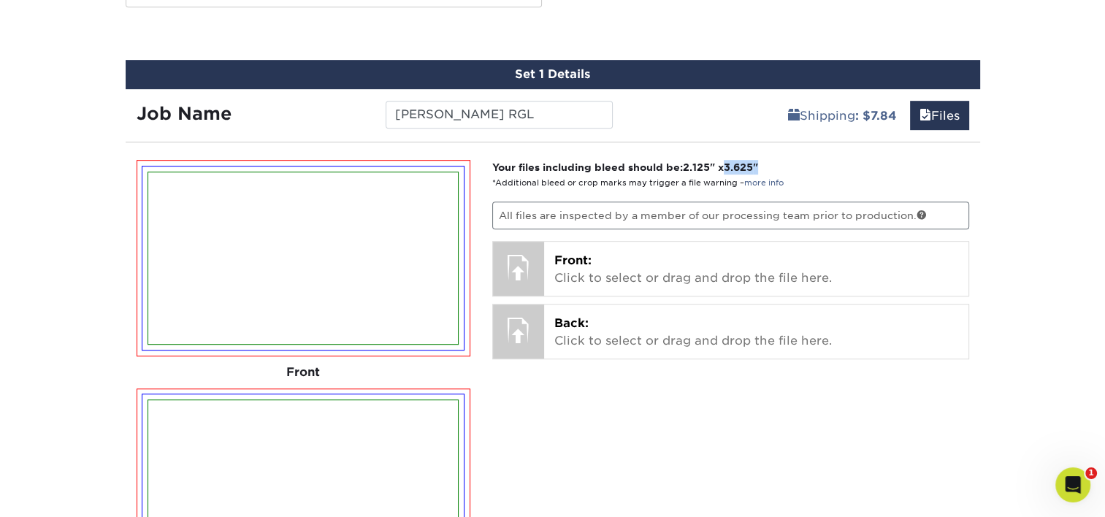
click at [744, 167] on span "3.625" at bounding box center [738, 167] width 29 height 12
click at [769, 161] on p "Your files including bleed should be: 2.125 " x 3.625 " *Additional bleed or cr…" at bounding box center [730, 175] width 477 height 30
click at [740, 166] on span "3.625" at bounding box center [738, 167] width 29 height 12
drag, startPoint x: 734, startPoint y: 165, endPoint x: 761, endPoint y: 168, distance: 27.9
click at [753, 168] on span "3.625" at bounding box center [738, 167] width 29 height 12
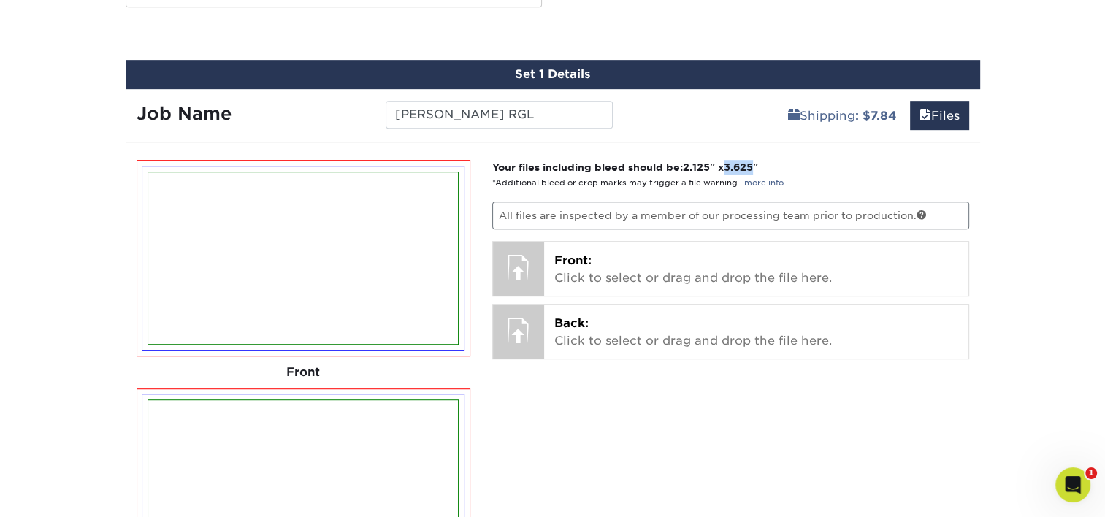
copy span "3.625"
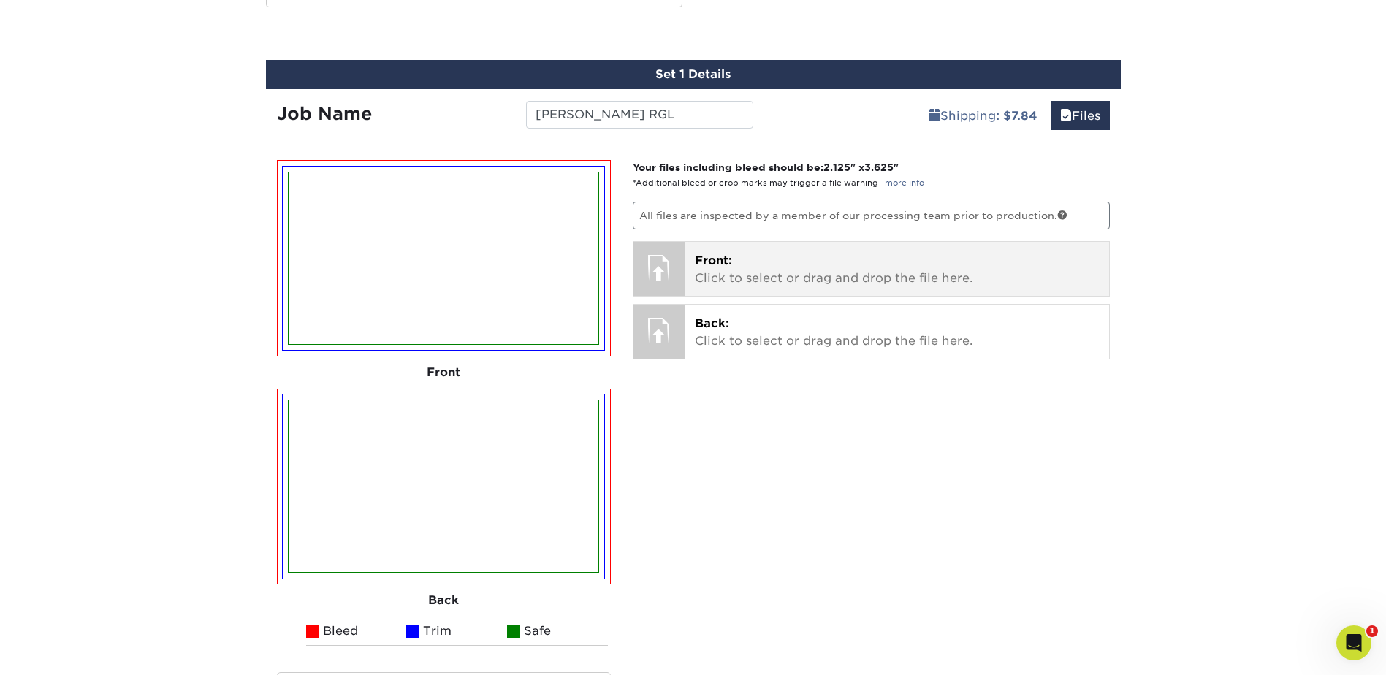
click at [791, 262] on p "Front: Click to select or drag and drop the file here." at bounding box center [897, 269] width 404 height 35
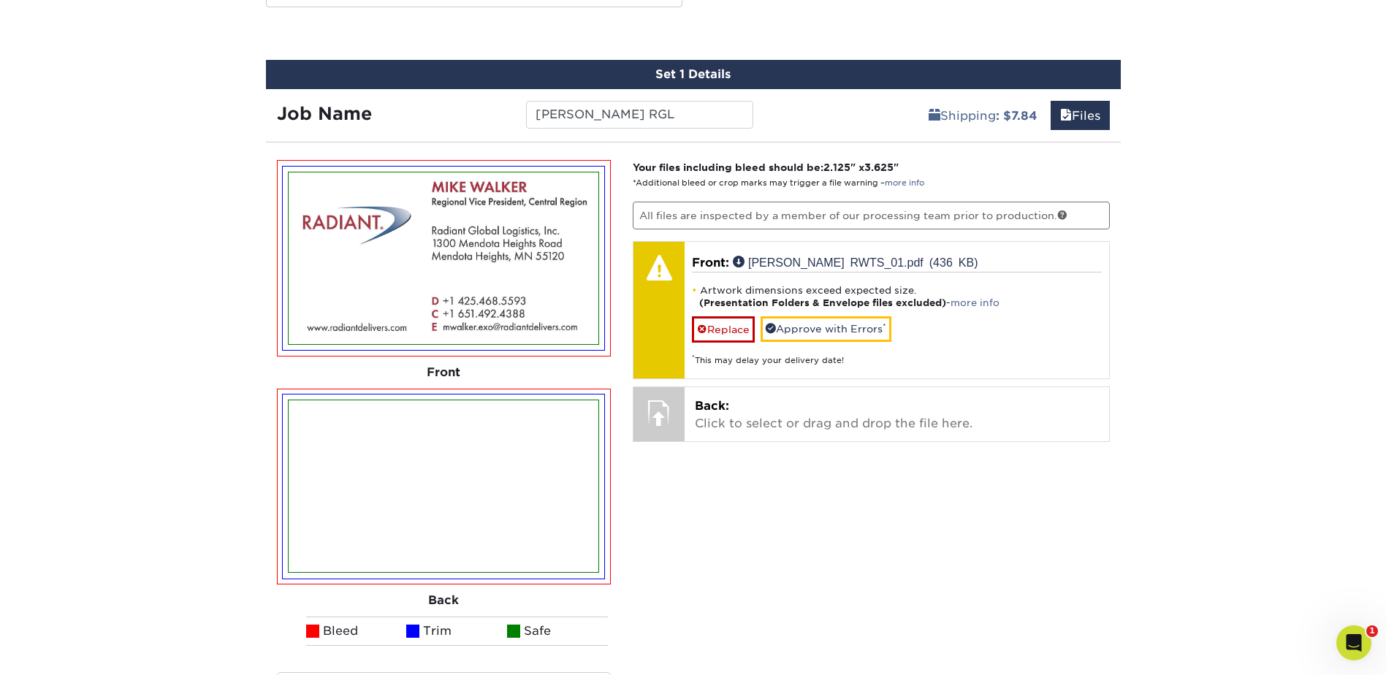
click at [885, 578] on div "Your files including bleed should be: 2.125 " x 3.625 " *Additional bleed or cr…" at bounding box center [871, 455] width 499 height 590
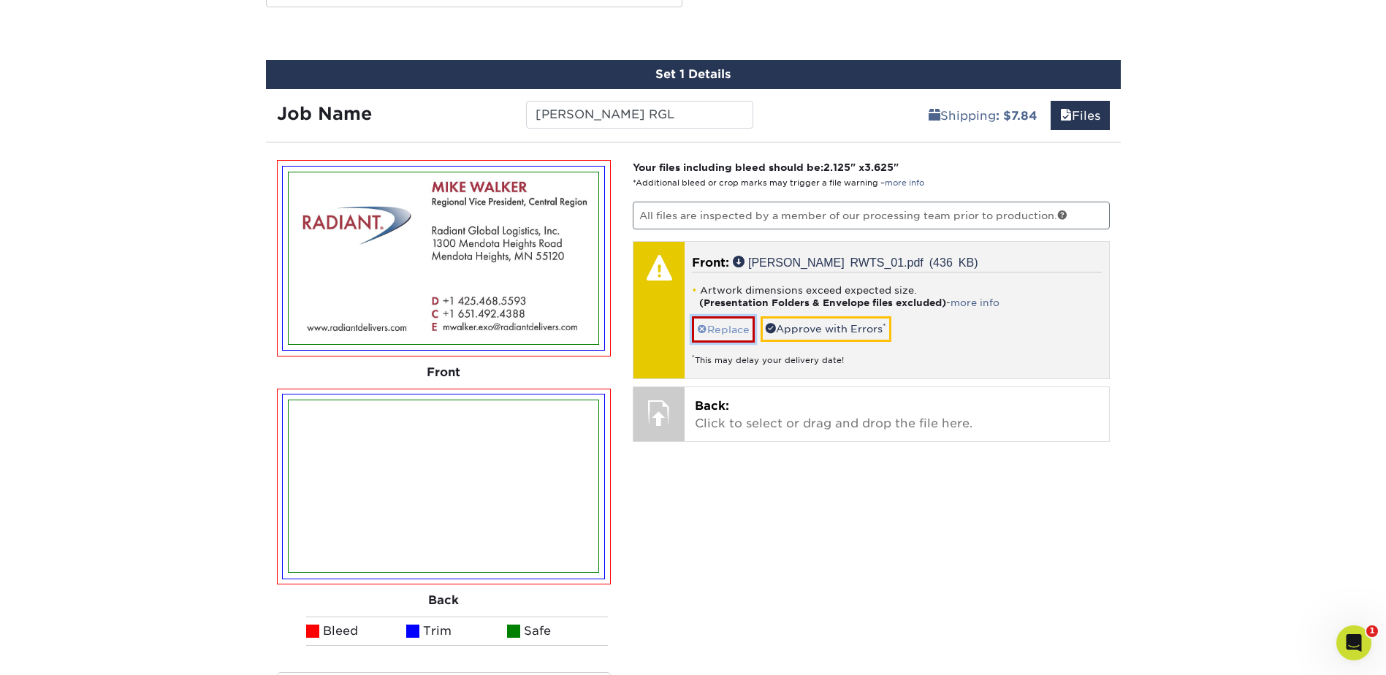
click at [741, 330] on link "Replace" at bounding box center [723, 329] width 63 height 26
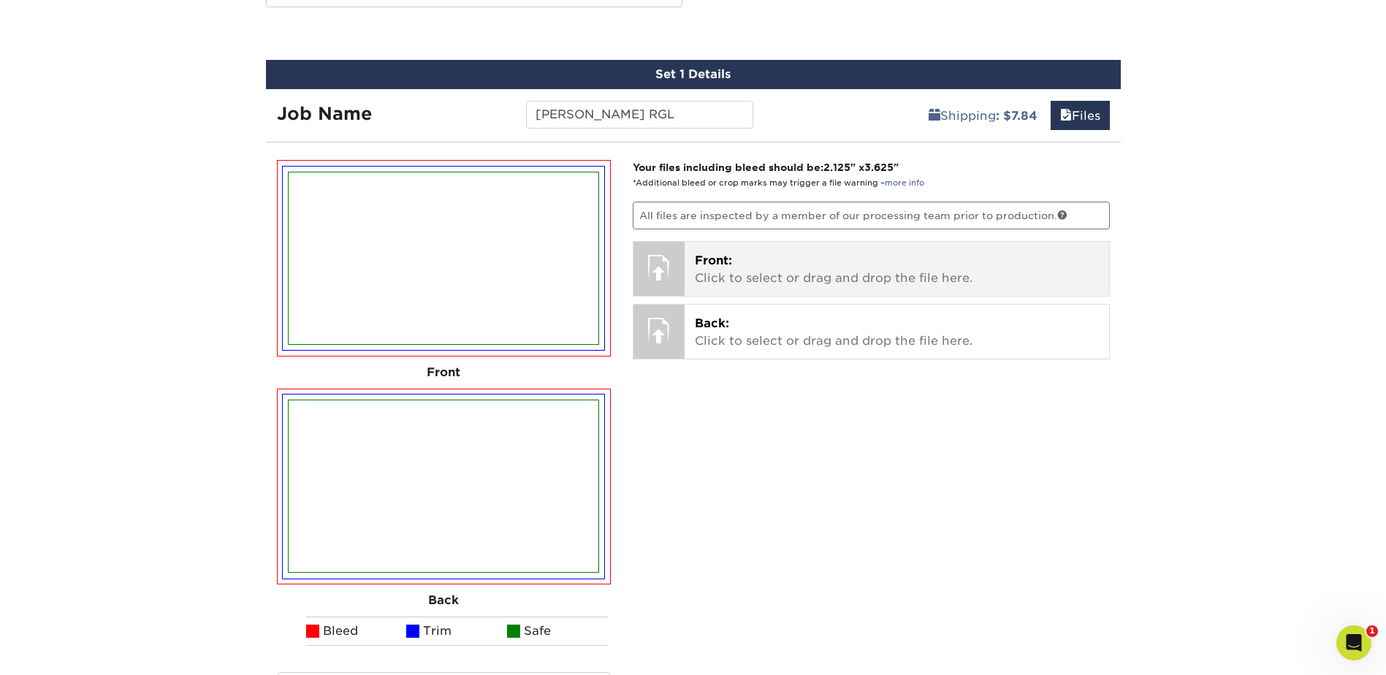
click at [755, 257] on p "Front: Click to select or drag and drop the file here." at bounding box center [897, 269] width 404 height 35
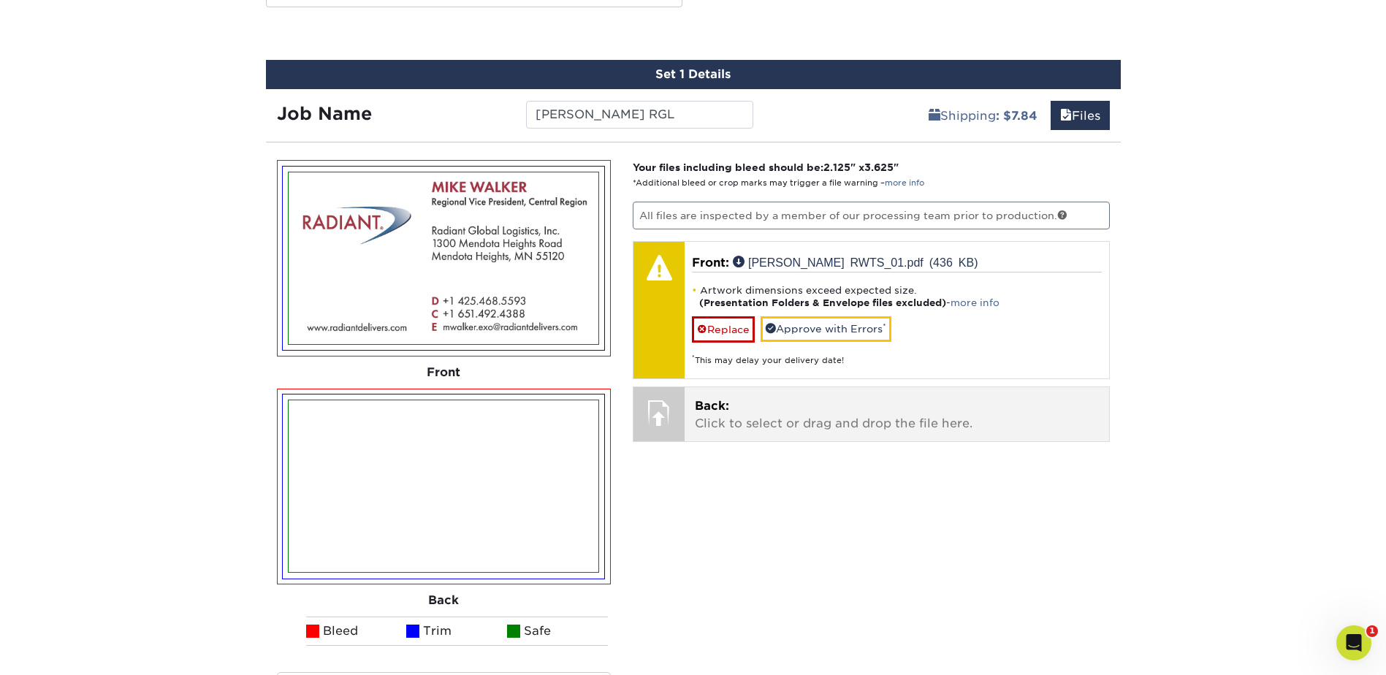
click at [803, 416] on p "Back: Click to select or drag and drop the file here." at bounding box center [897, 414] width 404 height 35
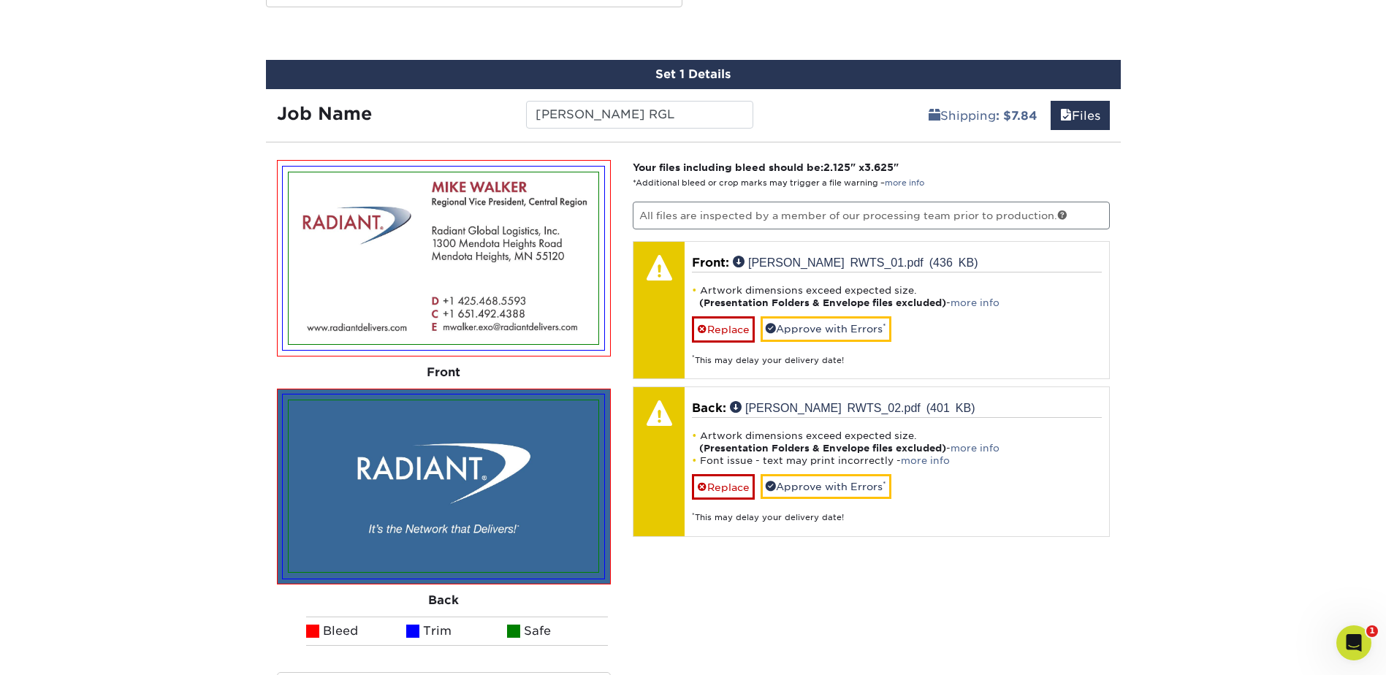
click at [1060, 579] on div "Your files including bleed should be: 2.125 " x 3.625 " *Additional bleed or cr…" at bounding box center [871, 455] width 499 height 590
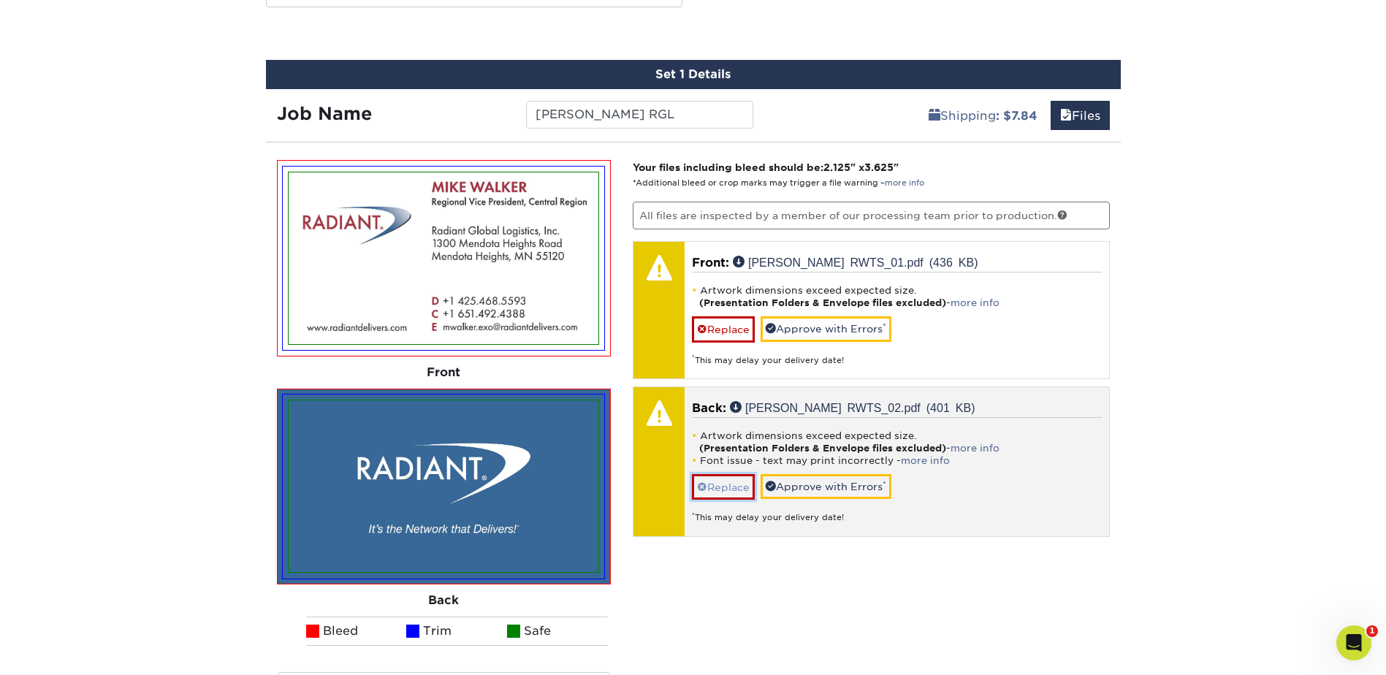
click at [742, 482] on link "Replace" at bounding box center [723, 487] width 63 height 26
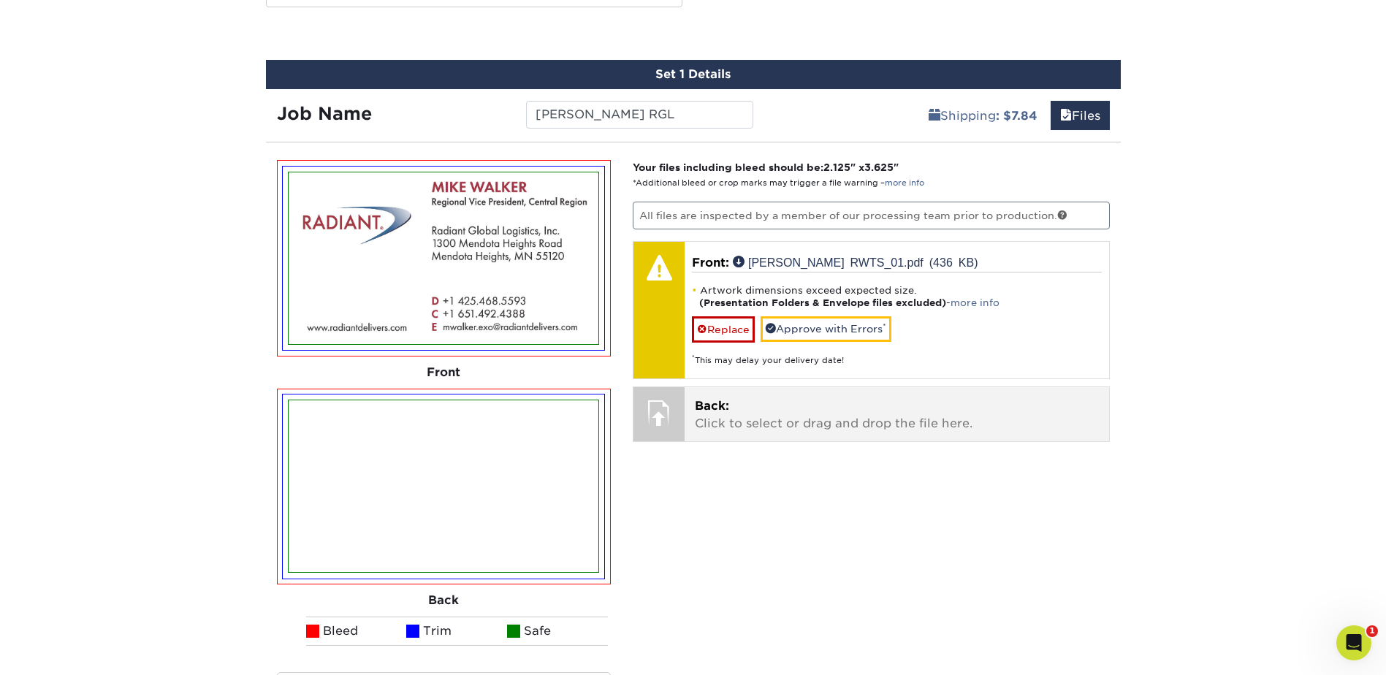
click at [781, 424] on p "Back: Click to select or drag and drop the file here." at bounding box center [897, 414] width 404 height 35
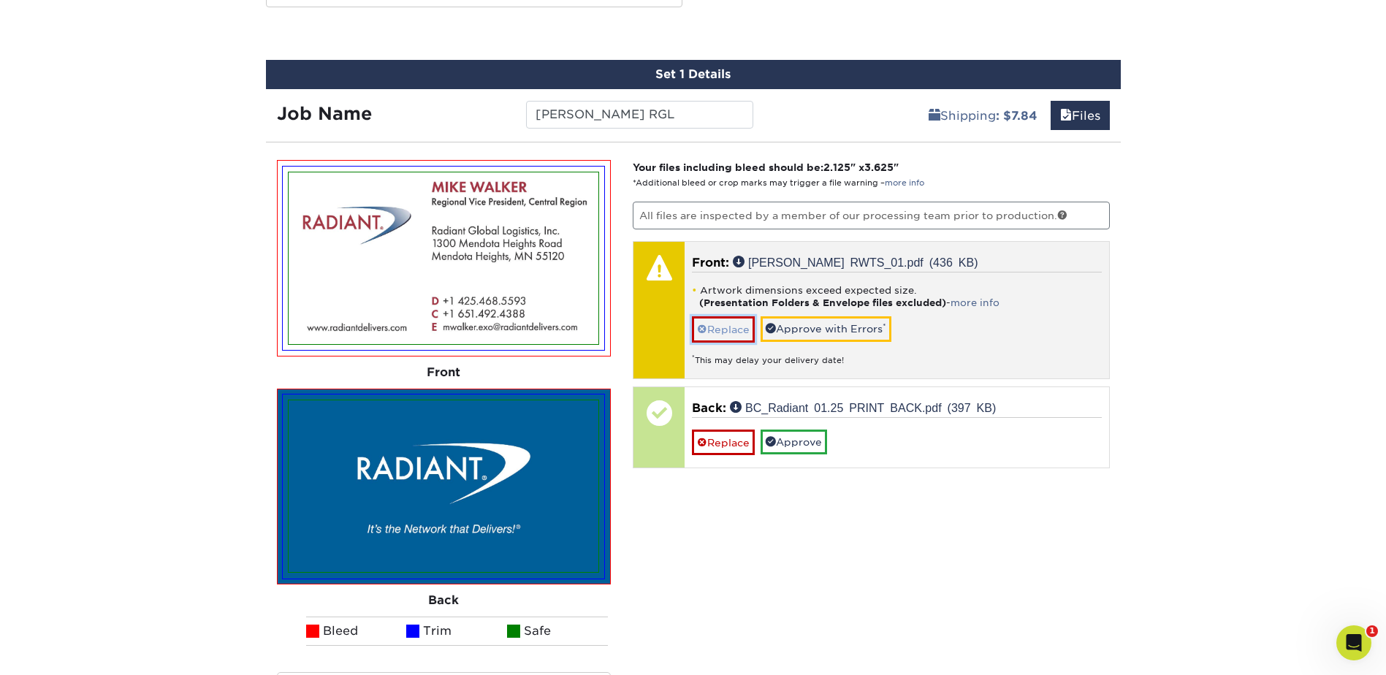
click at [723, 324] on link "Replace" at bounding box center [723, 329] width 63 height 26
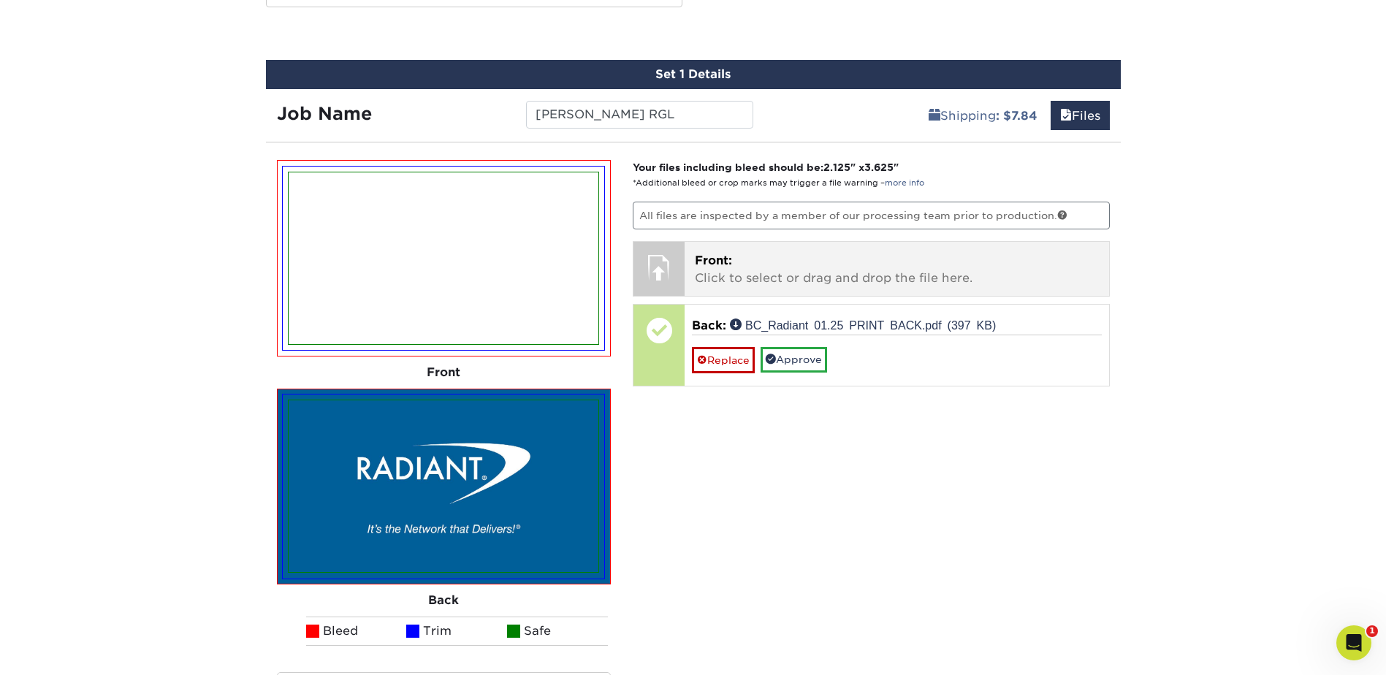
click at [754, 276] on p "Front: Click to select or drag and drop the file here." at bounding box center [897, 269] width 404 height 35
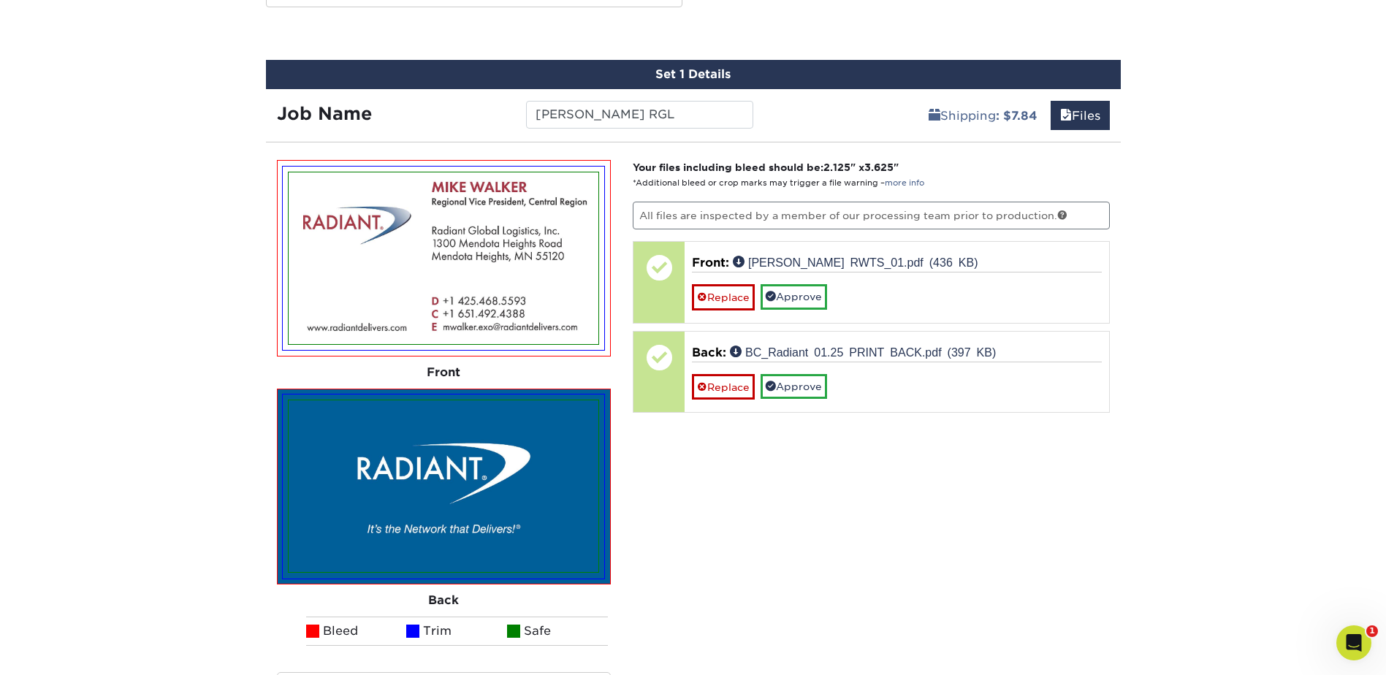
click at [1236, 357] on div "Products Business Cards Glossy UV Coated Business Cards Previous Next" at bounding box center [693, 63] width 1386 height 1557
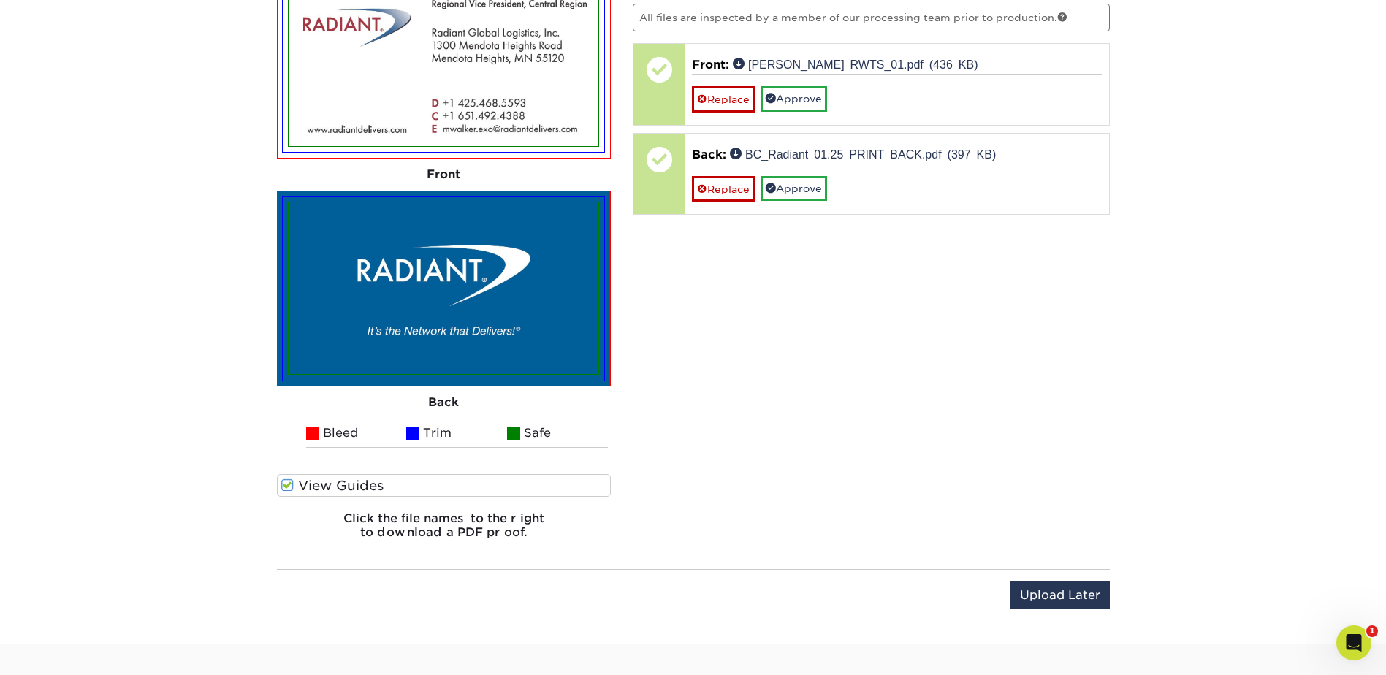
scroll to position [881, 0]
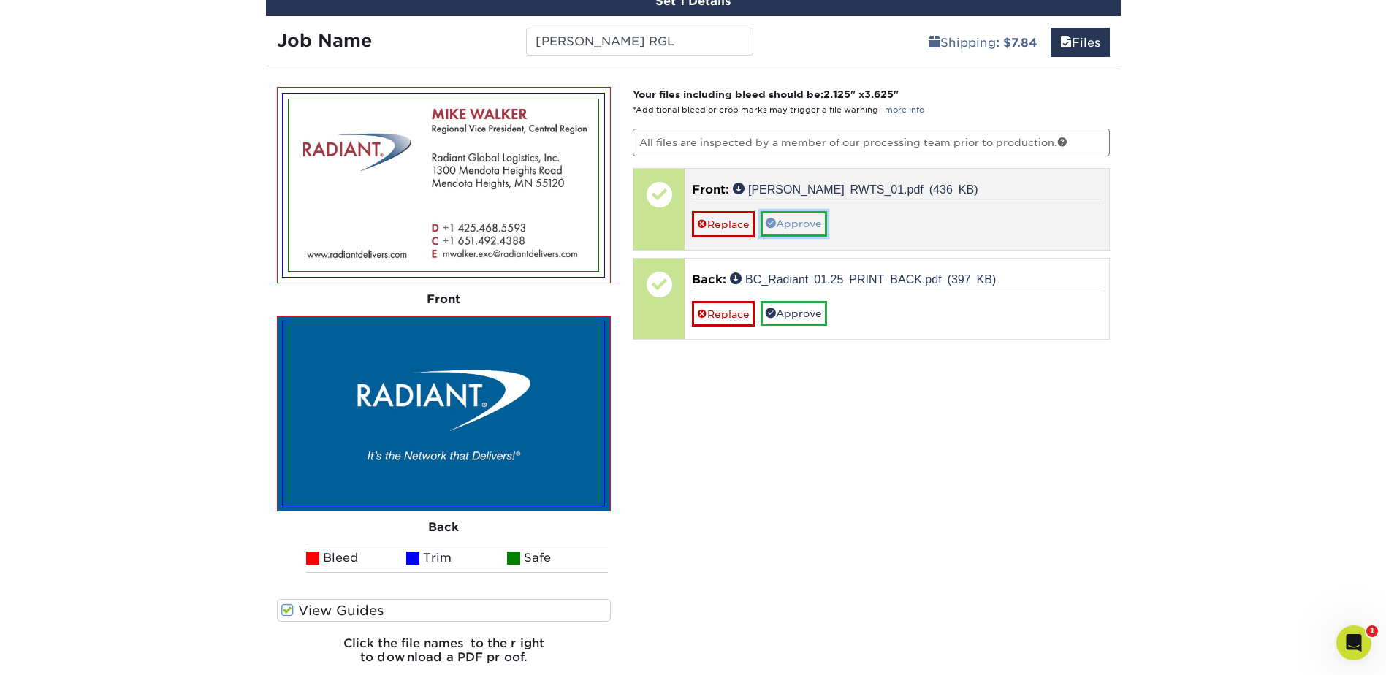
click at [807, 222] on link "Approve" at bounding box center [794, 223] width 66 height 25
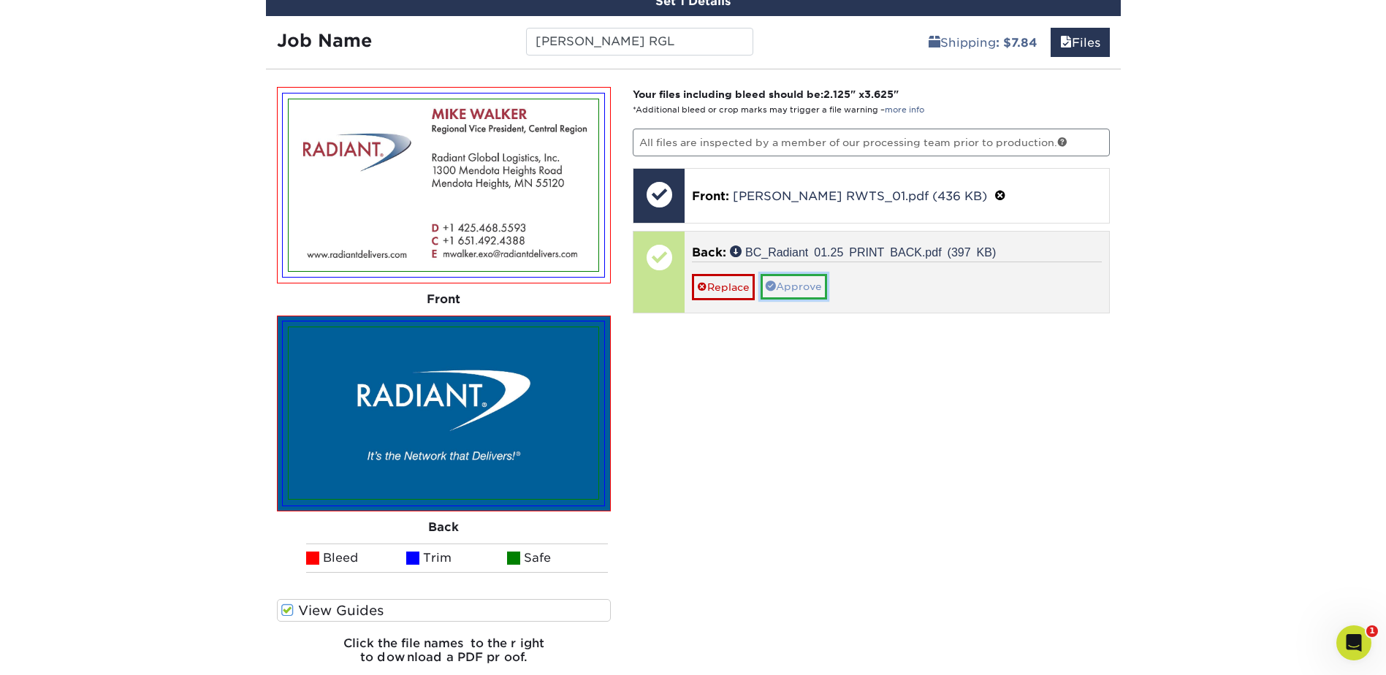
click at [796, 289] on link "Approve" at bounding box center [794, 286] width 66 height 25
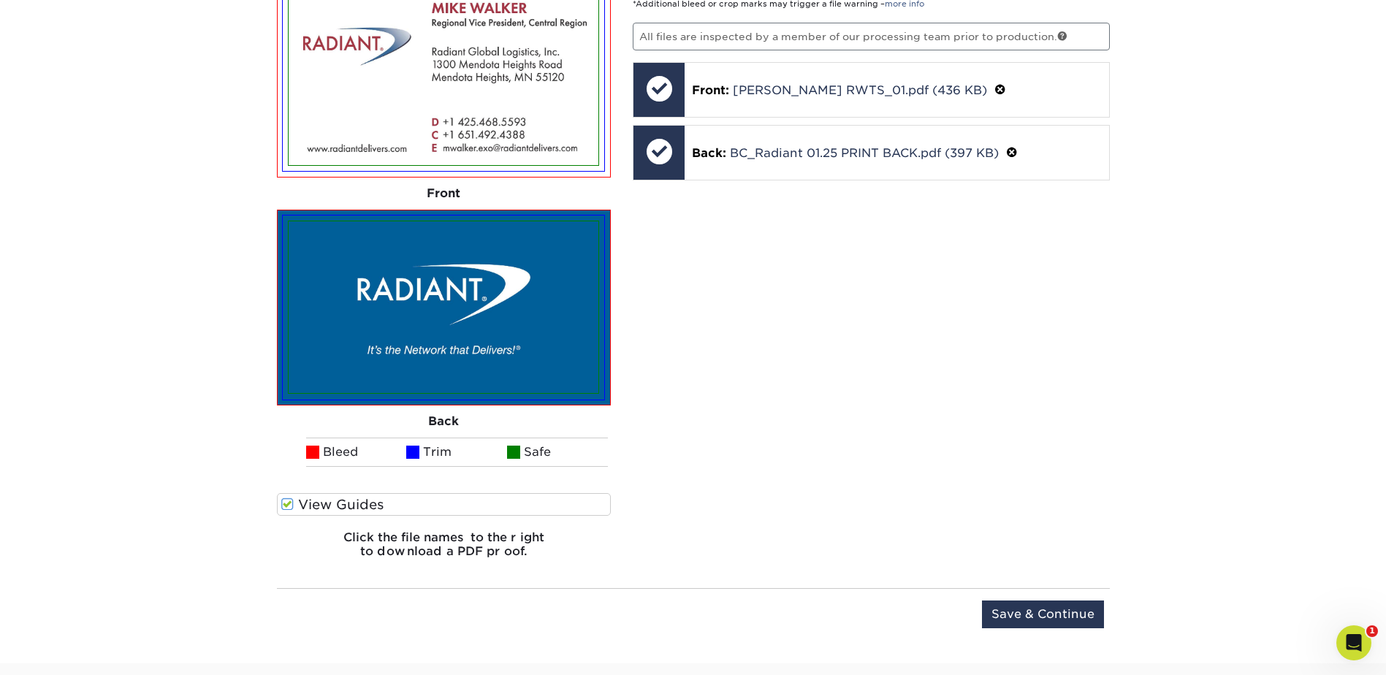
scroll to position [1100, 0]
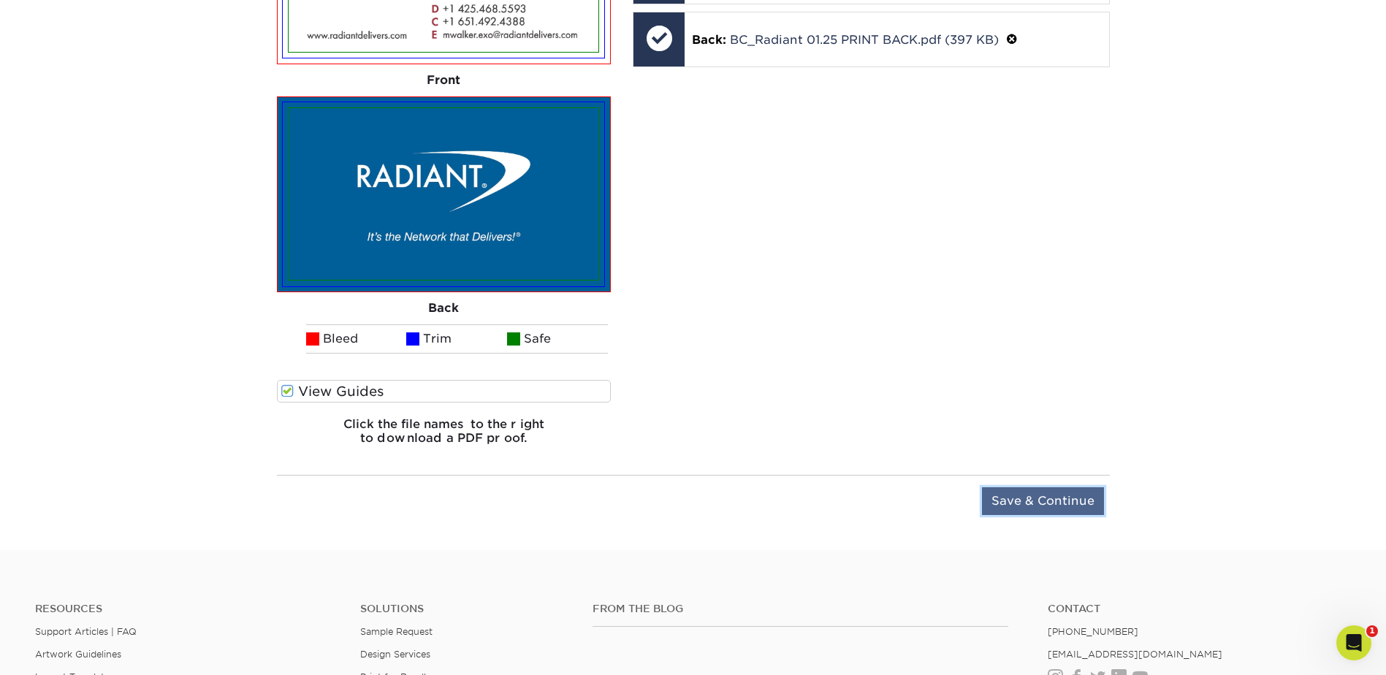
click at [1043, 503] on input "Save & Continue" at bounding box center [1043, 501] width 122 height 28
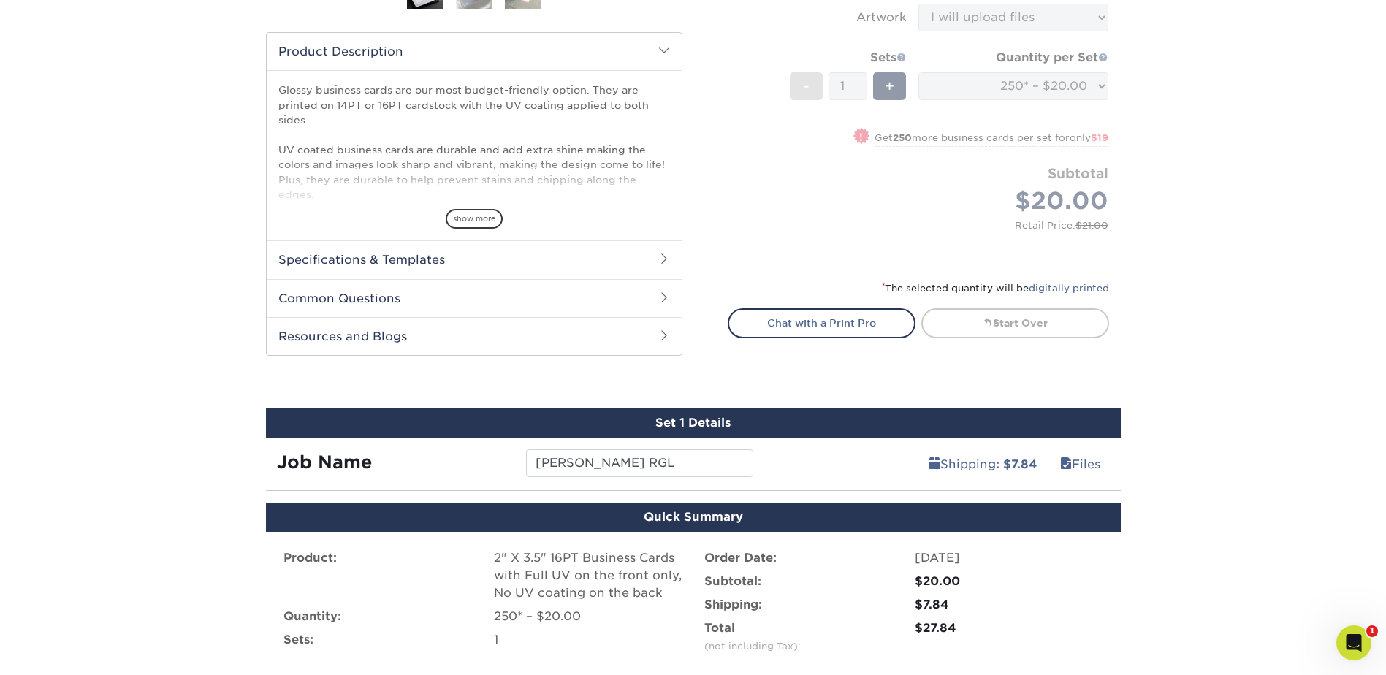
scroll to position [679, 0]
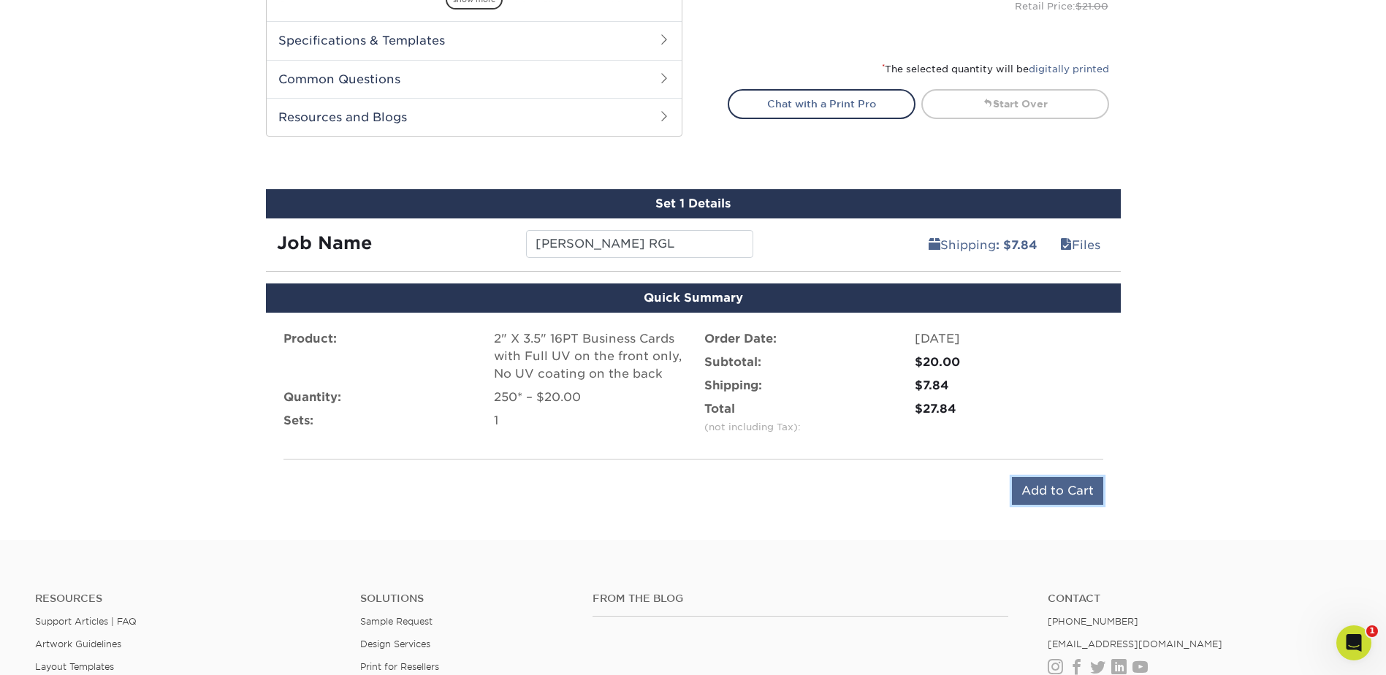
click at [1067, 495] on input "Add to Cart" at bounding box center [1057, 491] width 91 height 28
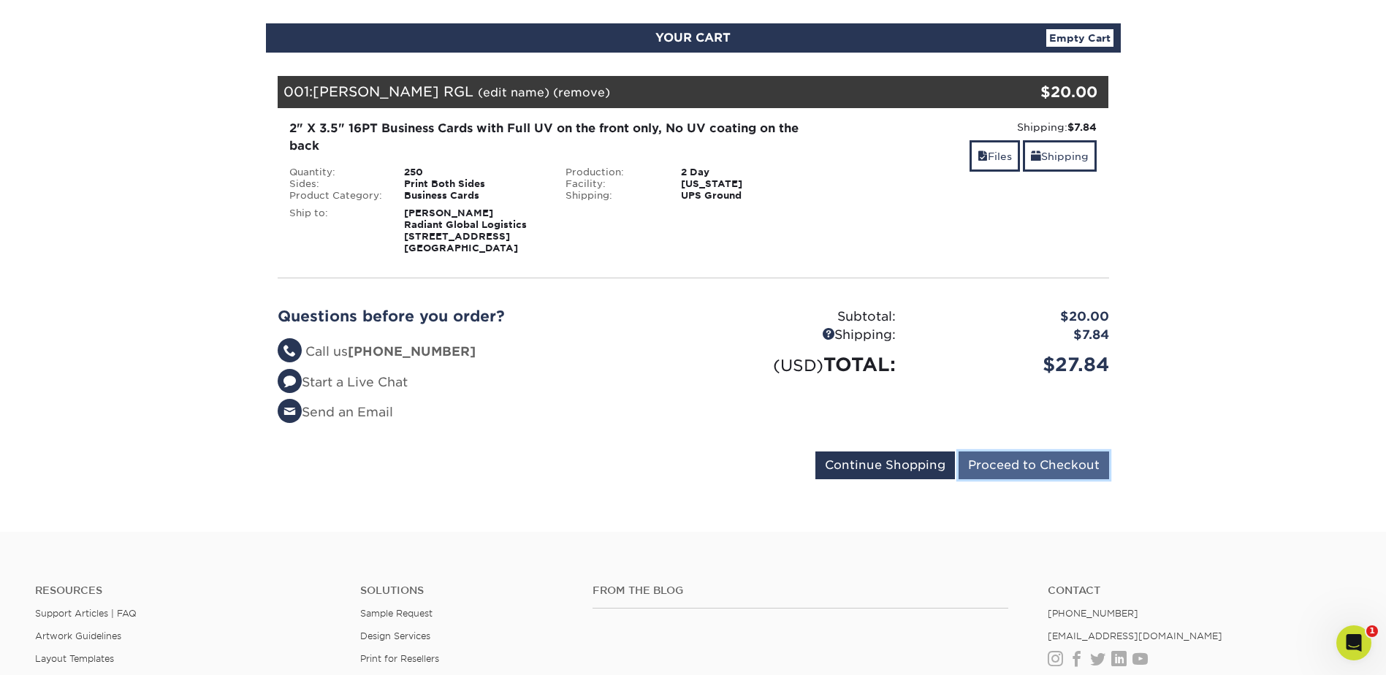
click at [1002, 471] on input "Proceed to Checkout" at bounding box center [1034, 466] width 151 height 28
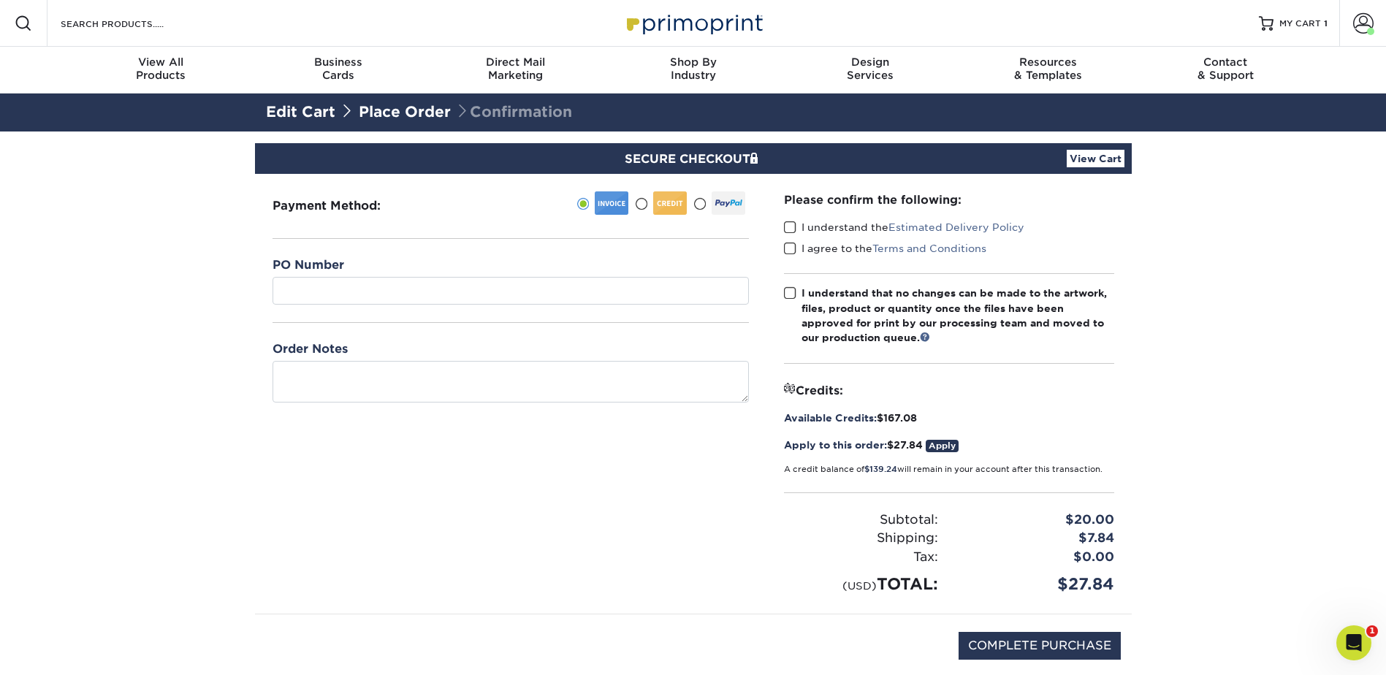
click at [790, 221] on span at bounding box center [790, 228] width 12 height 14
click at [0, 0] on input "I understand the Estimated Delivery Policy" at bounding box center [0, 0] width 0 height 0
click at [791, 248] on span at bounding box center [790, 249] width 12 height 14
click at [0, 0] on input "I agree to the Terms and Conditions" at bounding box center [0, 0] width 0 height 0
click at [792, 297] on span at bounding box center [790, 293] width 12 height 14
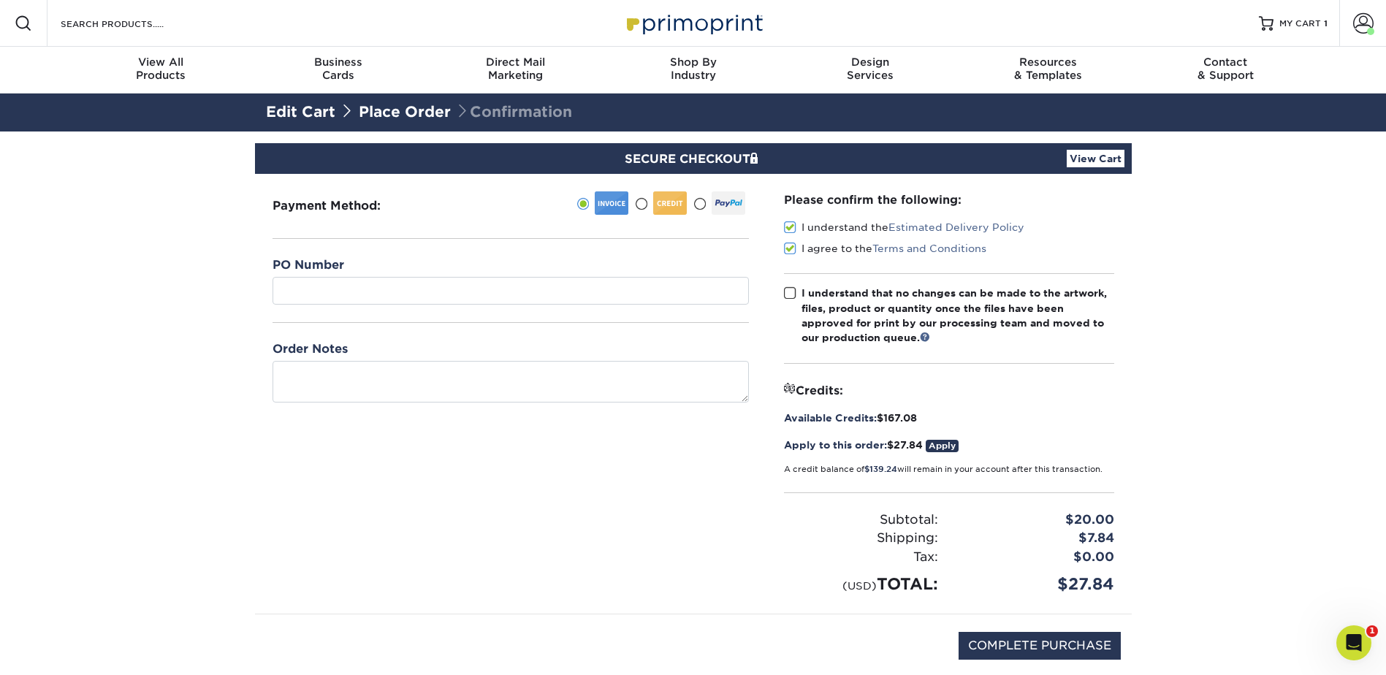
click at [0, 0] on input "I understand that no changes can be made to the artwork, files, product or quan…" at bounding box center [0, 0] width 0 height 0
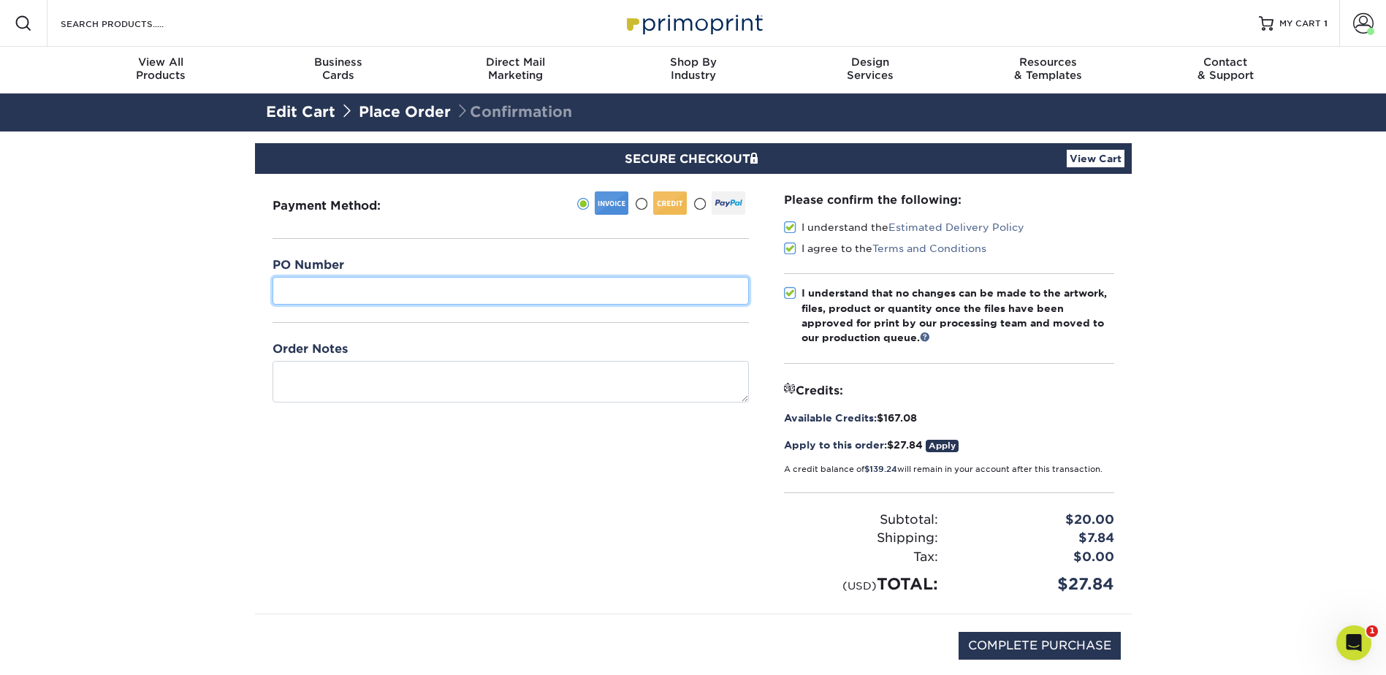
click at [452, 293] on input "text" at bounding box center [511, 291] width 476 height 28
type input "R"
click at [347, 299] on input "Mike" at bounding box center [511, 291] width 476 height 28
type input "M"
click at [354, 299] on input "RGL Mike walker" at bounding box center [511, 291] width 476 height 28
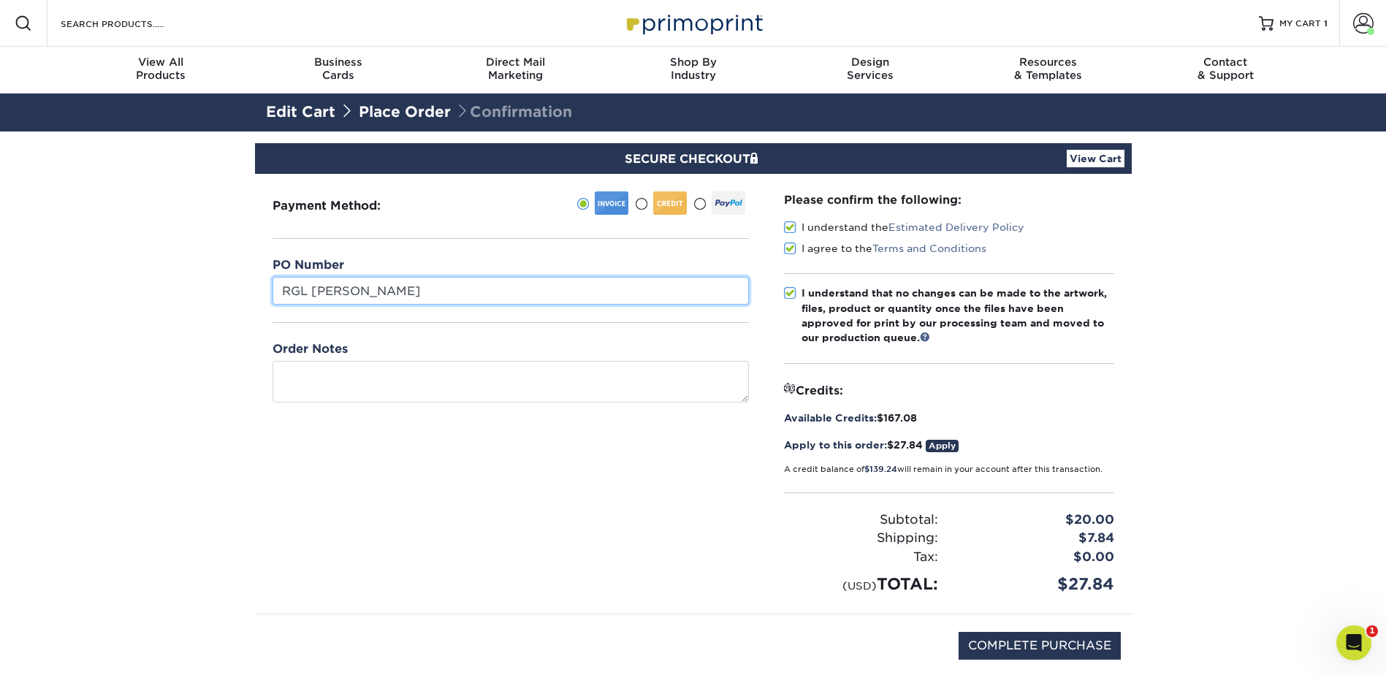
scroll to position [73, 0]
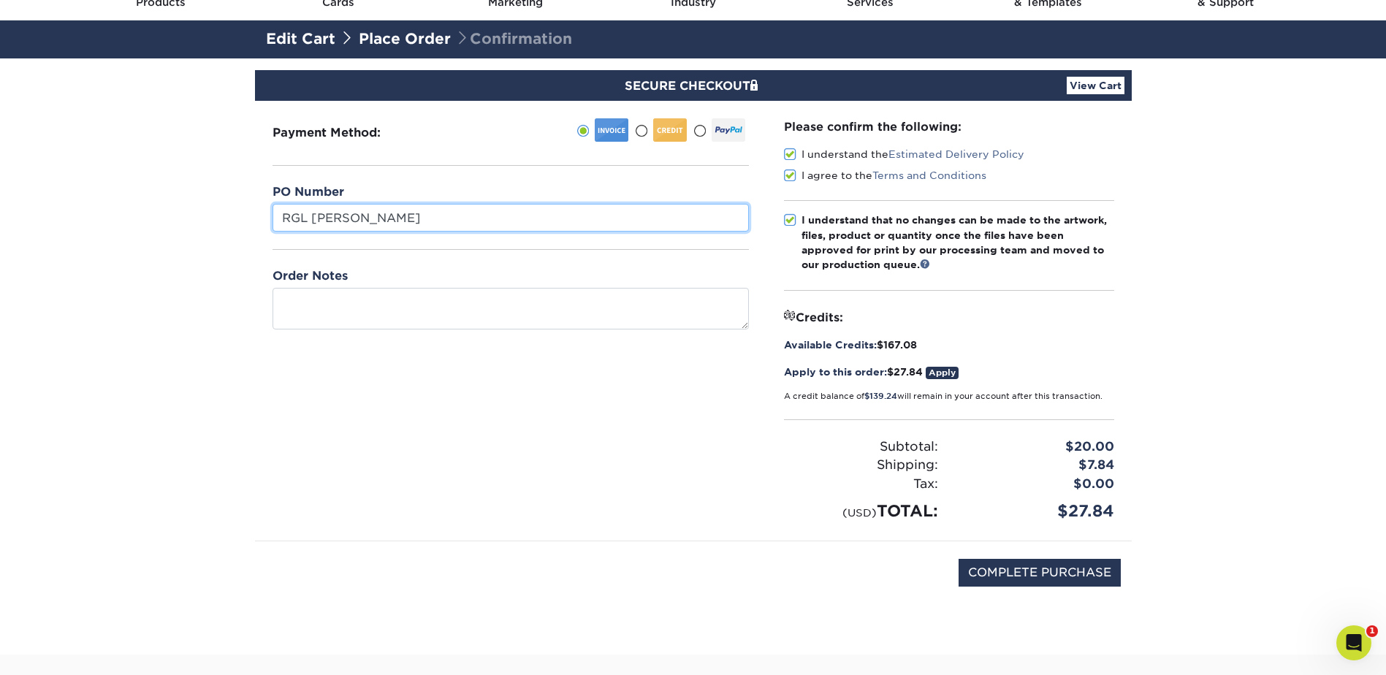
type input "RGL Mike Walker"
click at [1192, 429] on section "SECURE CHECKOUT View Cart Payment Method: $" at bounding box center [693, 356] width 1386 height 596
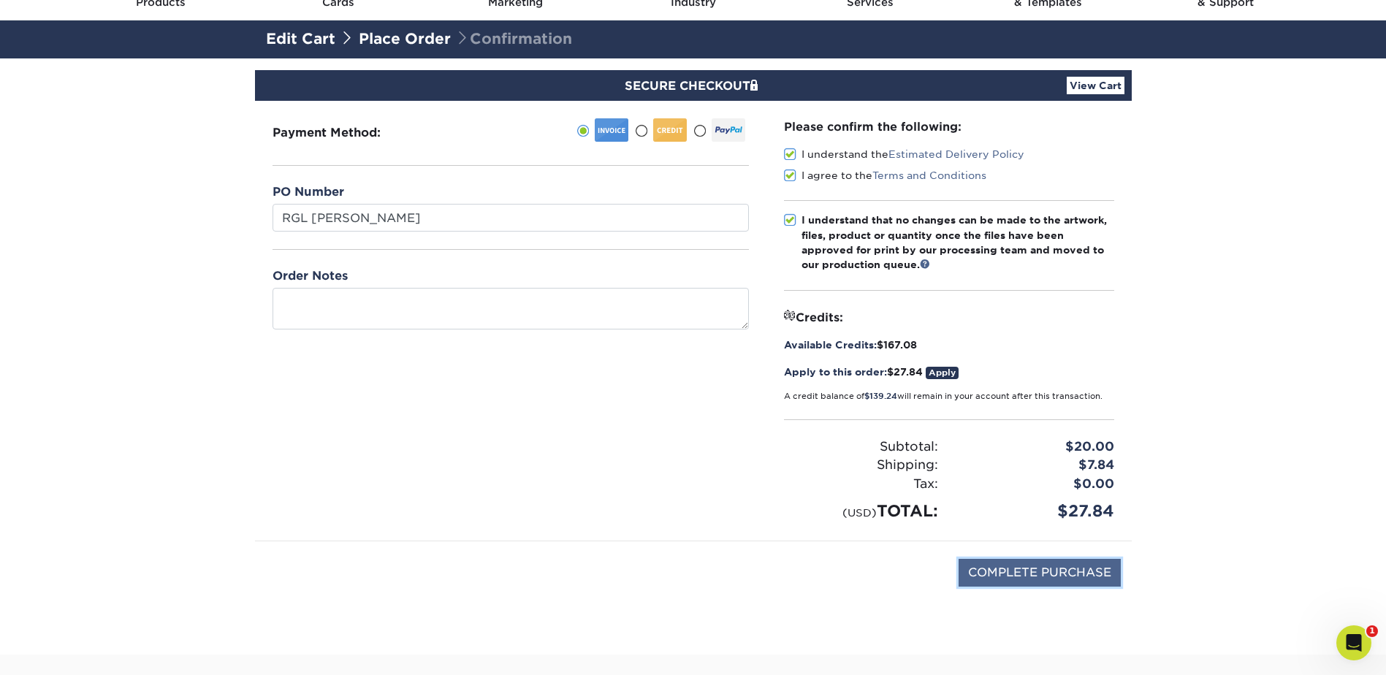
click at [1034, 579] on input "COMPLETE PURCHASE" at bounding box center [1040, 573] width 162 height 28
type input "PROCESSING, PLEASE WAIT..."
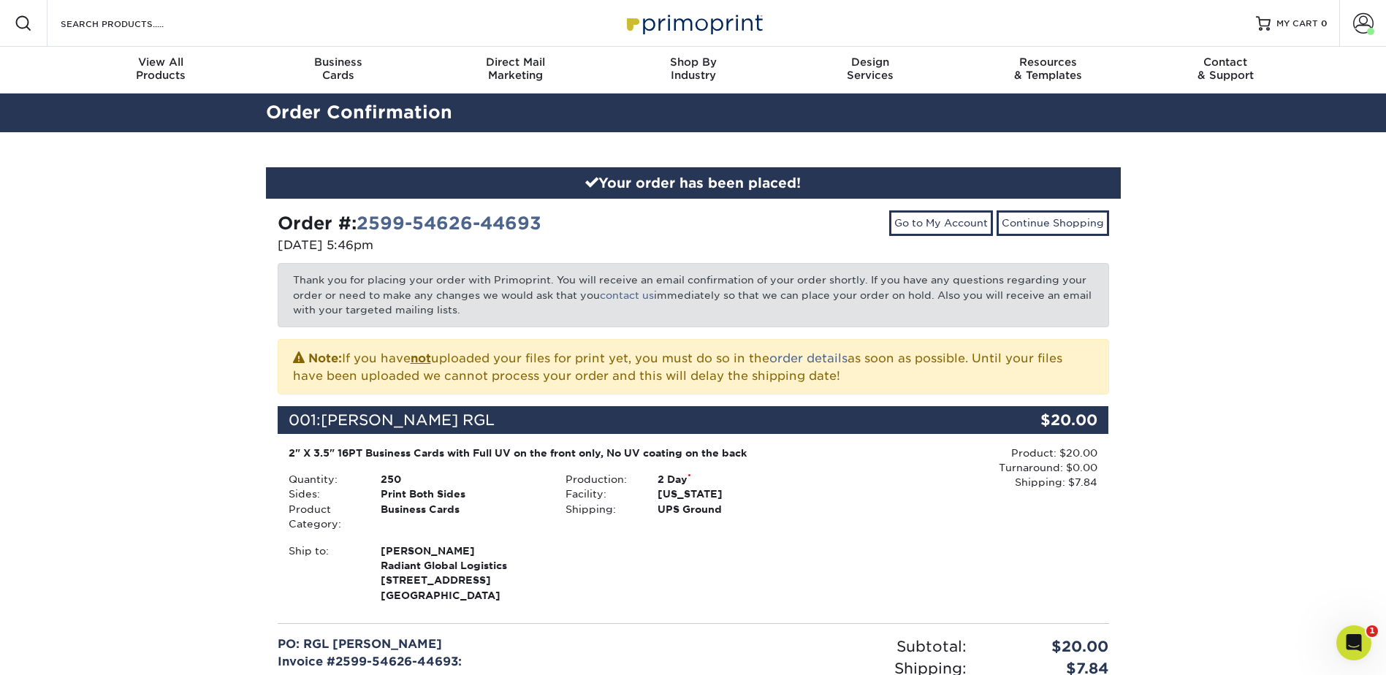
scroll to position [219, 0]
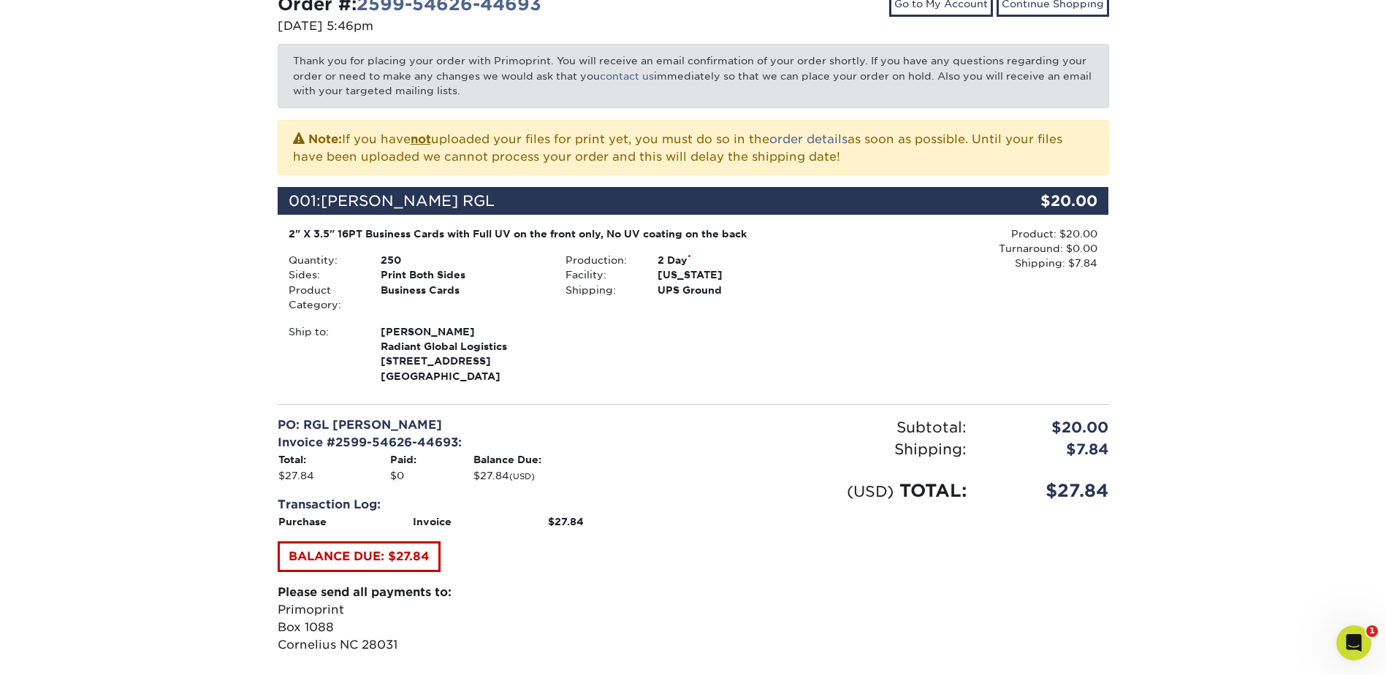
click at [1216, 252] on div "Your order has been placed! Order #: 2599-54626-44693 [DATE] 5:46pm Go to My Ac…" at bounding box center [693, 344] width 1386 height 862
